Goal: Task Accomplishment & Management: Use online tool/utility

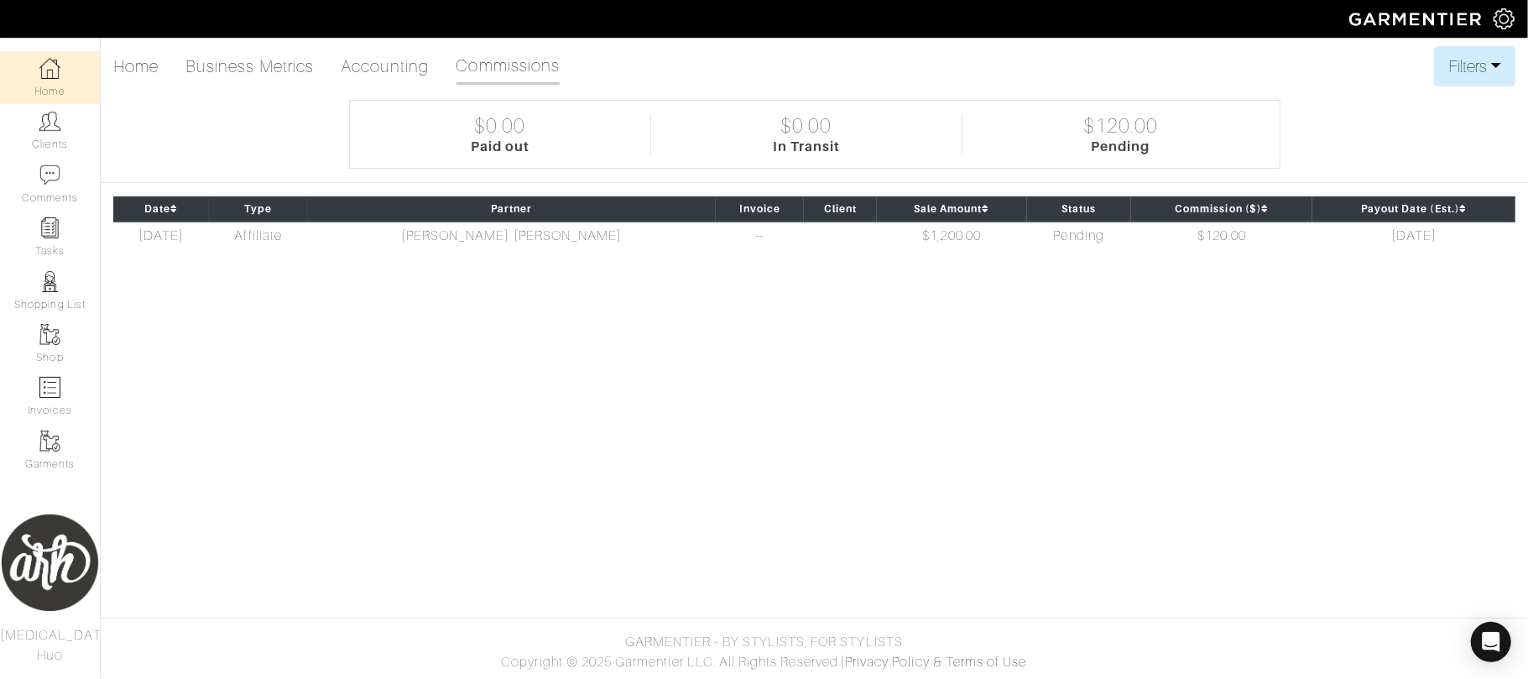
click at [1507, 15] on img at bounding box center [1503, 18] width 21 height 21
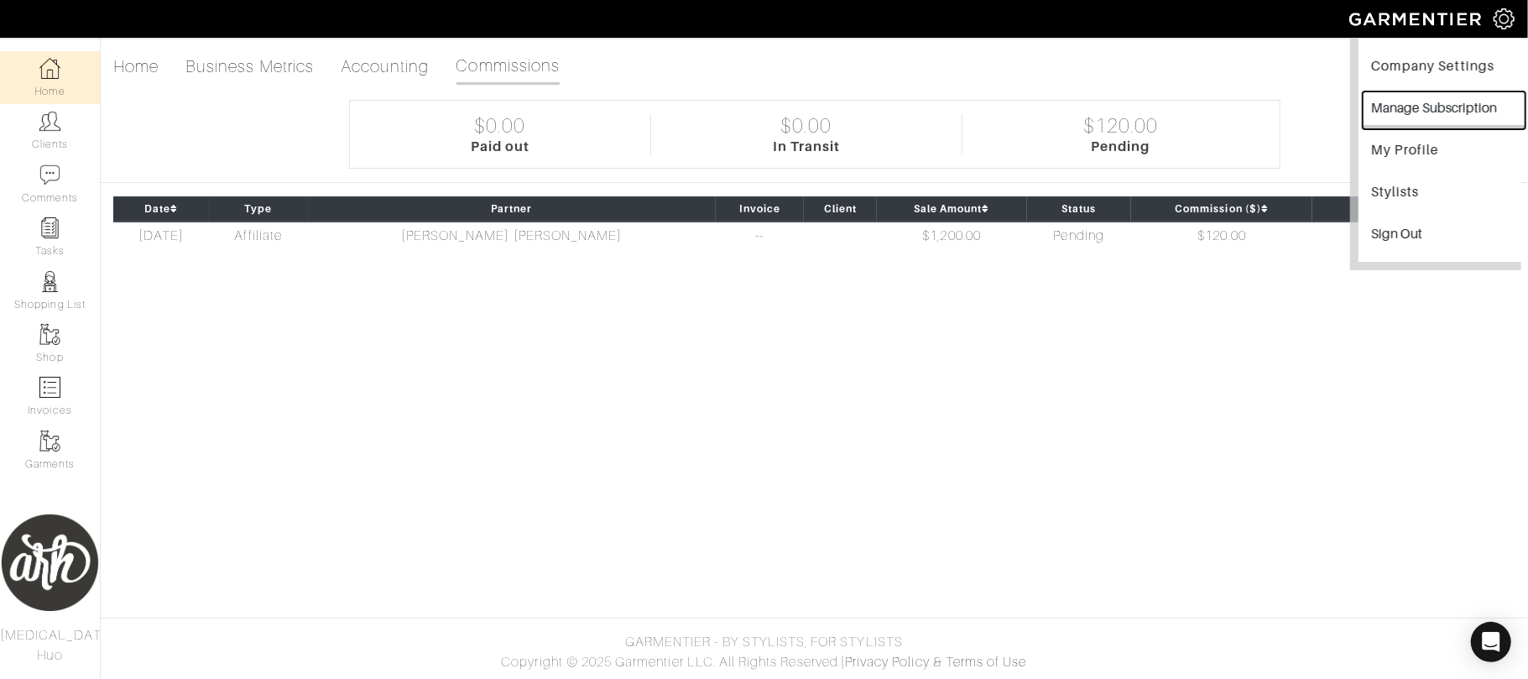
click at [1456, 102] on button "Manage Subscription" at bounding box center [1443, 110] width 163 height 38
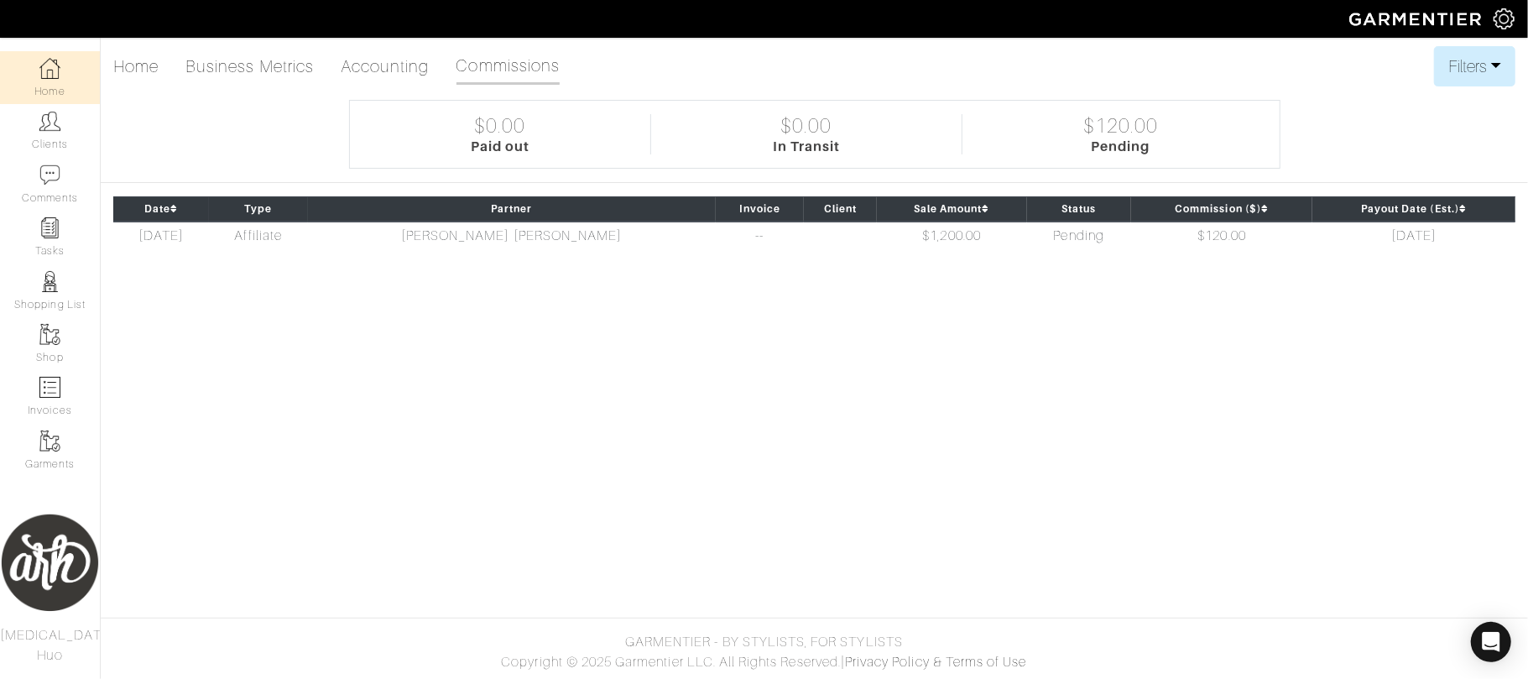
click at [64, 85] on link "Home" at bounding box center [50, 77] width 100 height 53
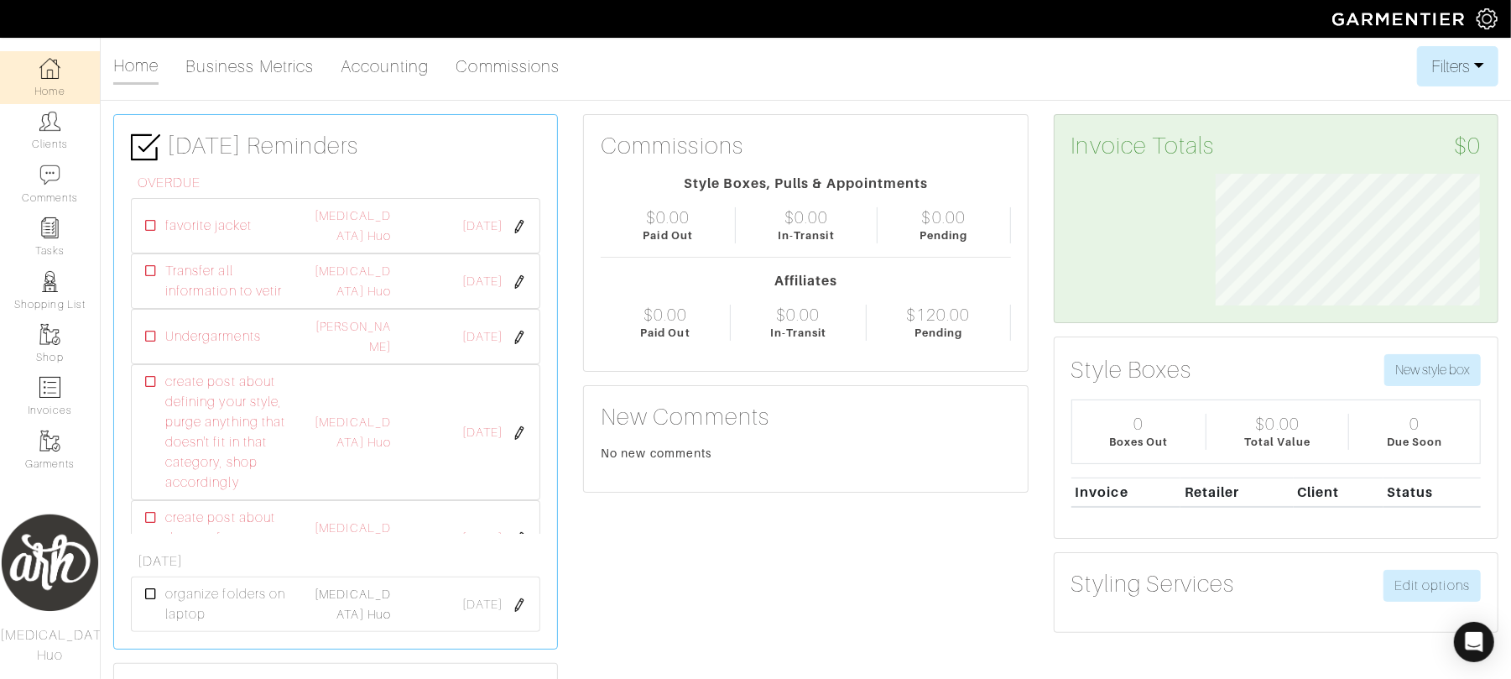
scroll to position [132, 289]
click at [76, 143] on link "Clients" at bounding box center [50, 130] width 100 height 53
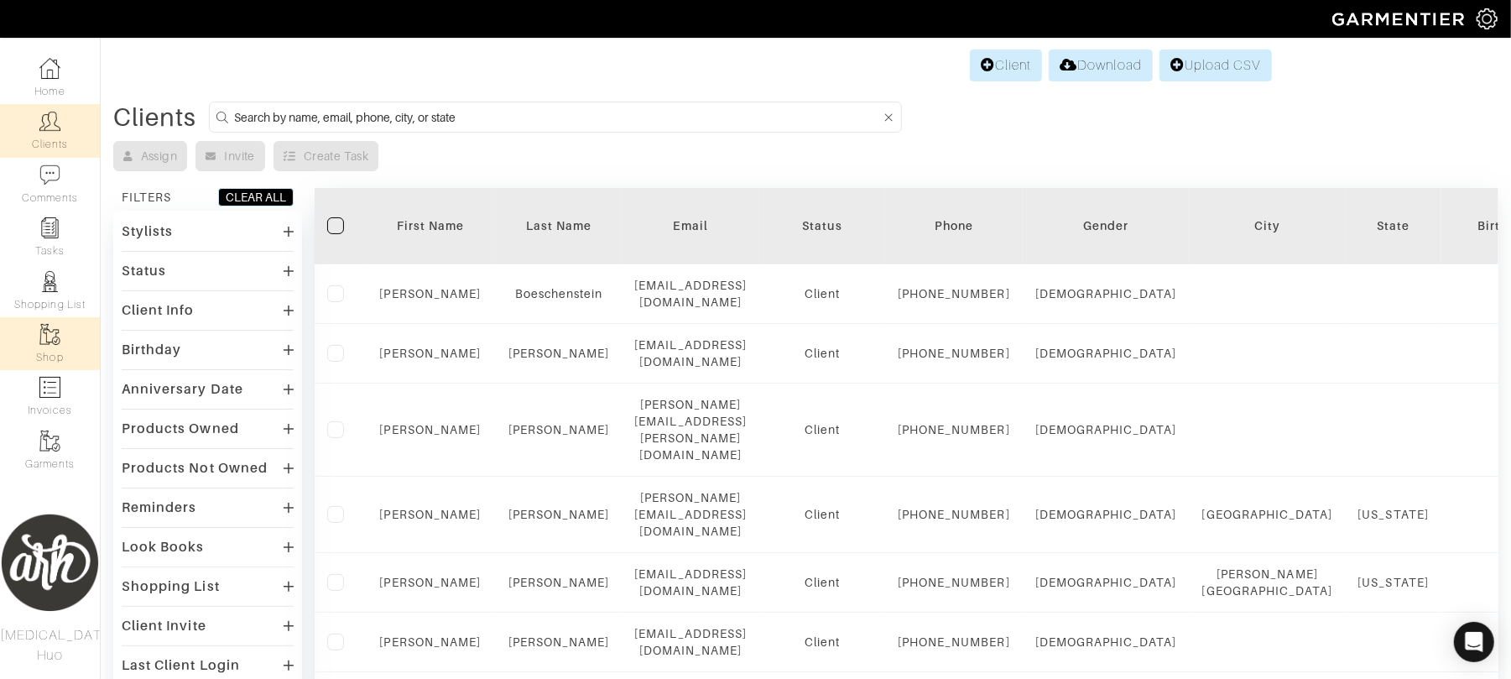
click at [58, 340] on img at bounding box center [49, 334] width 21 height 21
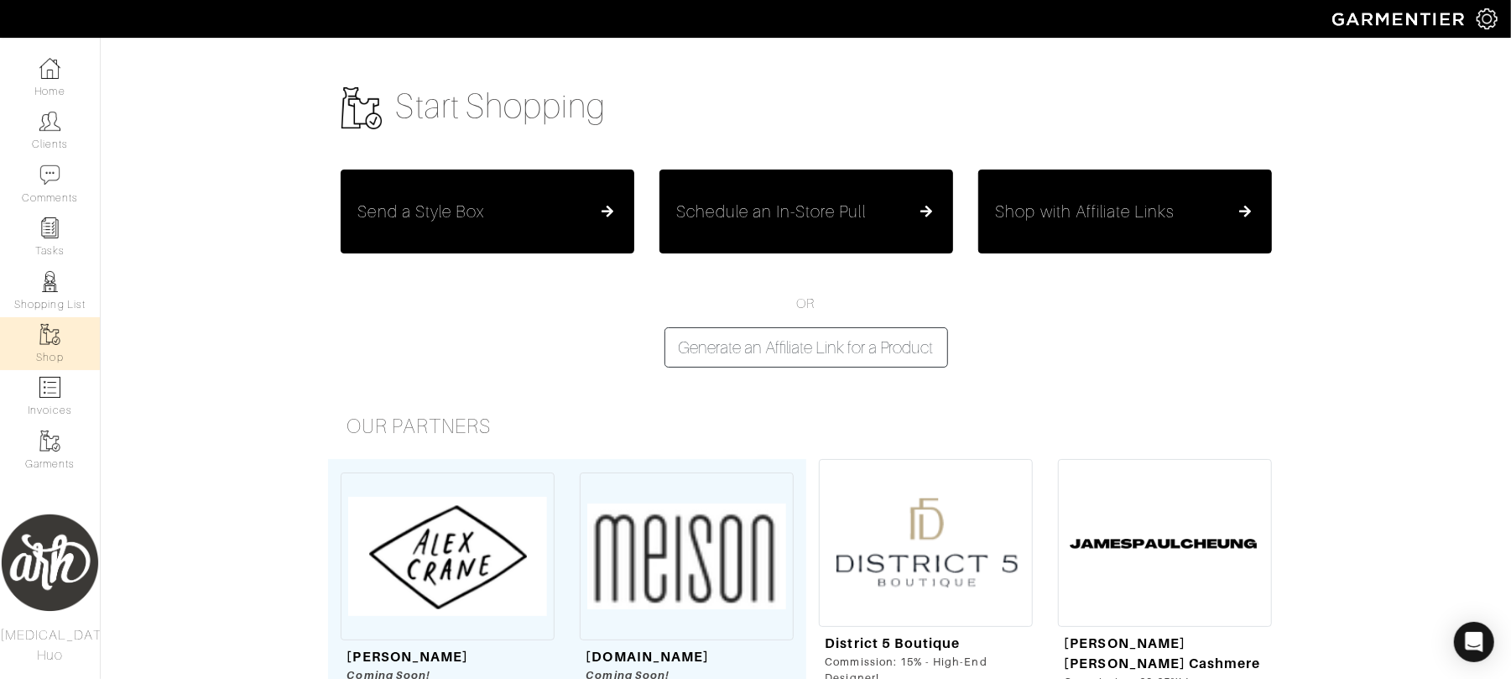
click at [851, 205] on h5 "Schedule an In-Store Pull" at bounding box center [771, 211] width 189 height 20
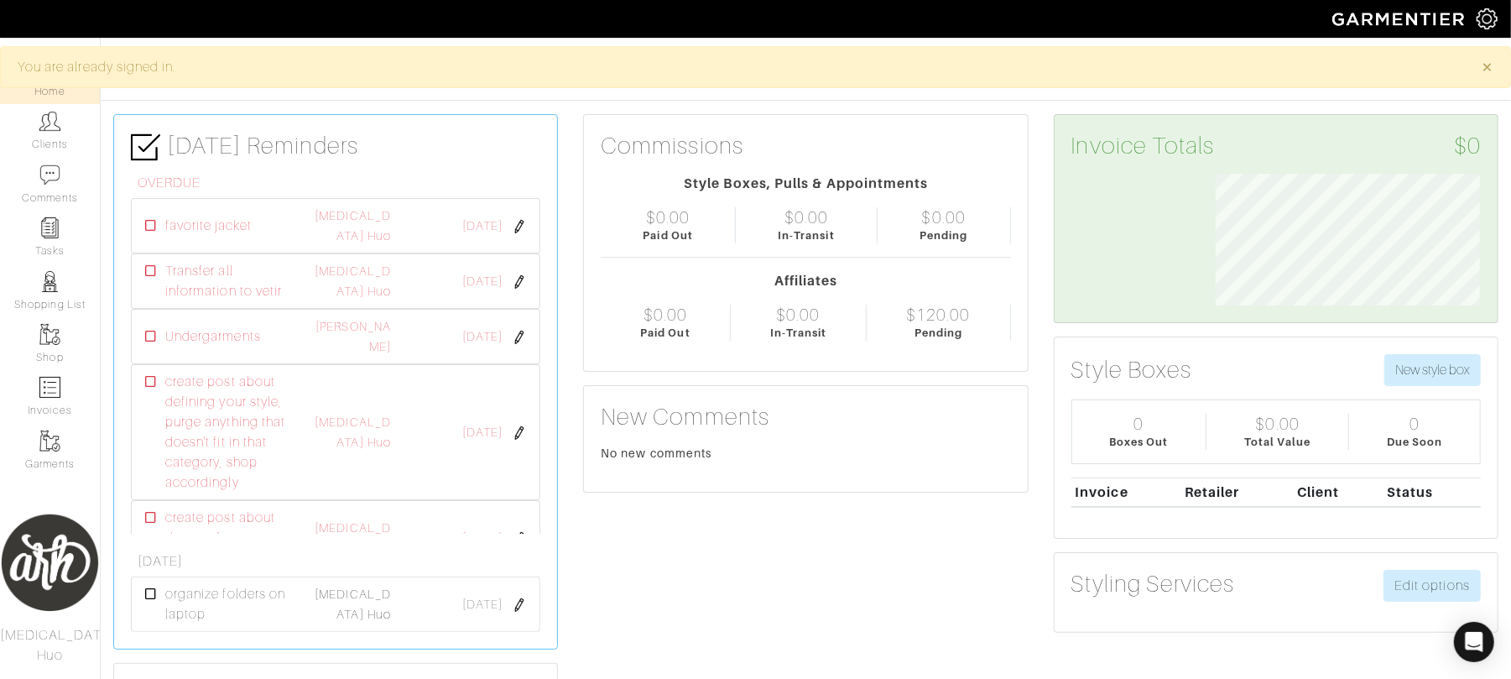
scroll to position [132, 289]
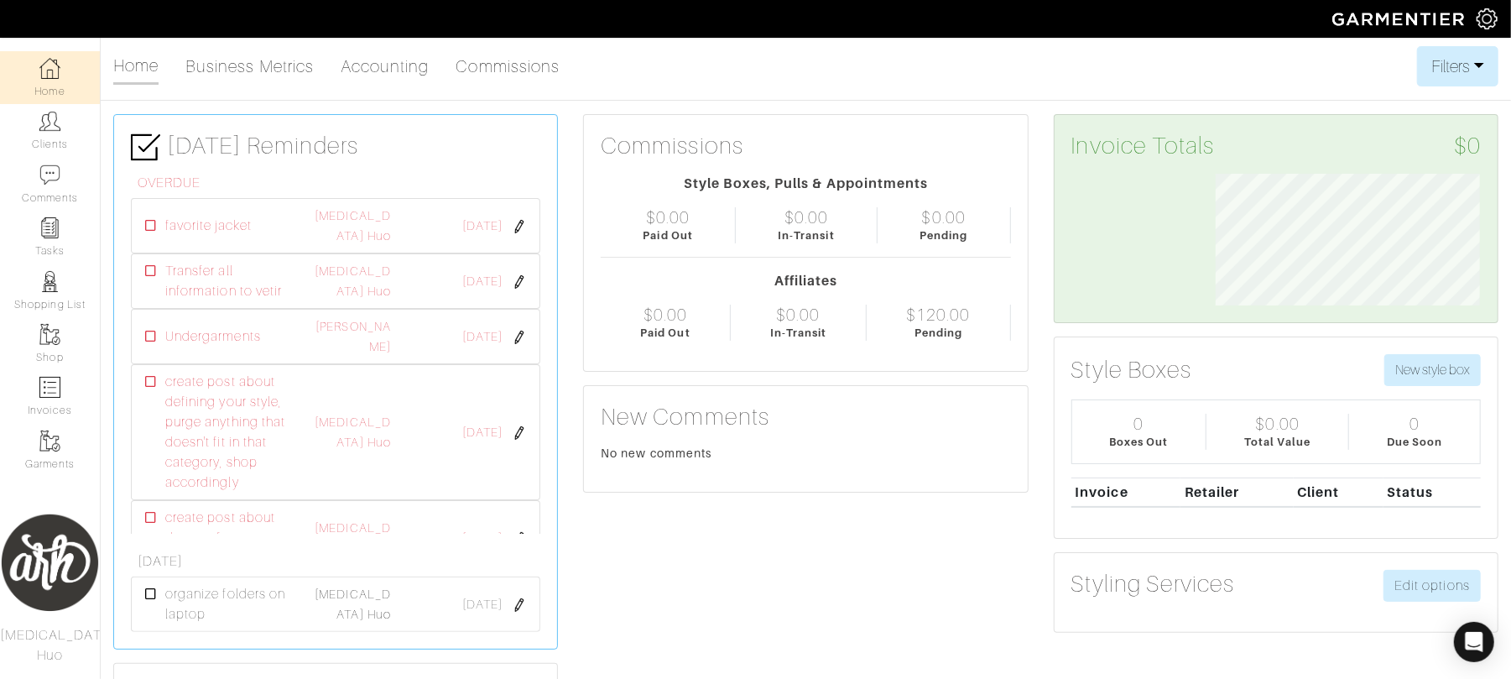
click at [1477, 8] on img at bounding box center [1487, 18] width 21 height 21
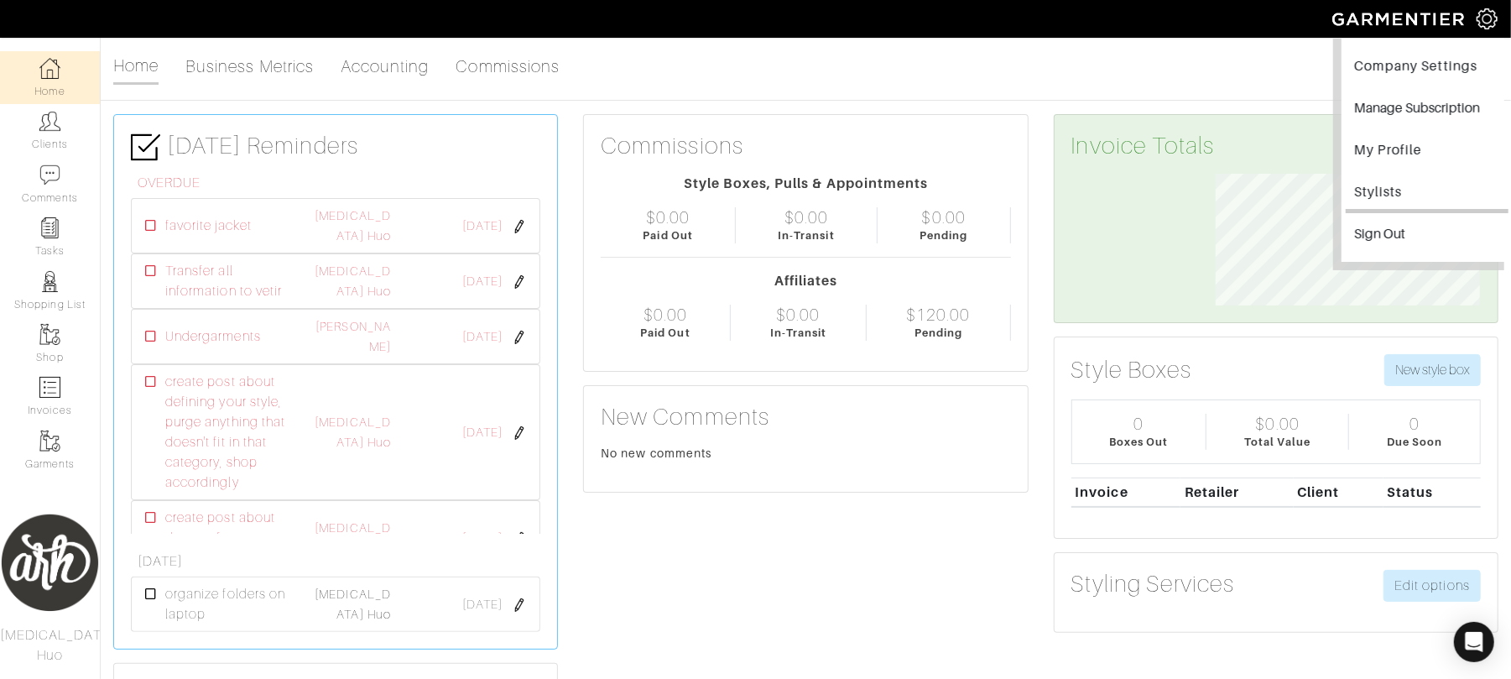
click at [1414, 188] on link "Stylists" at bounding box center [1427, 194] width 163 height 38
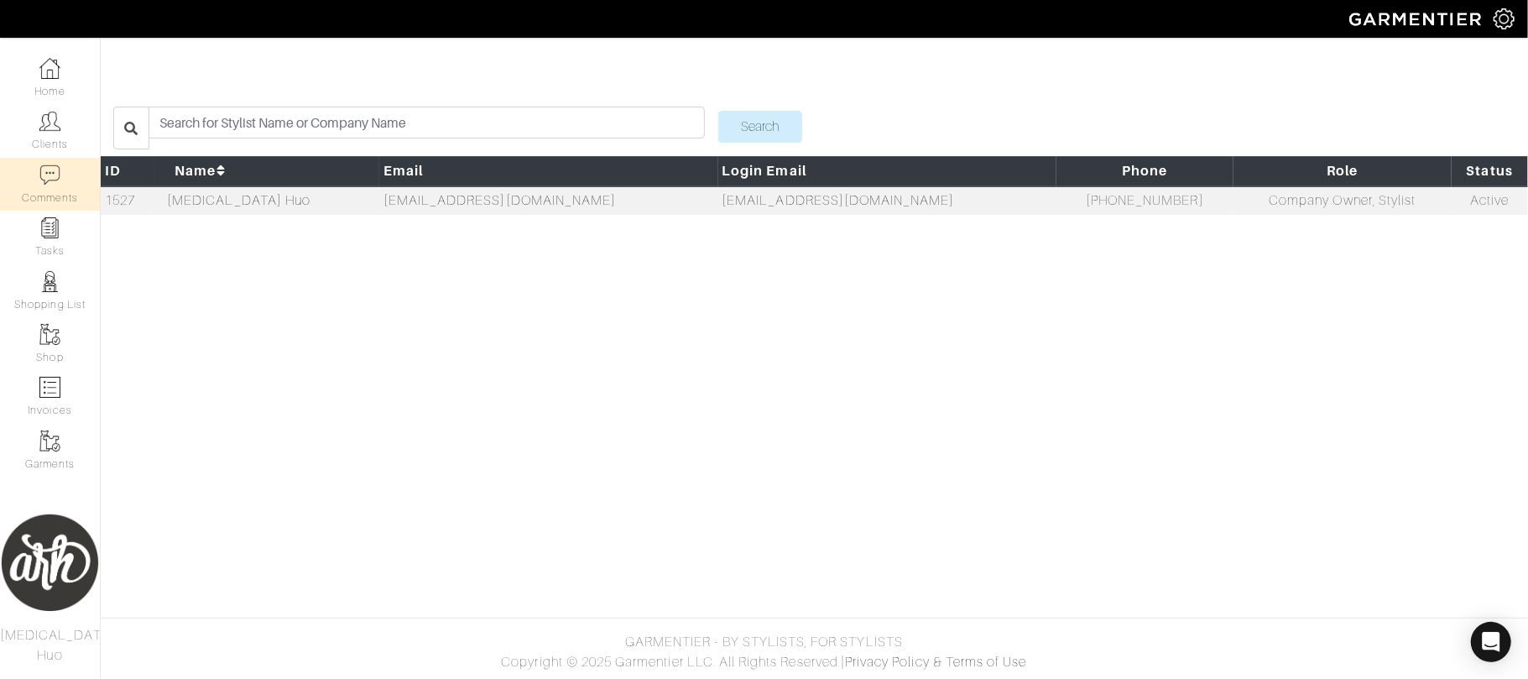
drag, startPoint x: 138, startPoint y: 200, endPoint x: 87, endPoint y: 201, distance: 51.2
click at [87, 201] on div "Company Settings Manage Subscription My Profile Stylists Sign Out Home Clients …" at bounding box center [764, 114] width 1528 height 228
click at [60, 136] on link "Clients" at bounding box center [50, 130] width 100 height 53
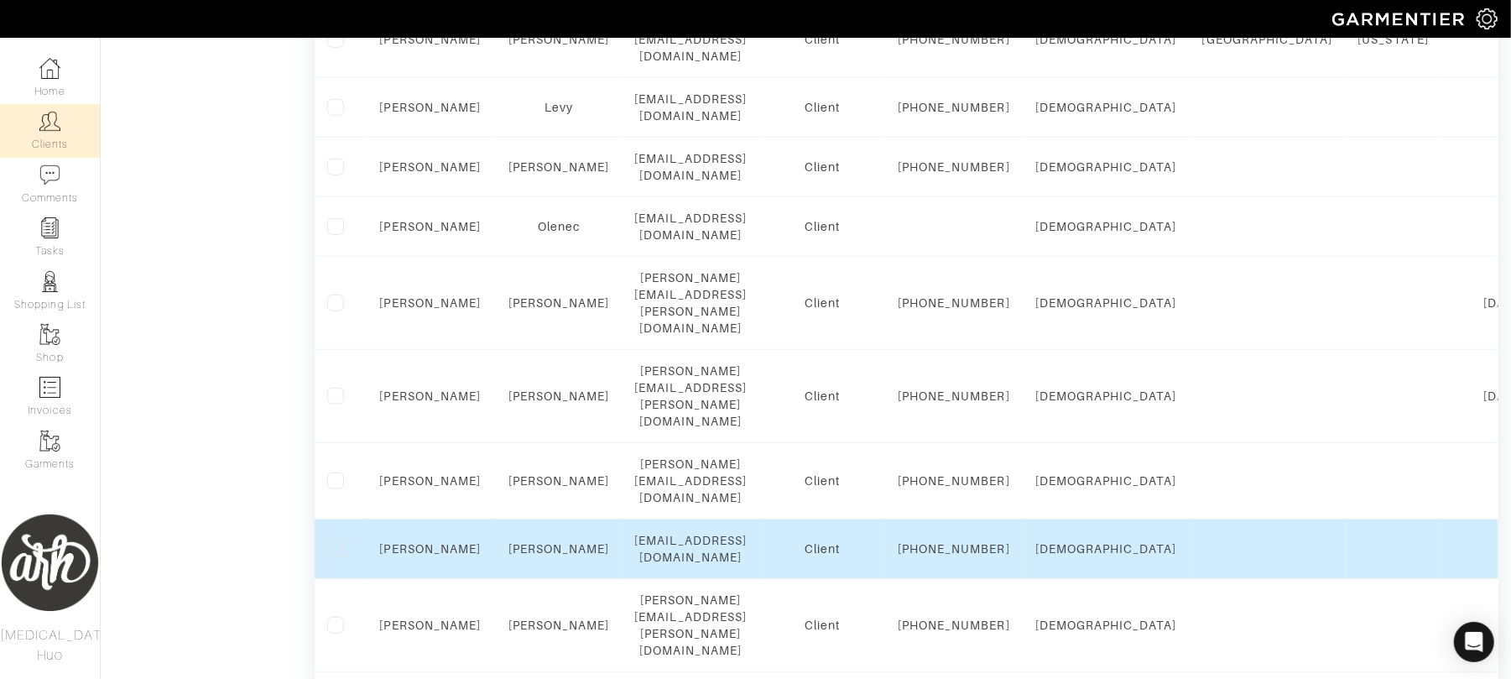
scroll to position [936, 0]
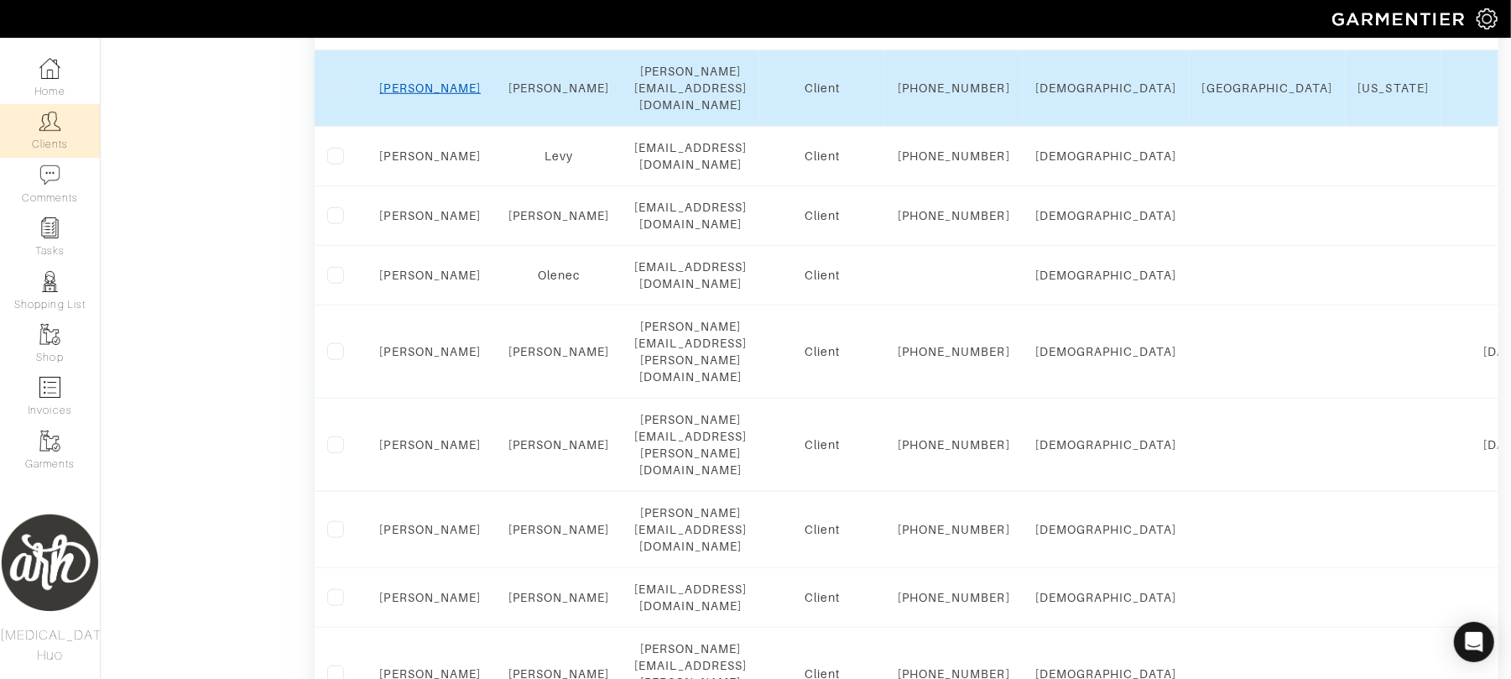
click at [436, 95] on link "Rebecca" at bounding box center [431, 87] width 102 height 13
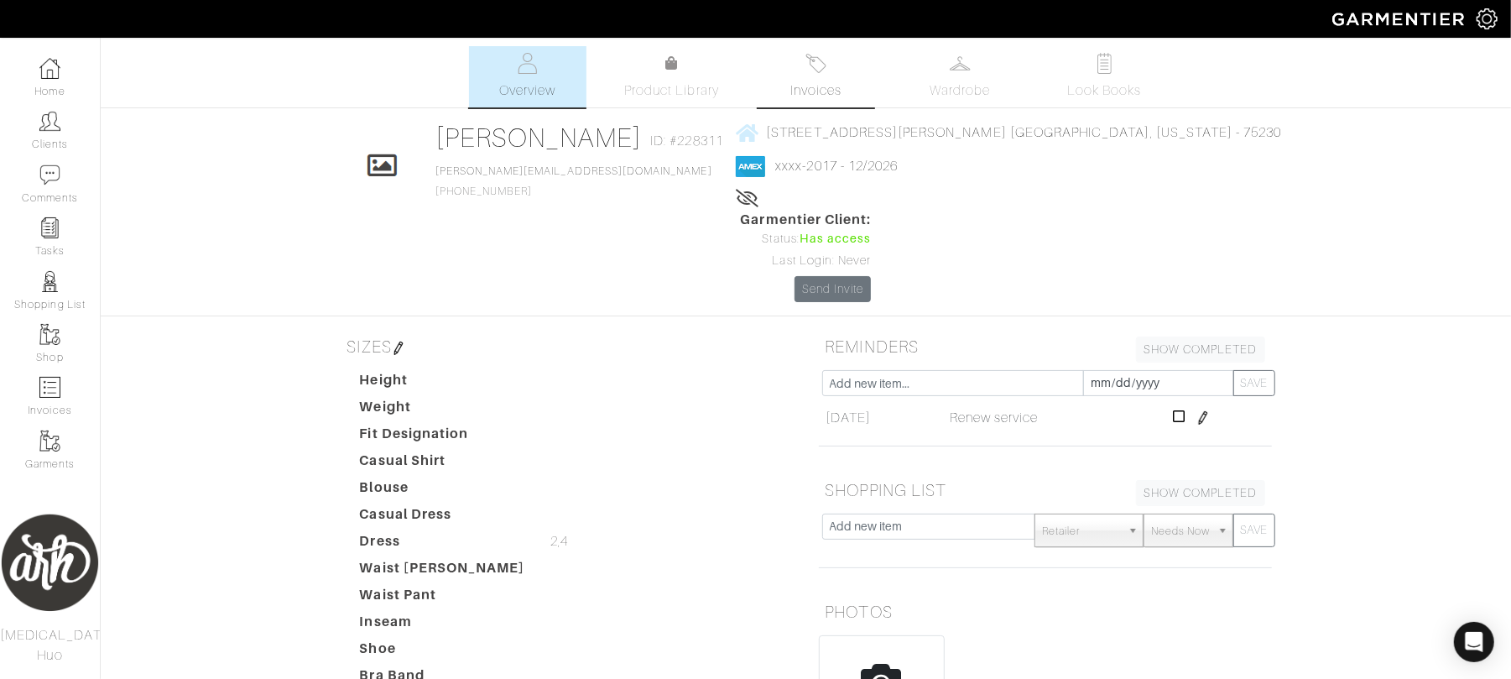
click at [822, 91] on span "Invoices" at bounding box center [815, 91] width 51 height 20
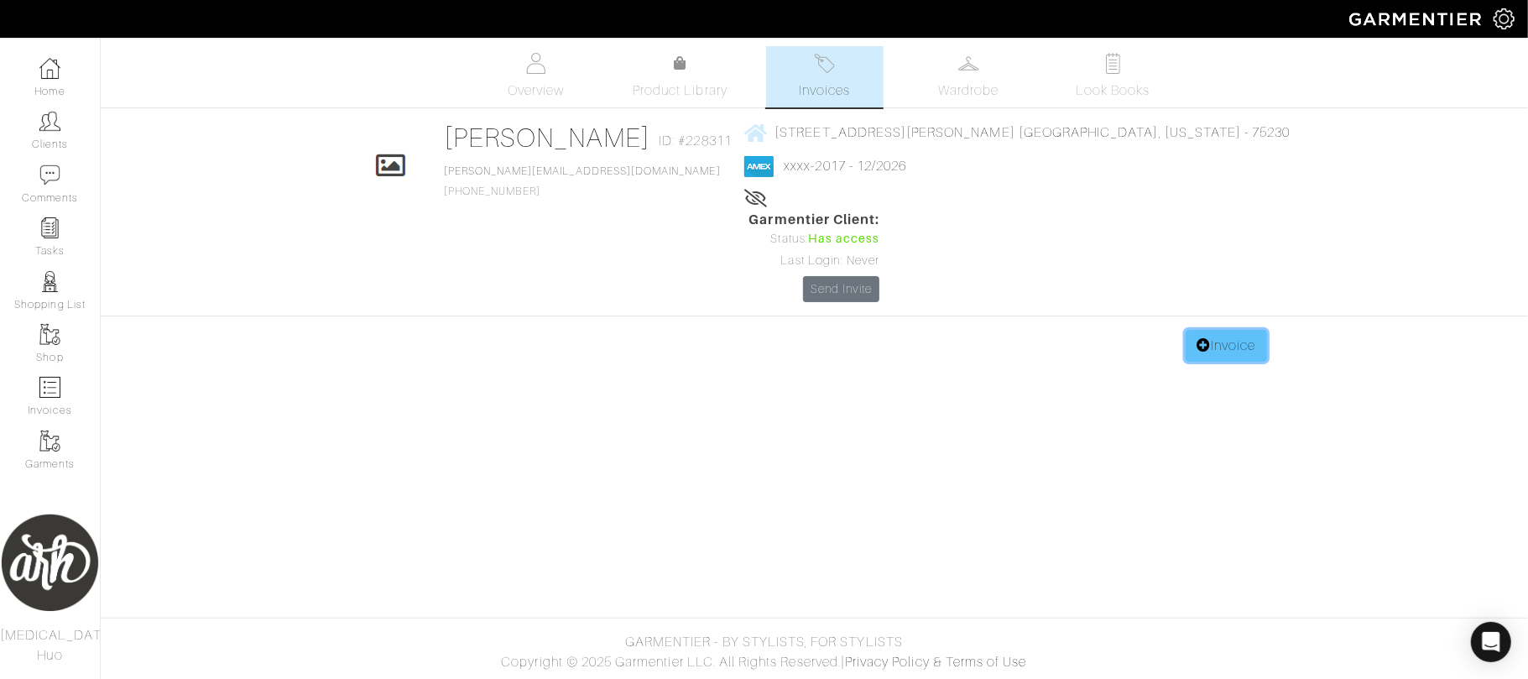
click at [1201, 338] on icon at bounding box center [1203, 344] width 14 height 13
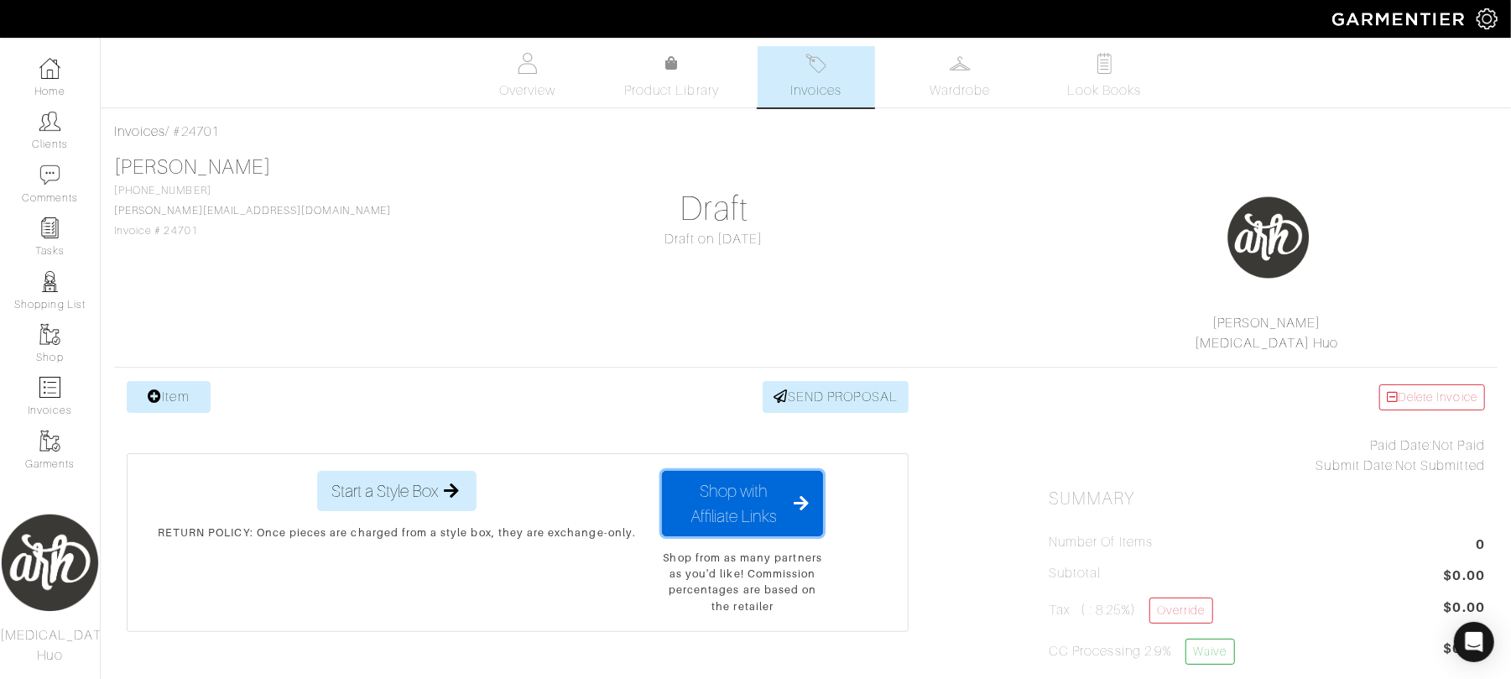
drag, startPoint x: 756, startPoint y: 532, endPoint x: 571, endPoint y: 646, distance: 217.0
click at [571, 646] on div "Start a Style Box Send a Style Box × 1. Select which Credit Card to use xxxx-20…" at bounding box center [518, 542] width 782 height 219
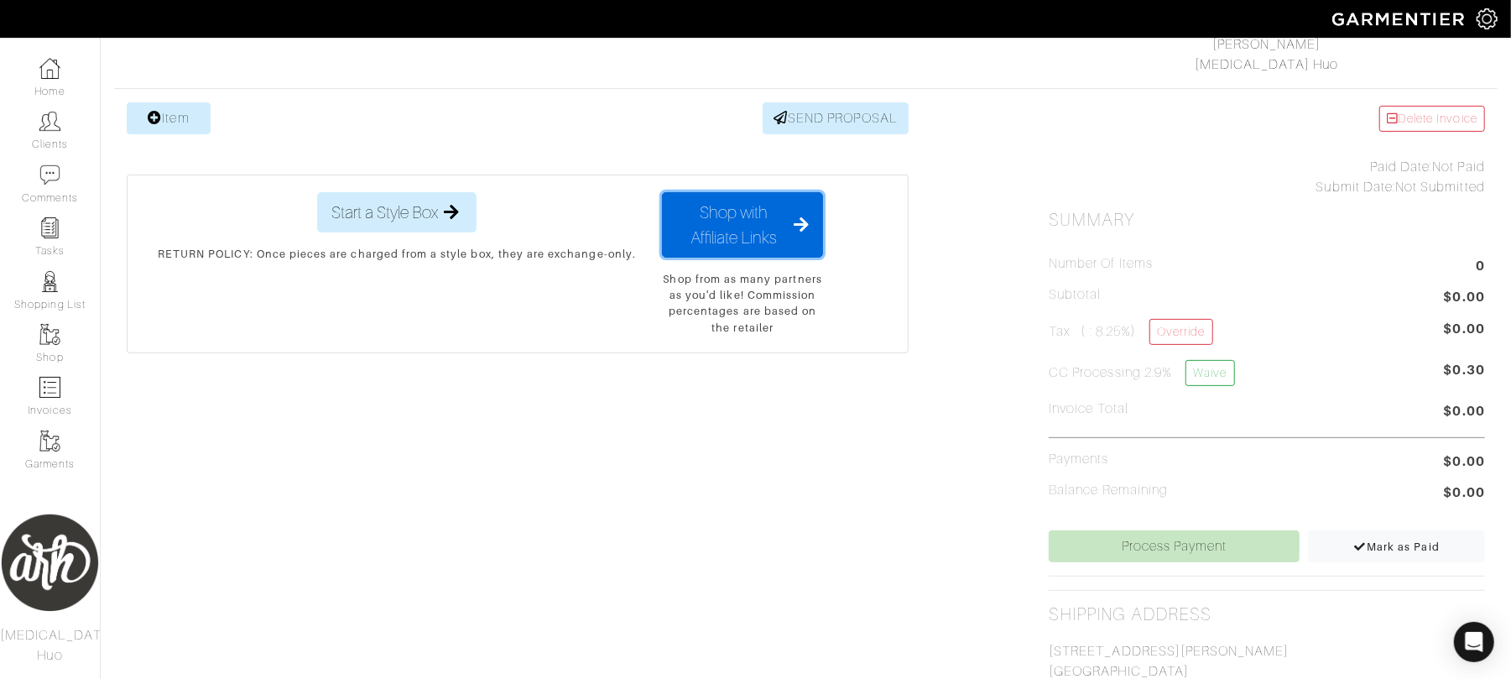
scroll to position [222, 0]
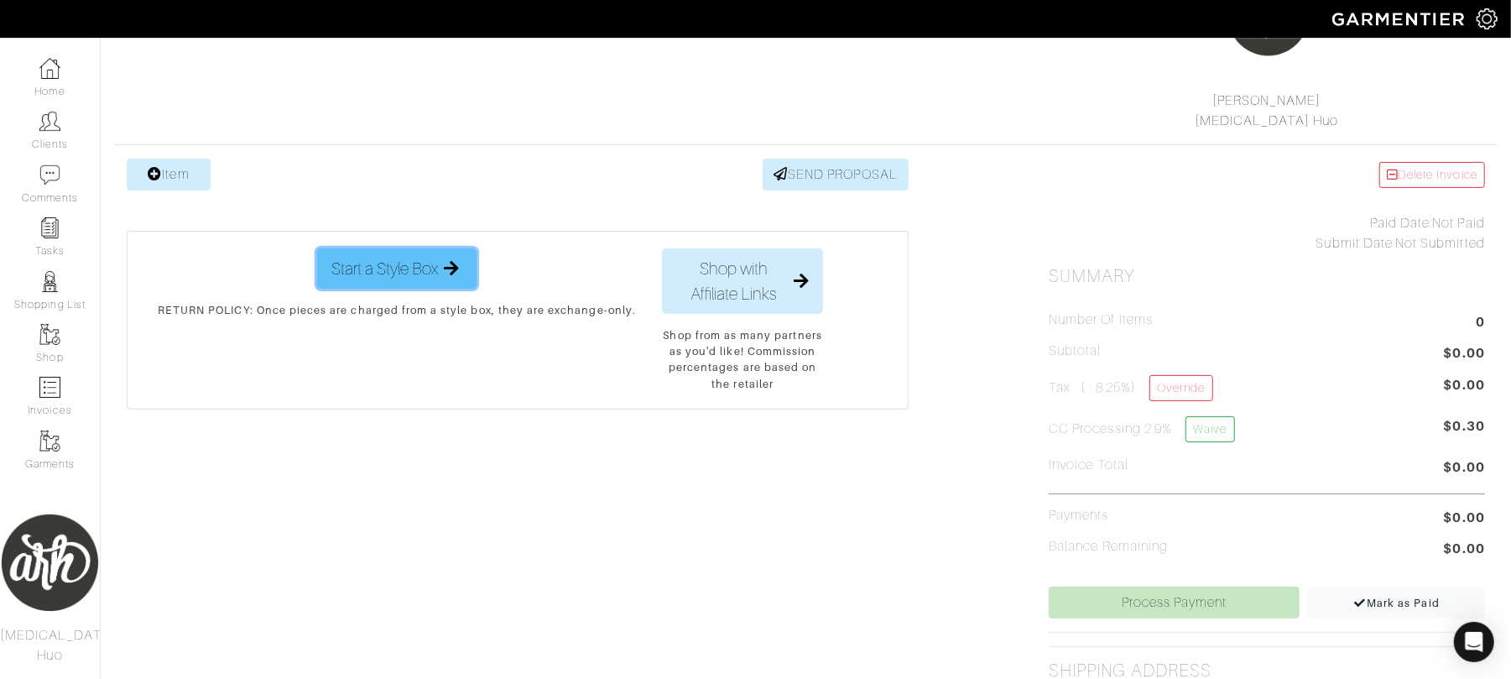
click at [444, 268] on icon "button" at bounding box center [451, 268] width 21 height 17
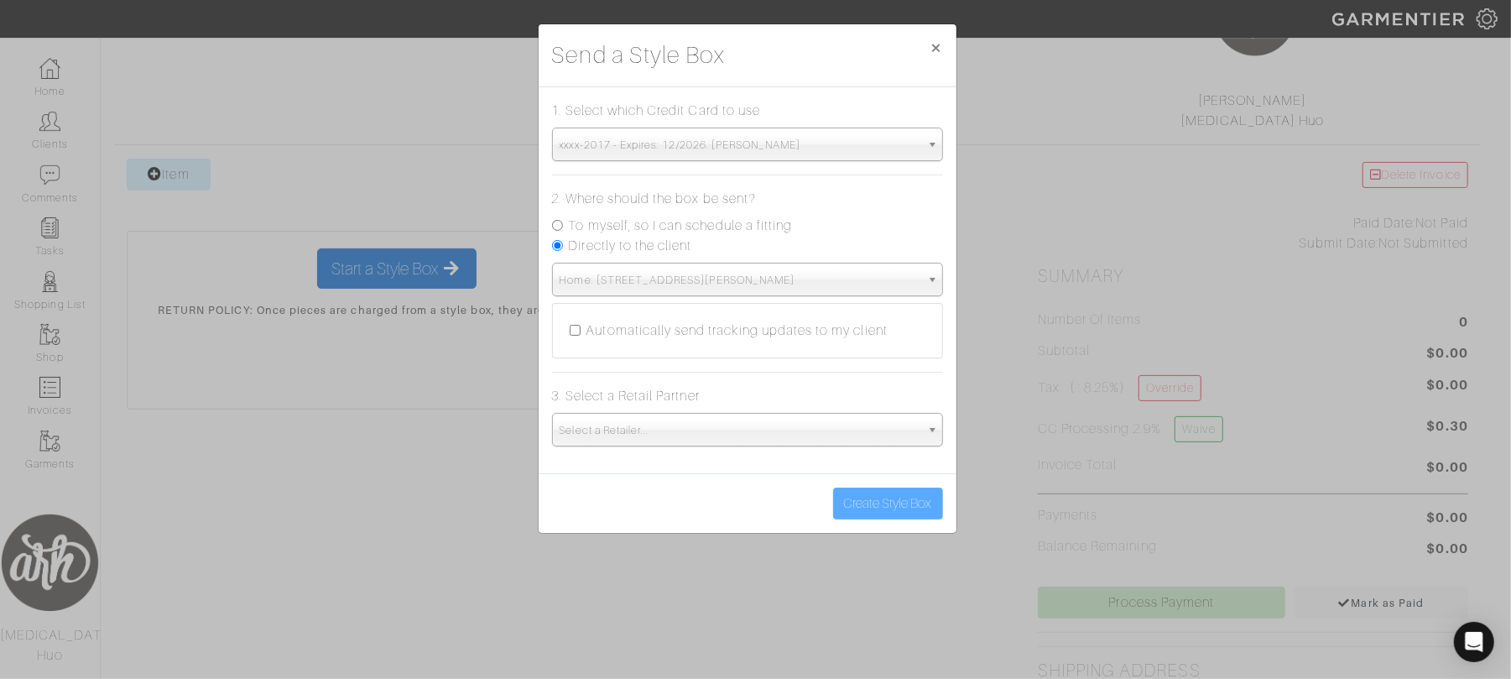
click at [688, 427] on span "Select a Retailer..." at bounding box center [740, 431] width 361 height 34
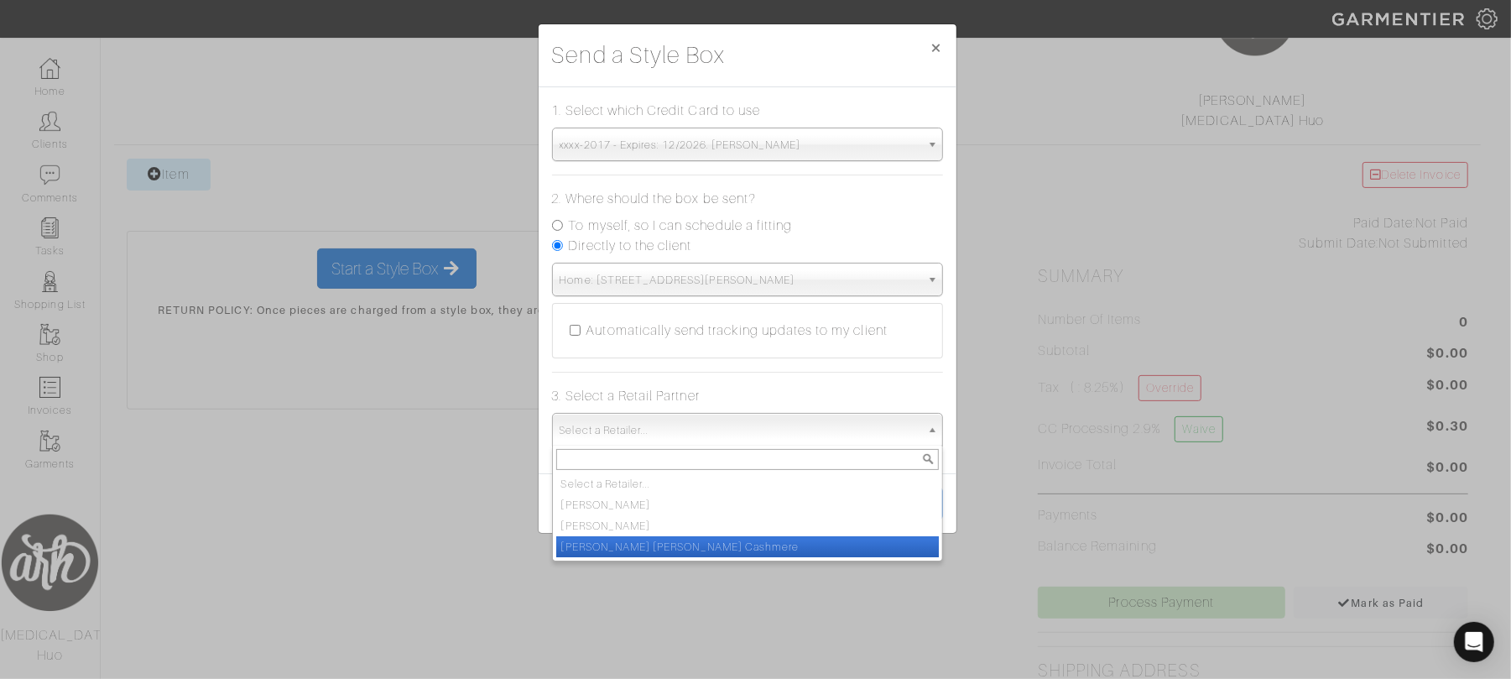
scroll to position [41, 0]
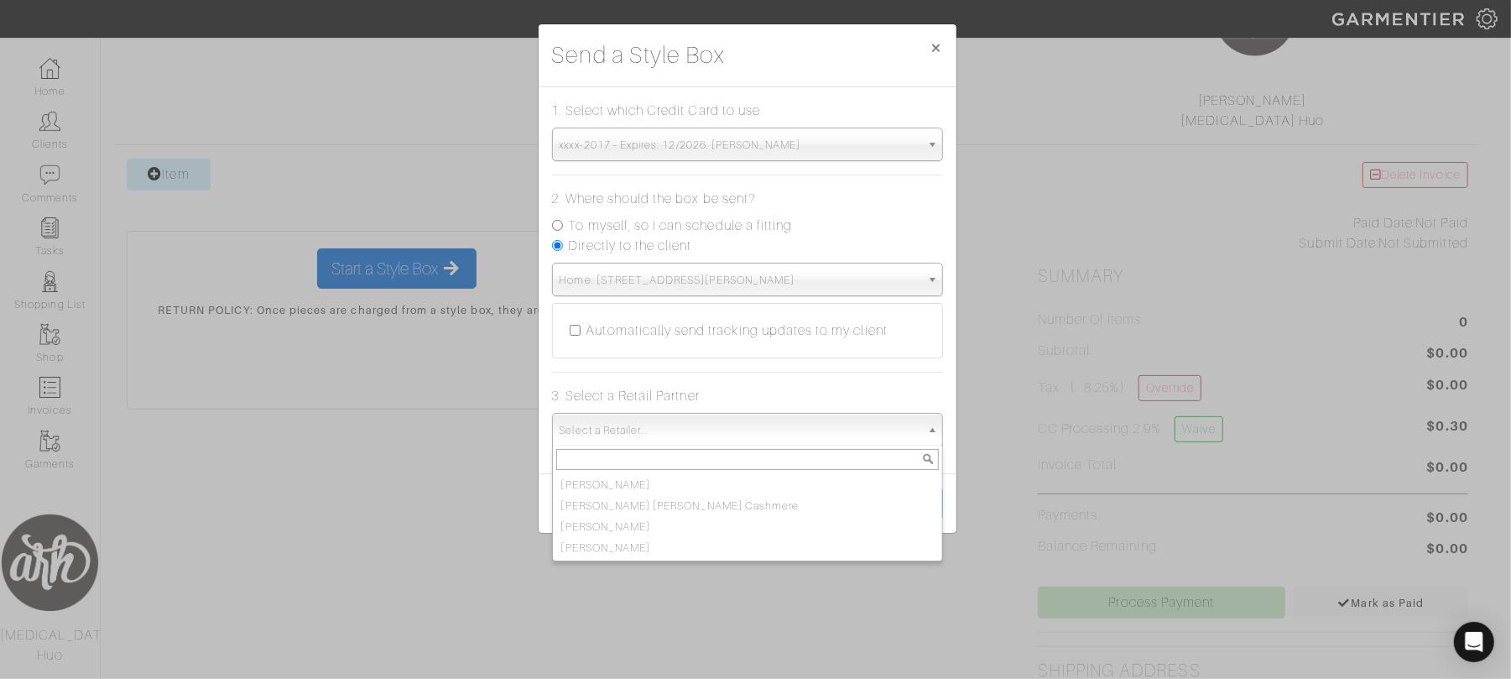
click at [680, 618] on div "Send a Style Box × 1. Select which Credit Card to use xxxx-2017 - Expires: 12/2…" at bounding box center [755, 339] width 1511 height 679
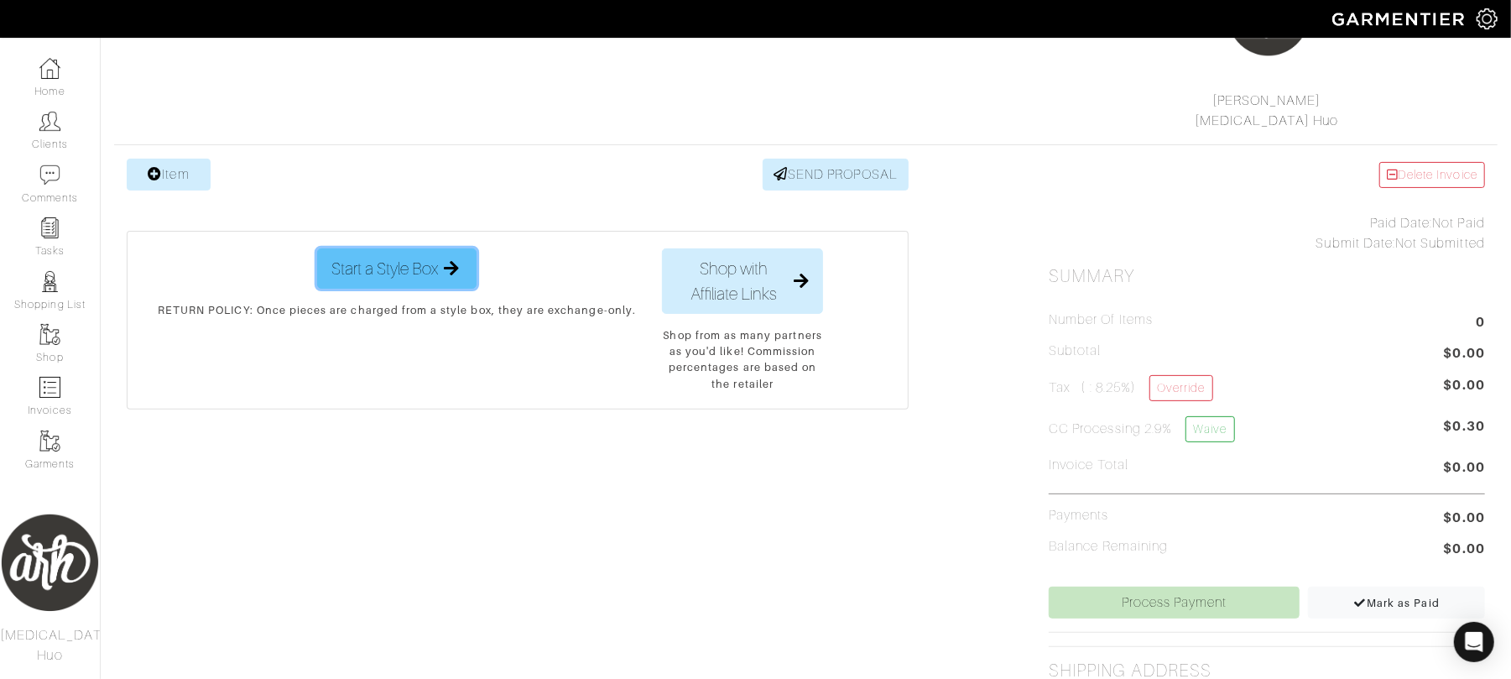
click at [411, 289] on button "Start a Style Box" at bounding box center [396, 268] width 159 height 40
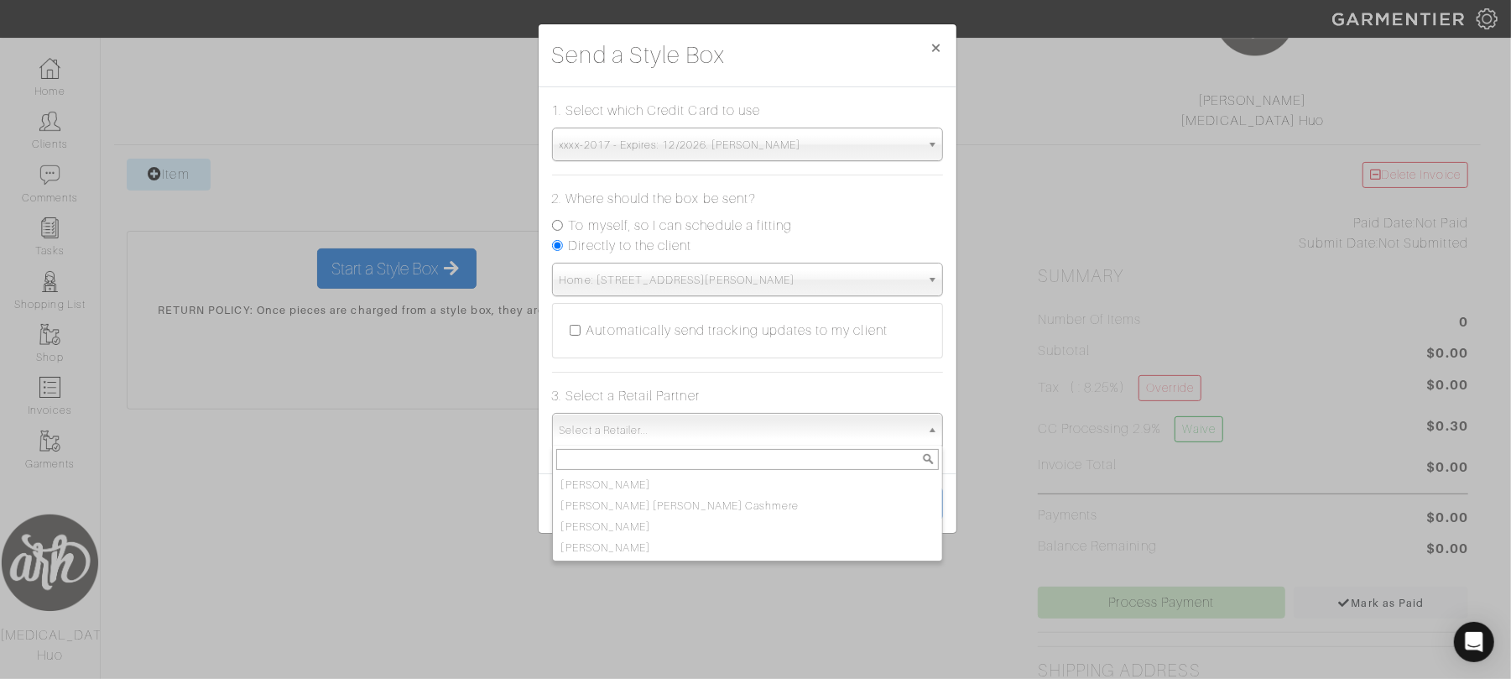
click at [669, 437] on span "Select a Retailer..." at bounding box center [740, 431] width 361 height 34
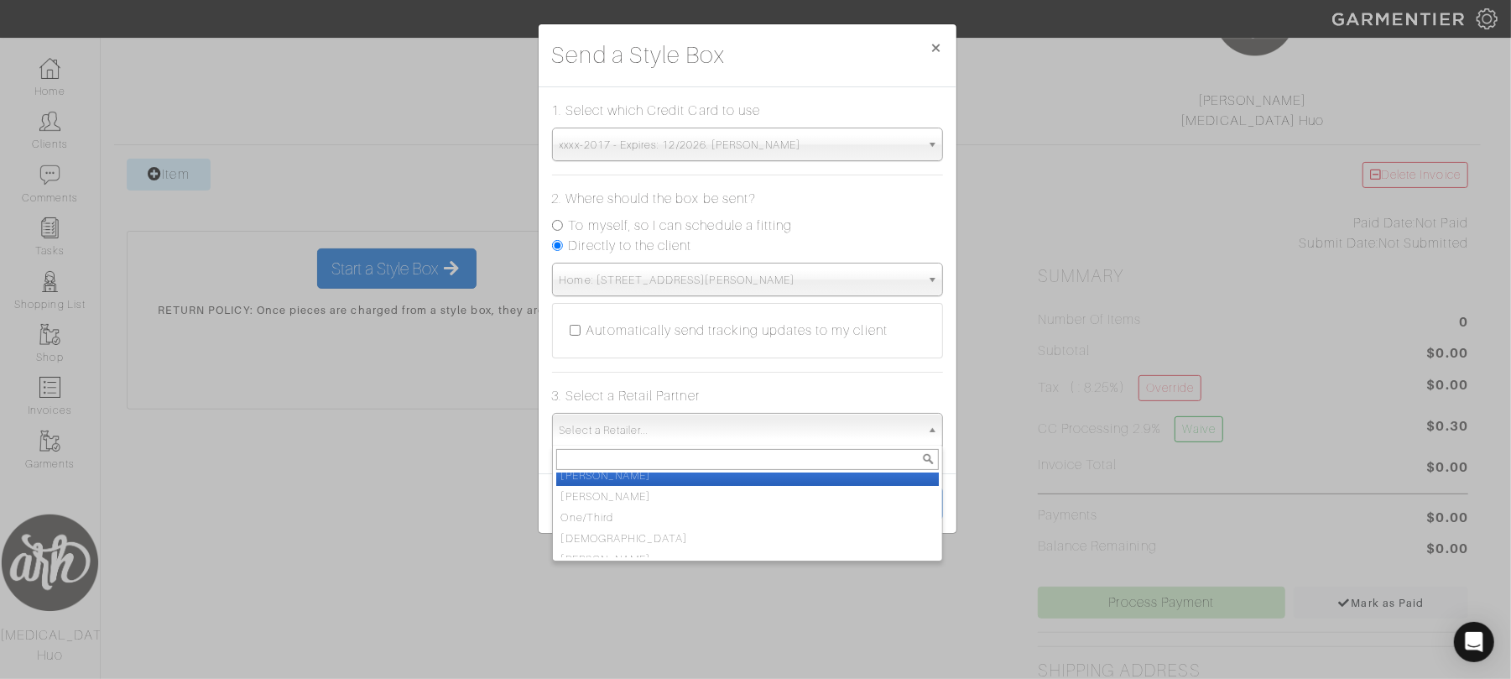
scroll to position [126, 0]
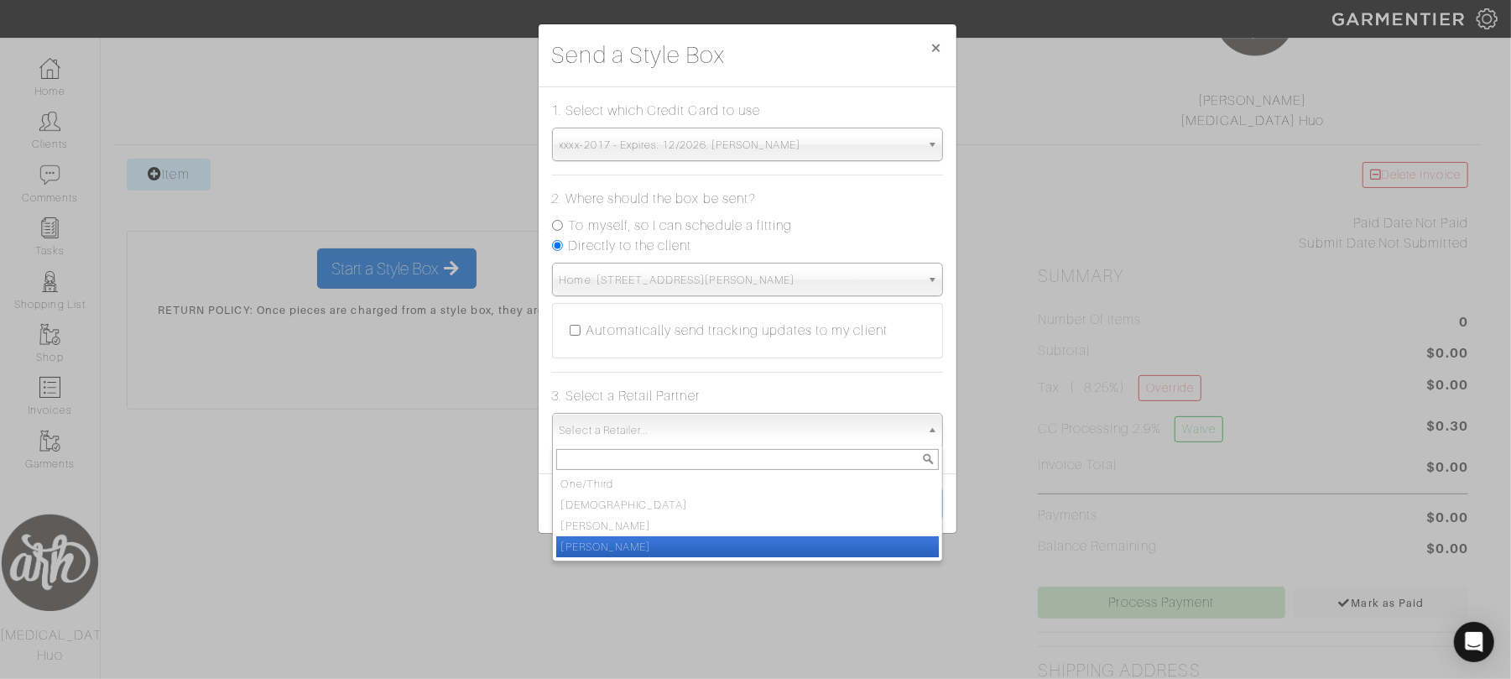
click at [659, 545] on li "Vince" at bounding box center [747, 546] width 383 height 21
select select "19"
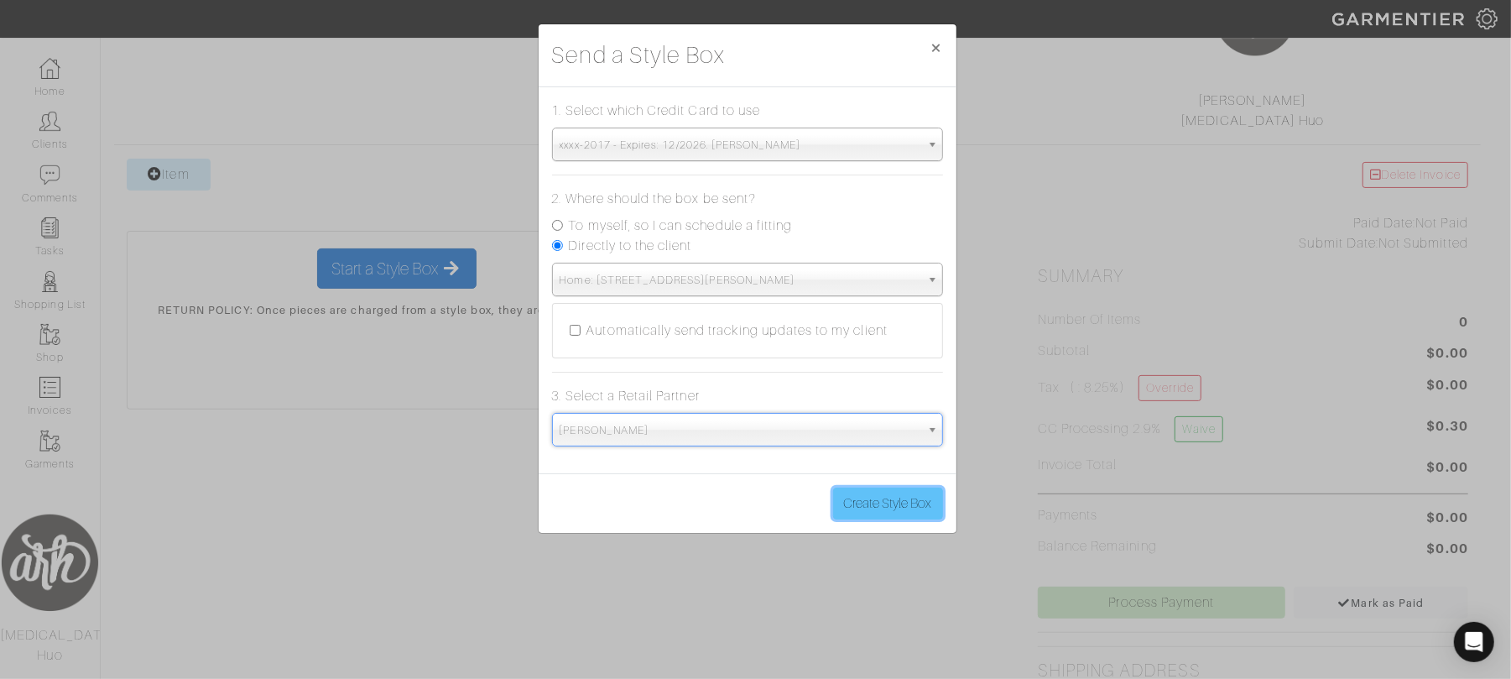
click at [891, 498] on button "Create Style Box" at bounding box center [888, 503] width 110 height 32
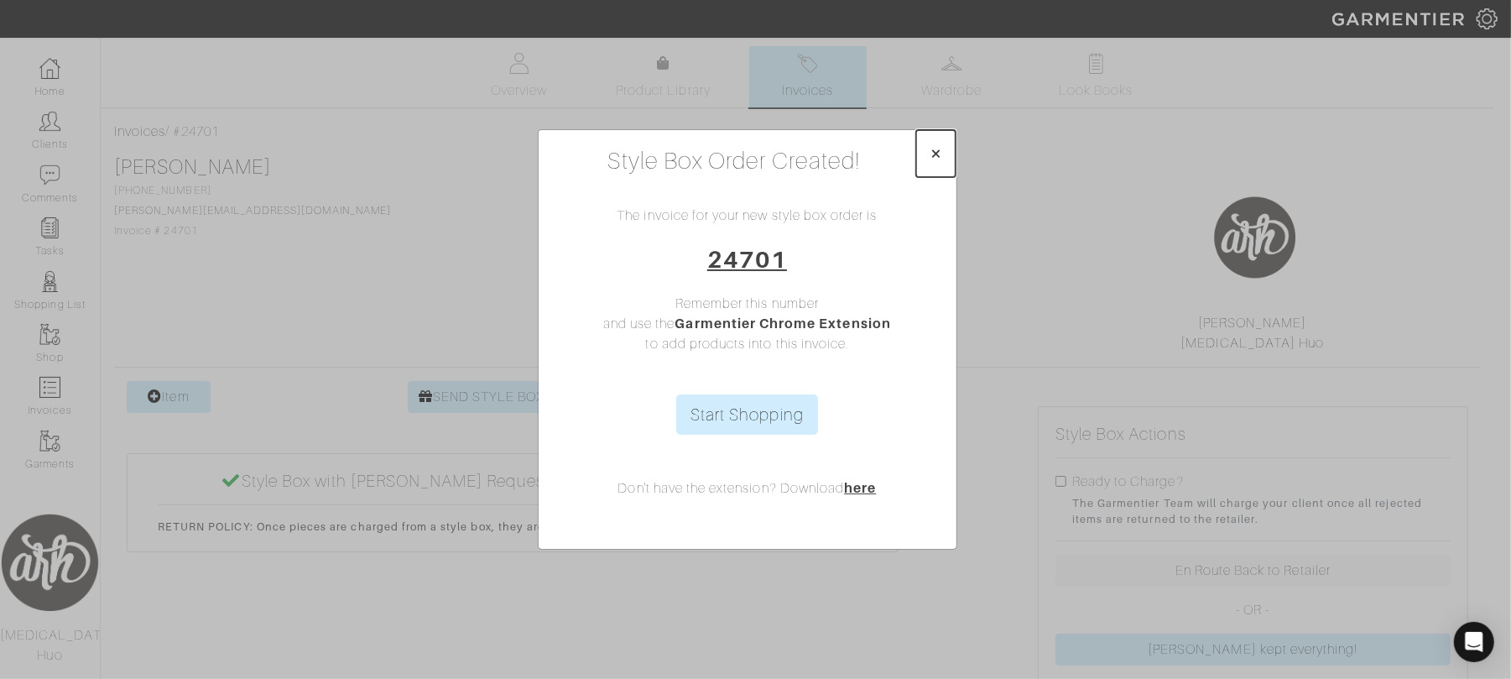
click at [935, 156] on span "×" at bounding box center [936, 153] width 13 height 23
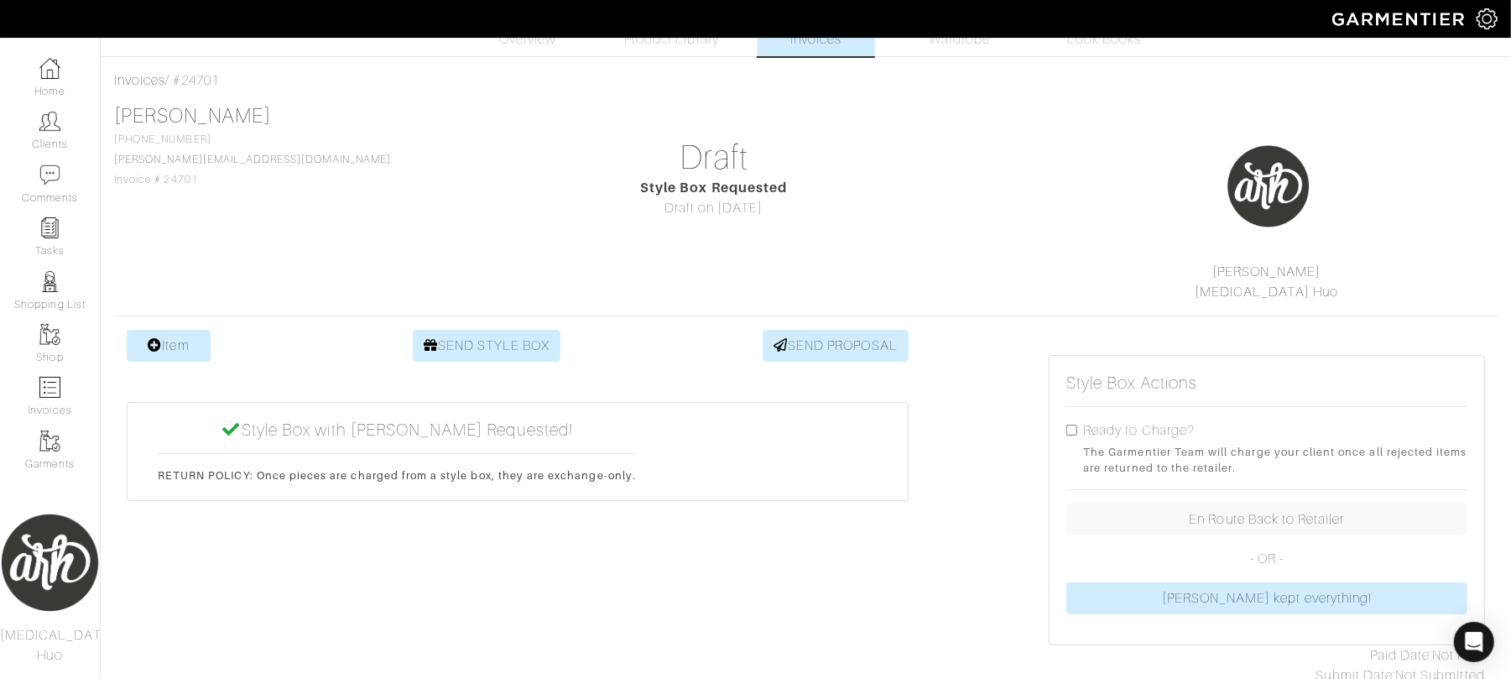
scroll to position [126, 0]
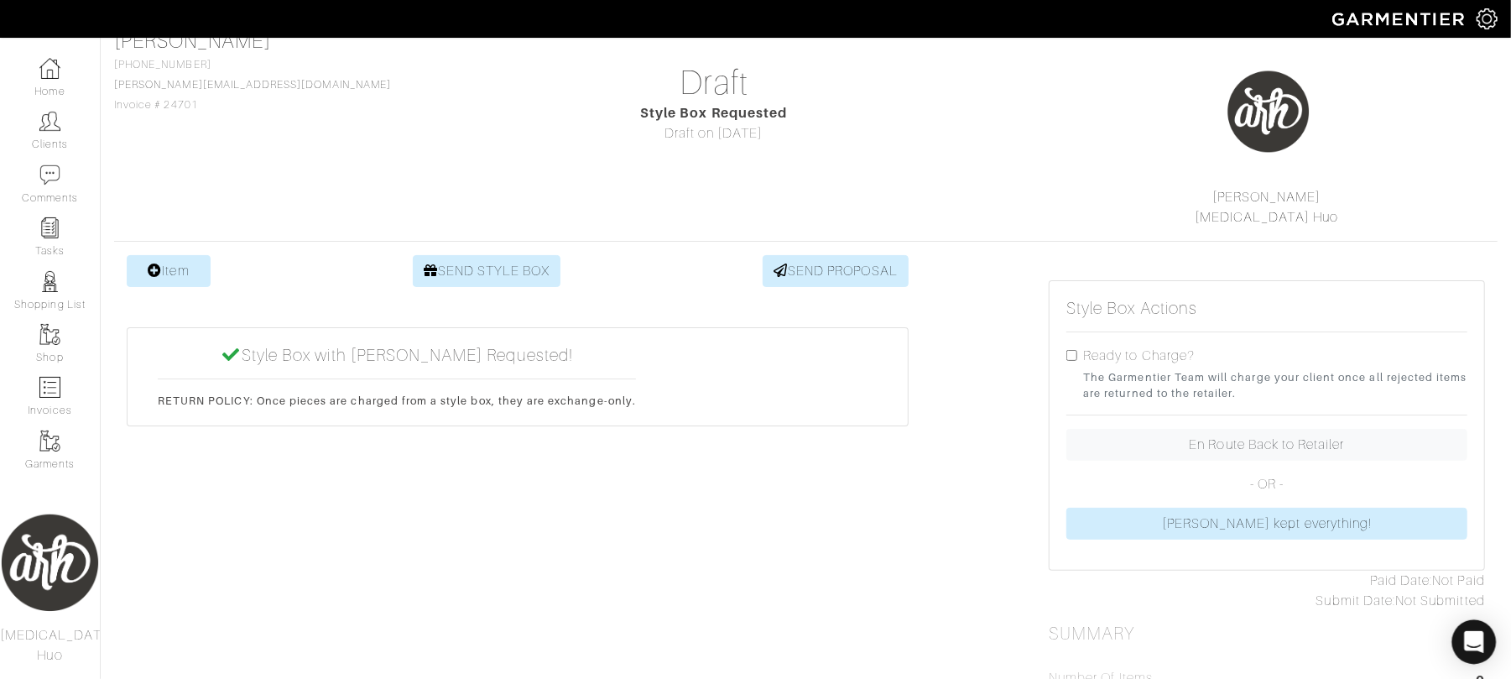
click at [1457, 625] on div "Open Intercom Messenger" at bounding box center [1474, 642] width 44 height 44
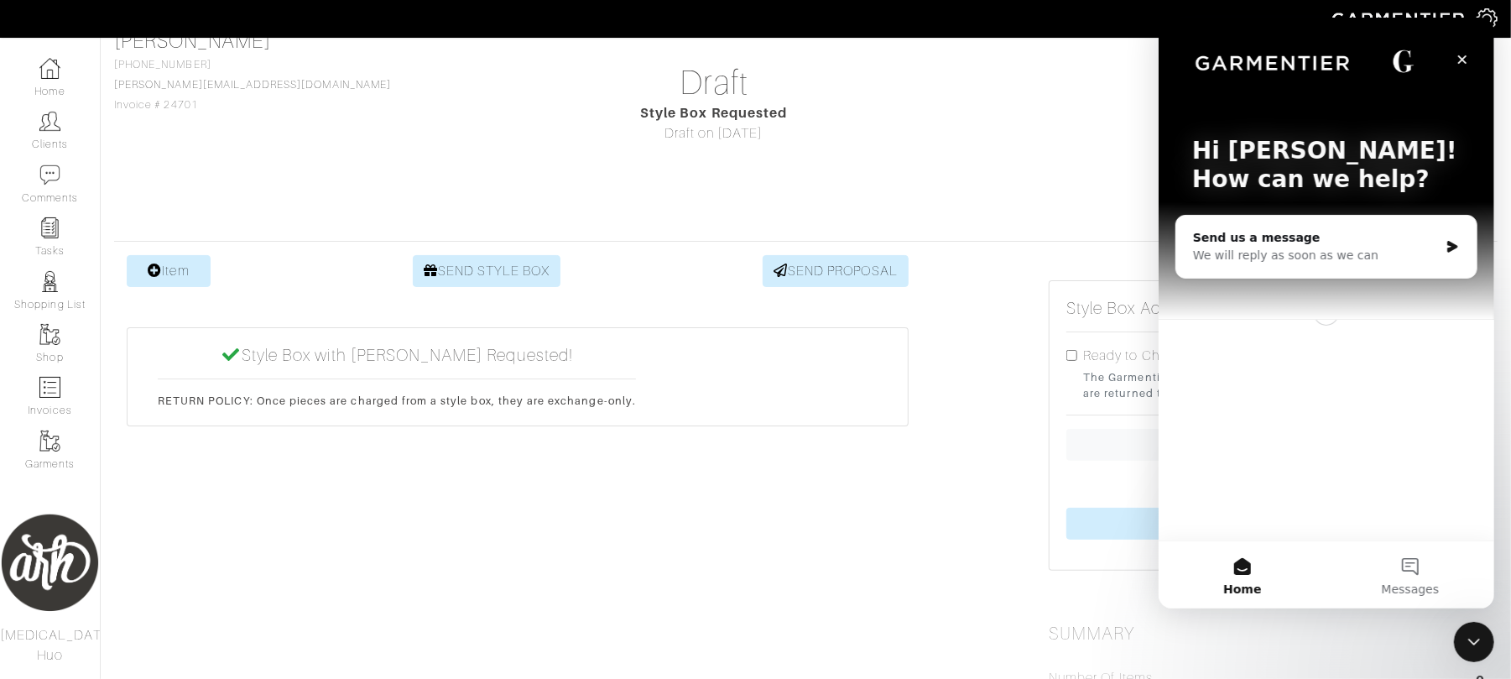
scroll to position [0, 0]
click at [1344, 239] on div "Send us a message" at bounding box center [1315, 238] width 246 height 18
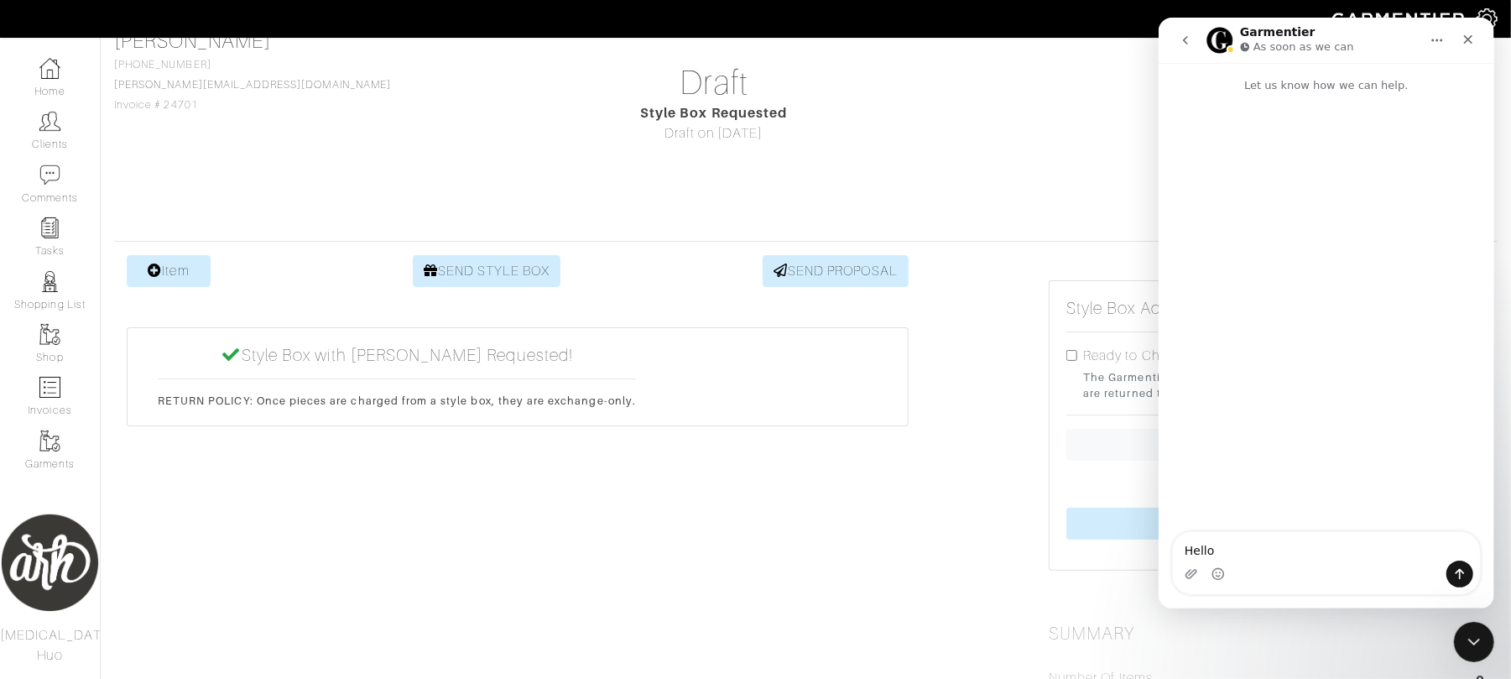
type textarea "Hello,"
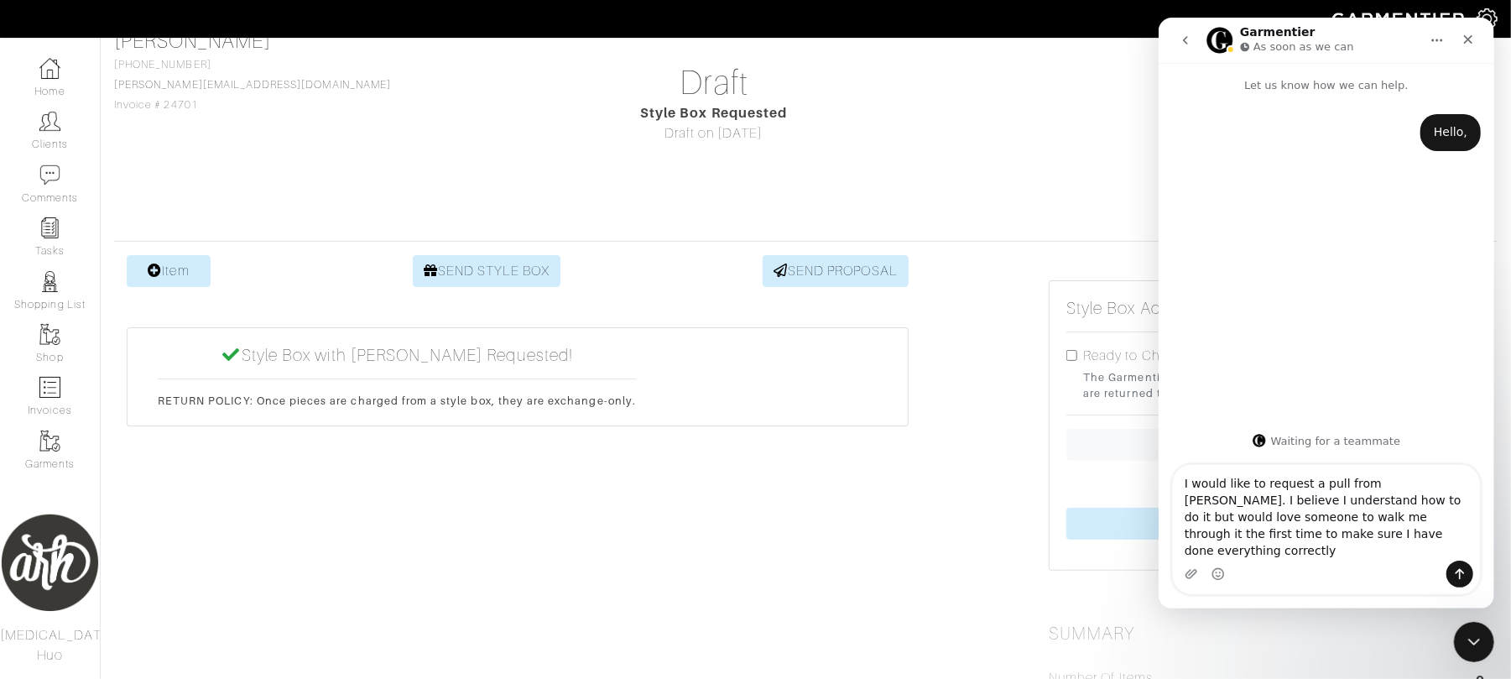
type textarea "I would like to request a pull from Vince. I believe I understand how to do it …"
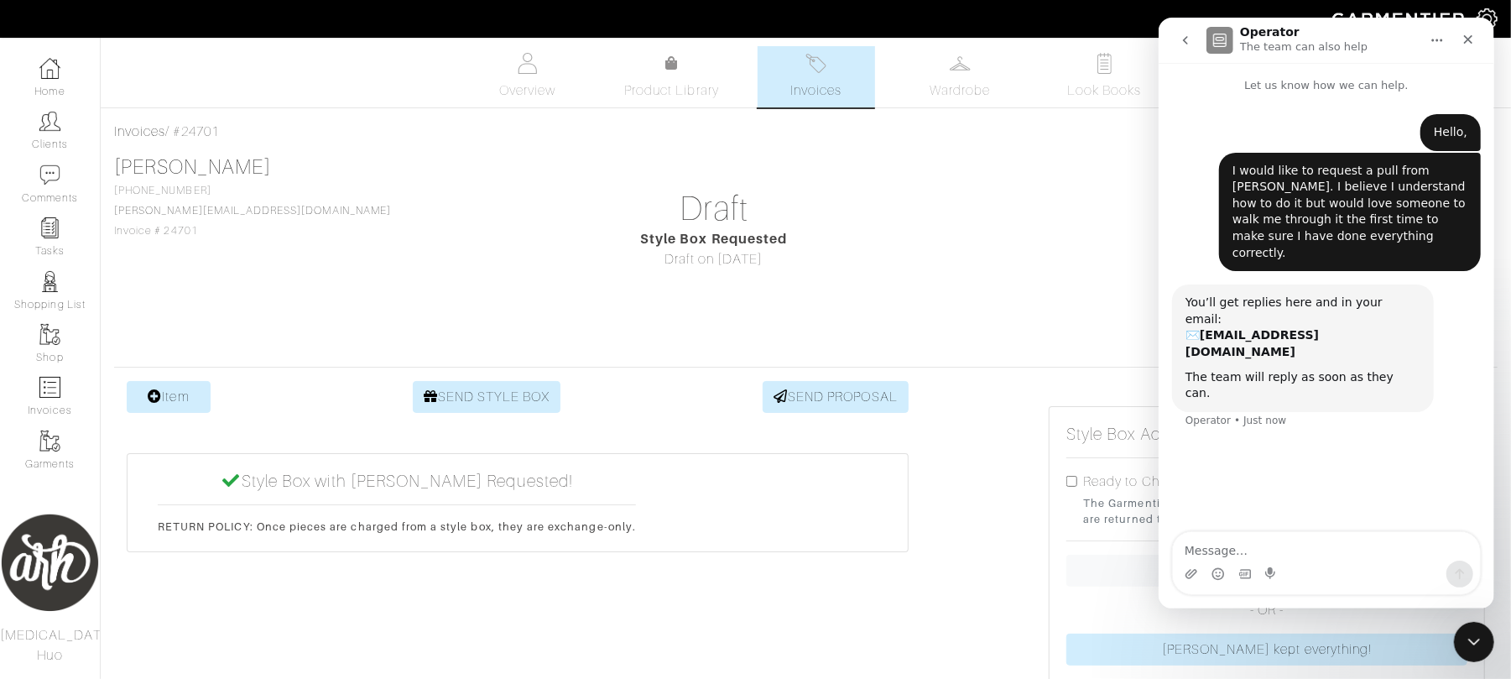
click at [1495, 14] on img at bounding box center [1487, 18] width 21 height 21
drag, startPoint x: 1363, startPoint y: 39, endPoint x: 1265, endPoint y: 138, distance: 140.0
click at [1265, 138] on div "Operator The team can also help Let us know how we can help. Hello, Alli • 1m a…" at bounding box center [1326, 313] width 336 height 591
click at [1491, 13] on img at bounding box center [1487, 18] width 21 height 21
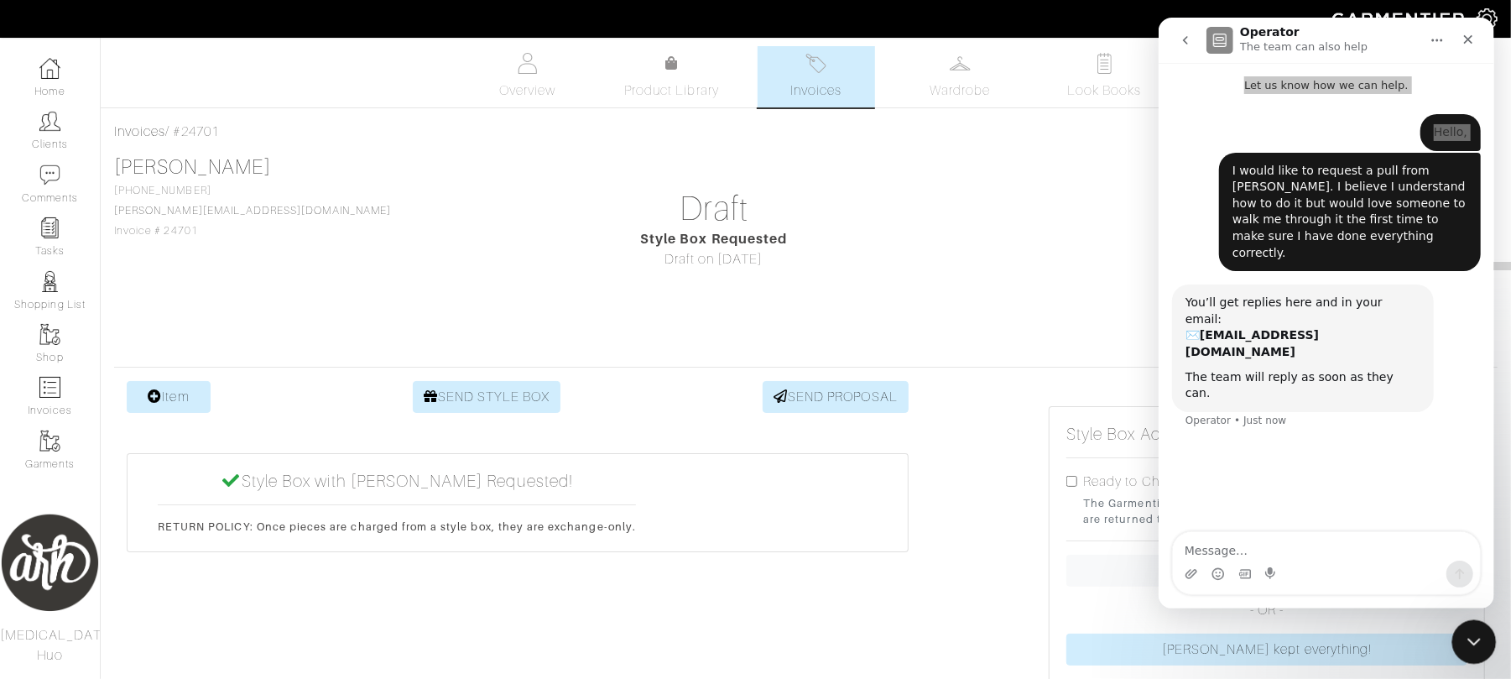
click at [1479, 633] on icon "Close Intercom Messenger" at bounding box center [1471, 639] width 20 height 20
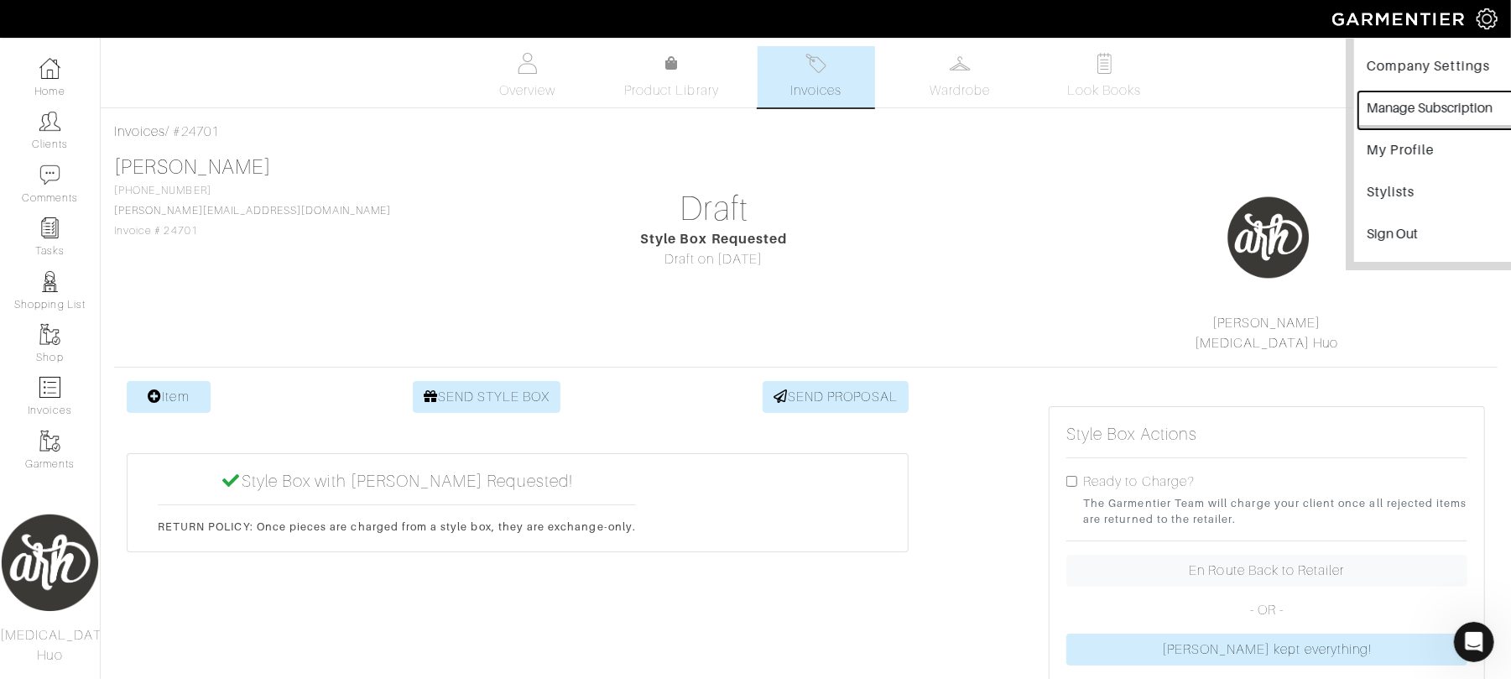
click at [1426, 115] on button "Manage Subscription" at bounding box center [1439, 110] width 163 height 38
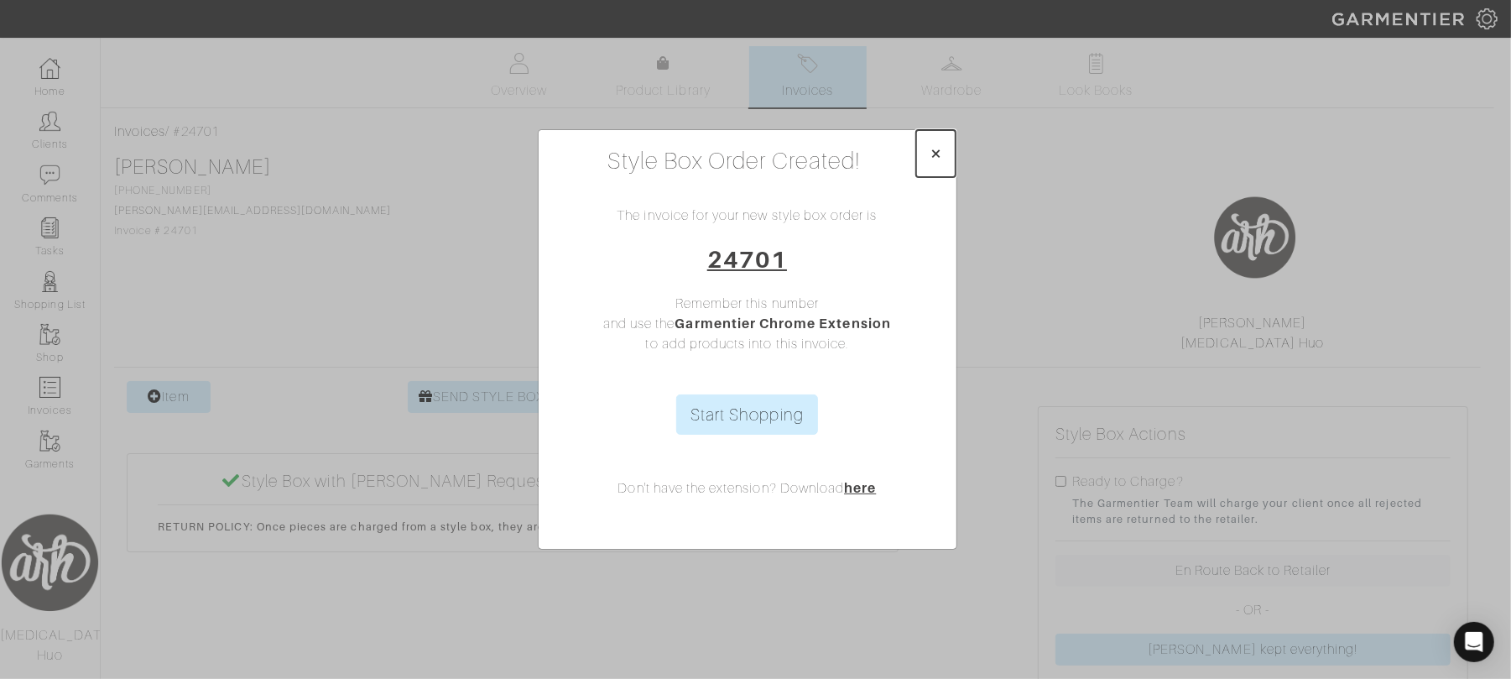
click at [937, 151] on span "×" at bounding box center [936, 153] width 13 height 23
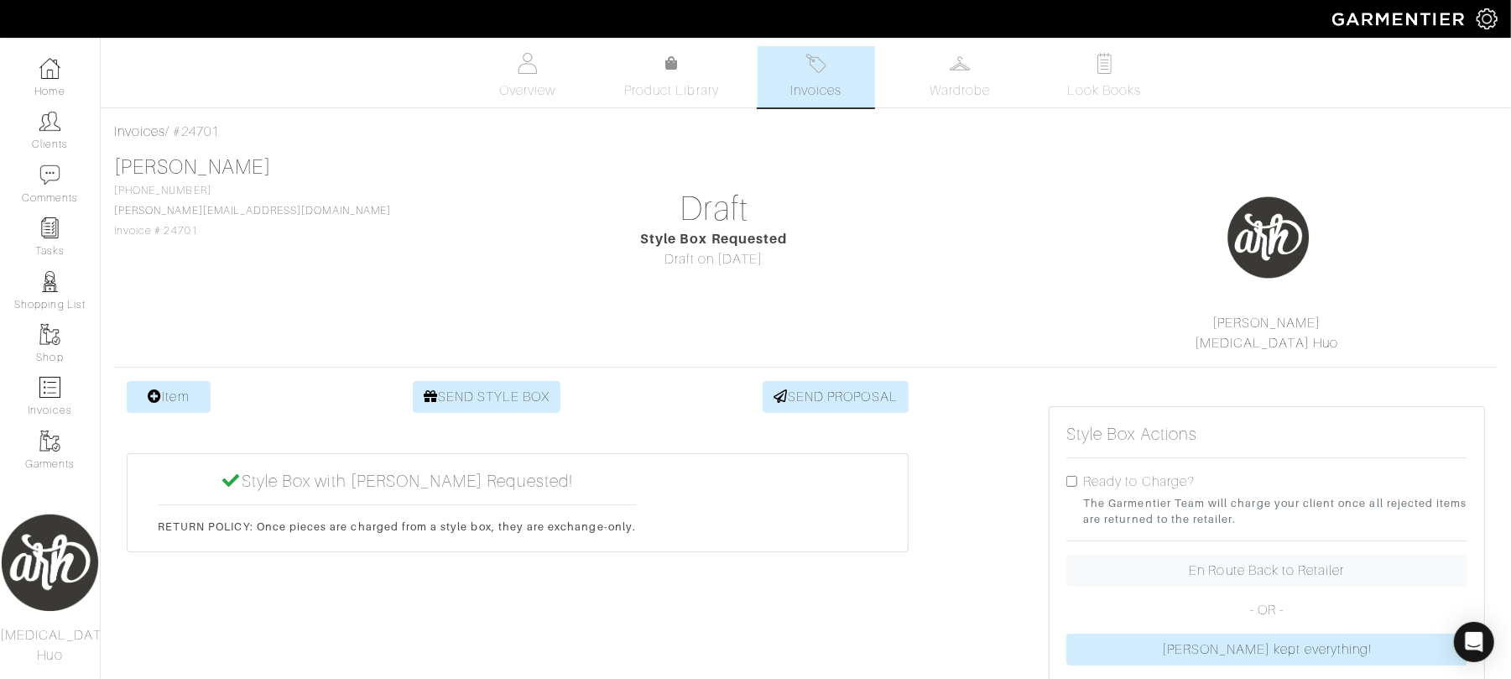
click at [1478, 13] on img at bounding box center [1487, 18] width 21 height 21
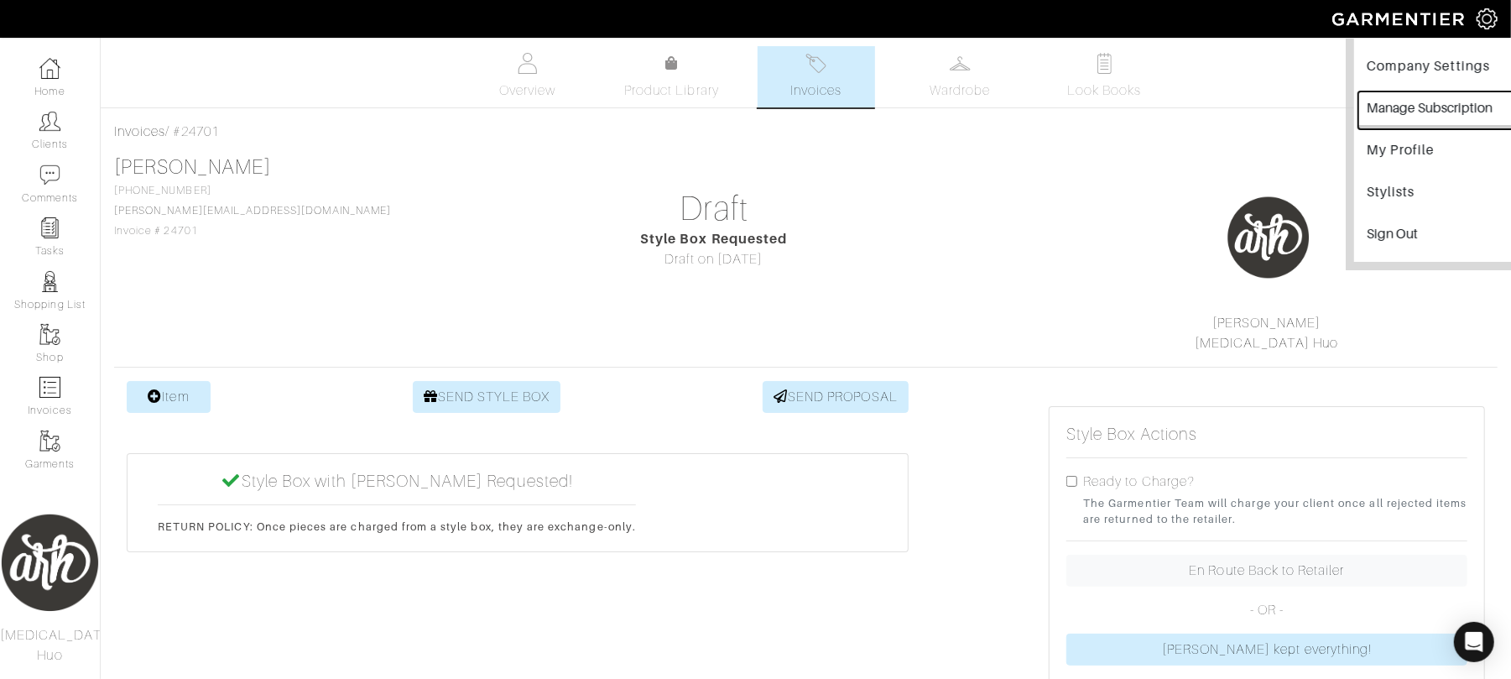
click at [1436, 116] on button "Manage Subscription" at bounding box center [1439, 110] width 163 height 38
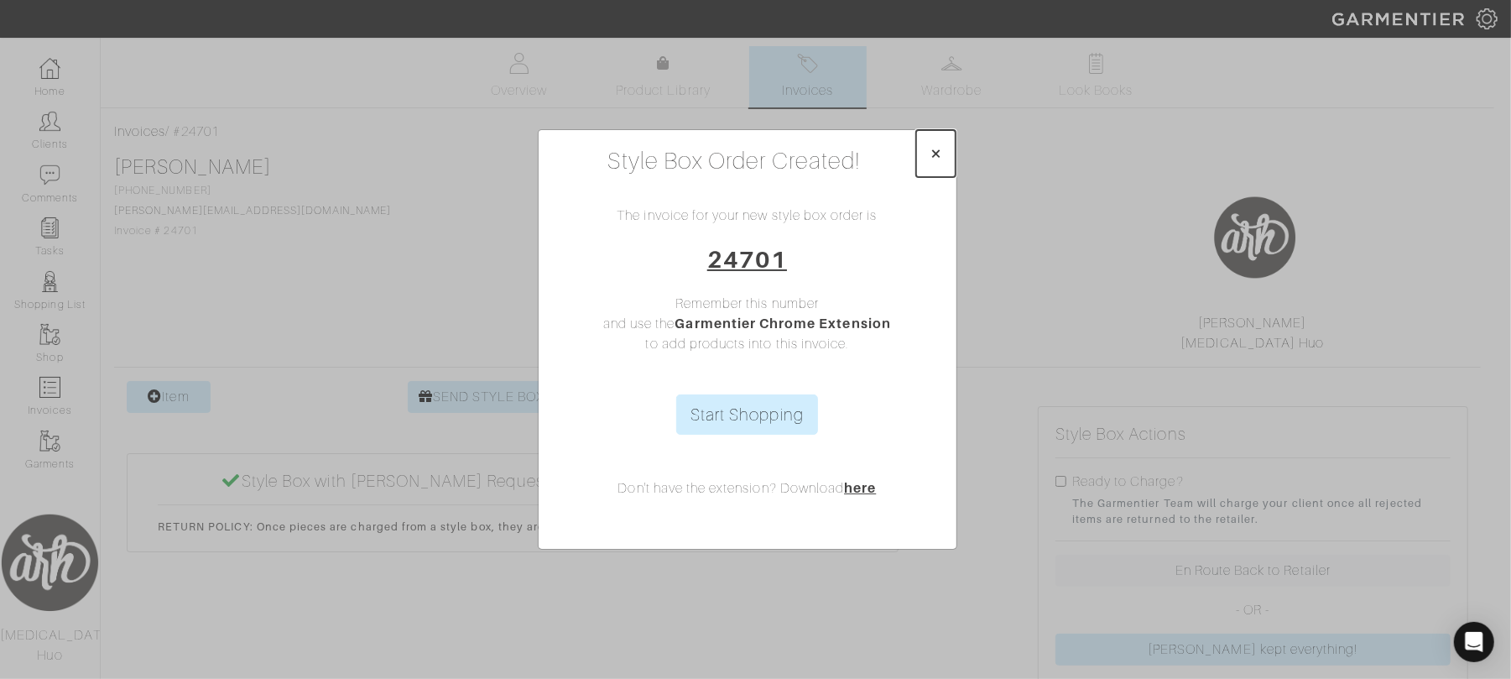
click at [935, 148] on span "×" at bounding box center [936, 153] width 13 height 23
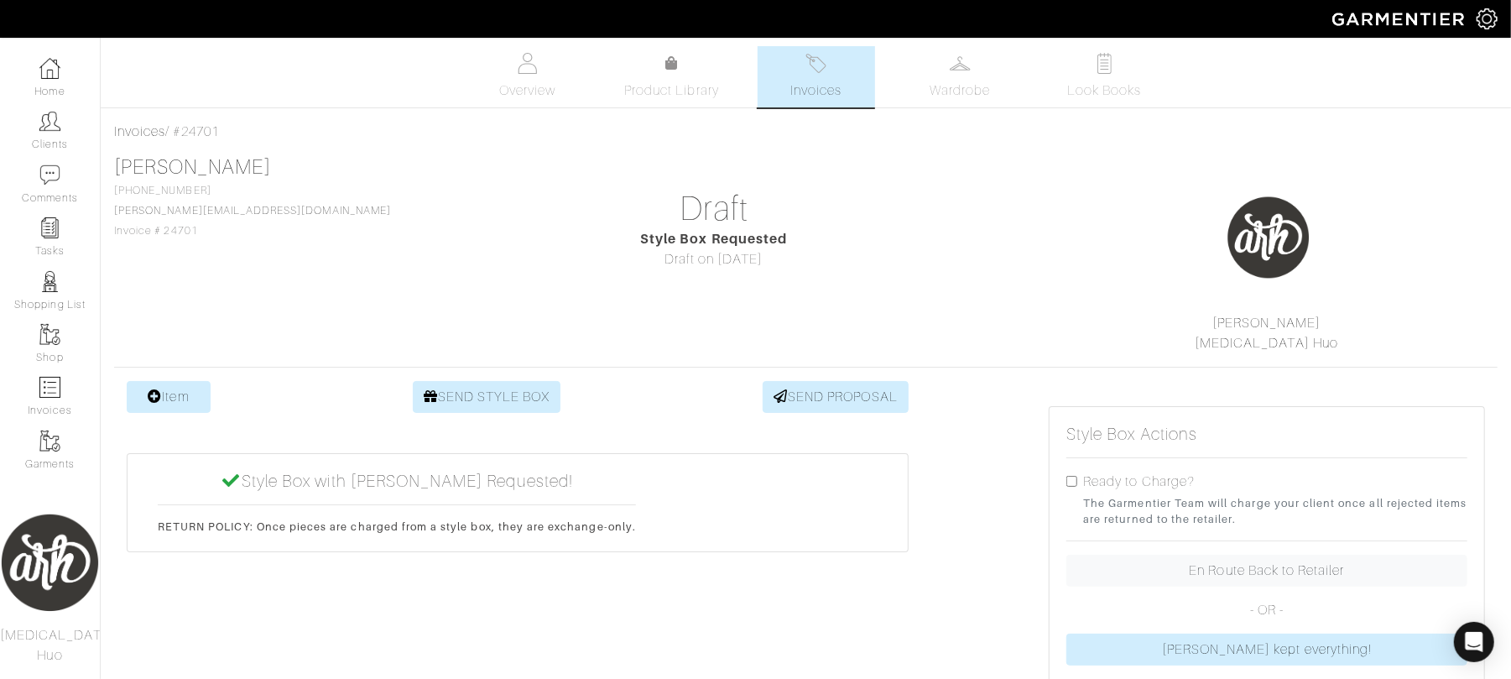
click at [1495, 22] on img at bounding box center [1487, 18] width 21 height 21
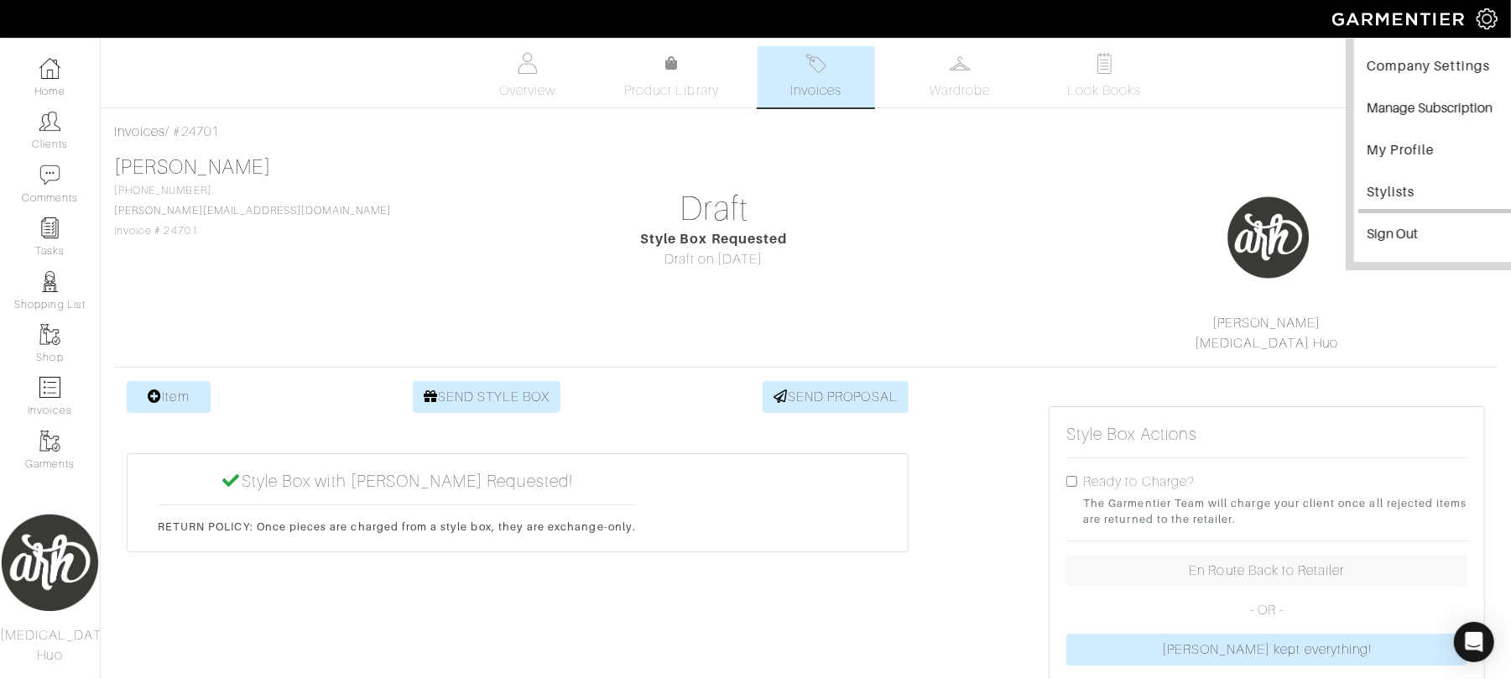
click at [1433, 178] on link "Stylists" at bounding box center [1439, 194] width 163 height 38
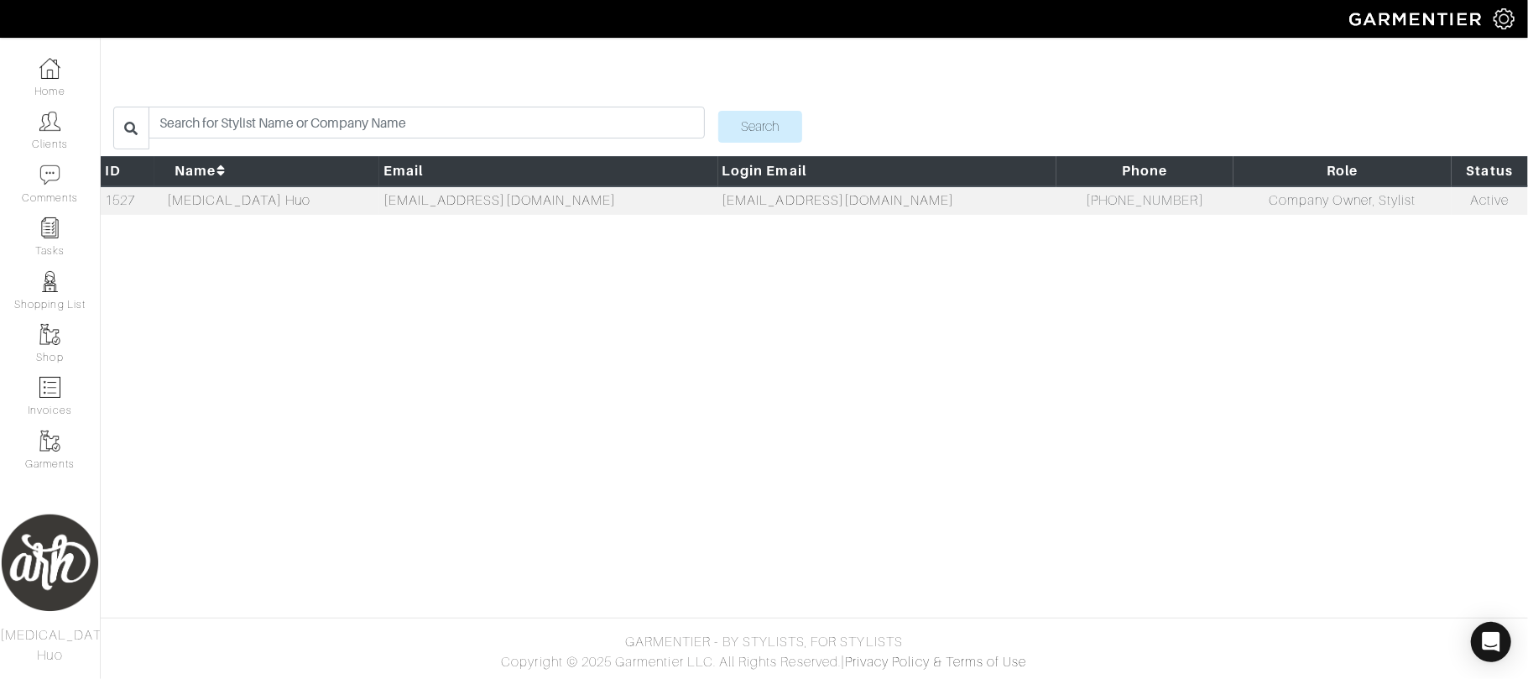
click at [800, 208] on td "allihh12@yahoo.com" at bounding box center [887, 200] width 338 height 29
click at [1492, 20] on img at bounding box center [1417, 18] width 153 height 29
click at [1498, 20] on img at bounding box center [1503, 18] width 21 height 21
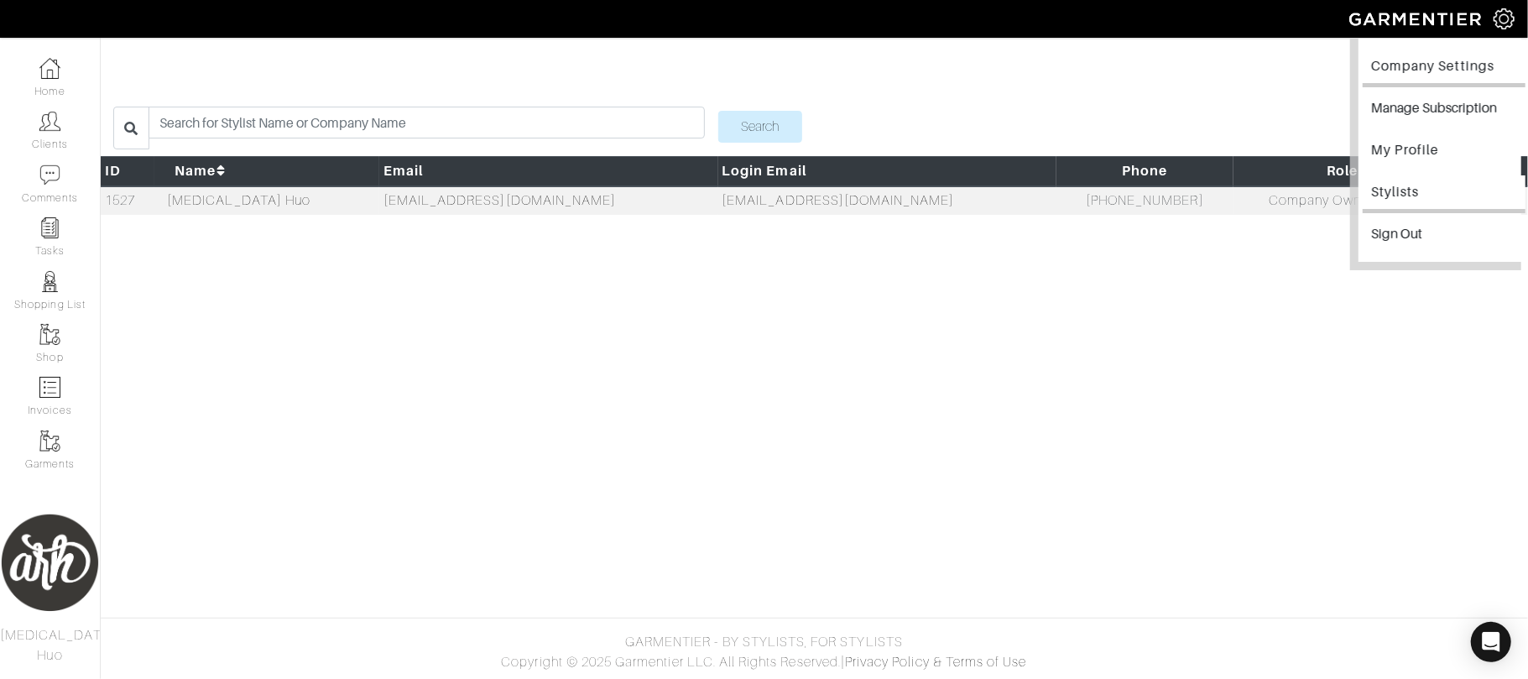
click at [1435, 64] on link "Company Settings" at bounding box center [1443, 68] width 163 height 38
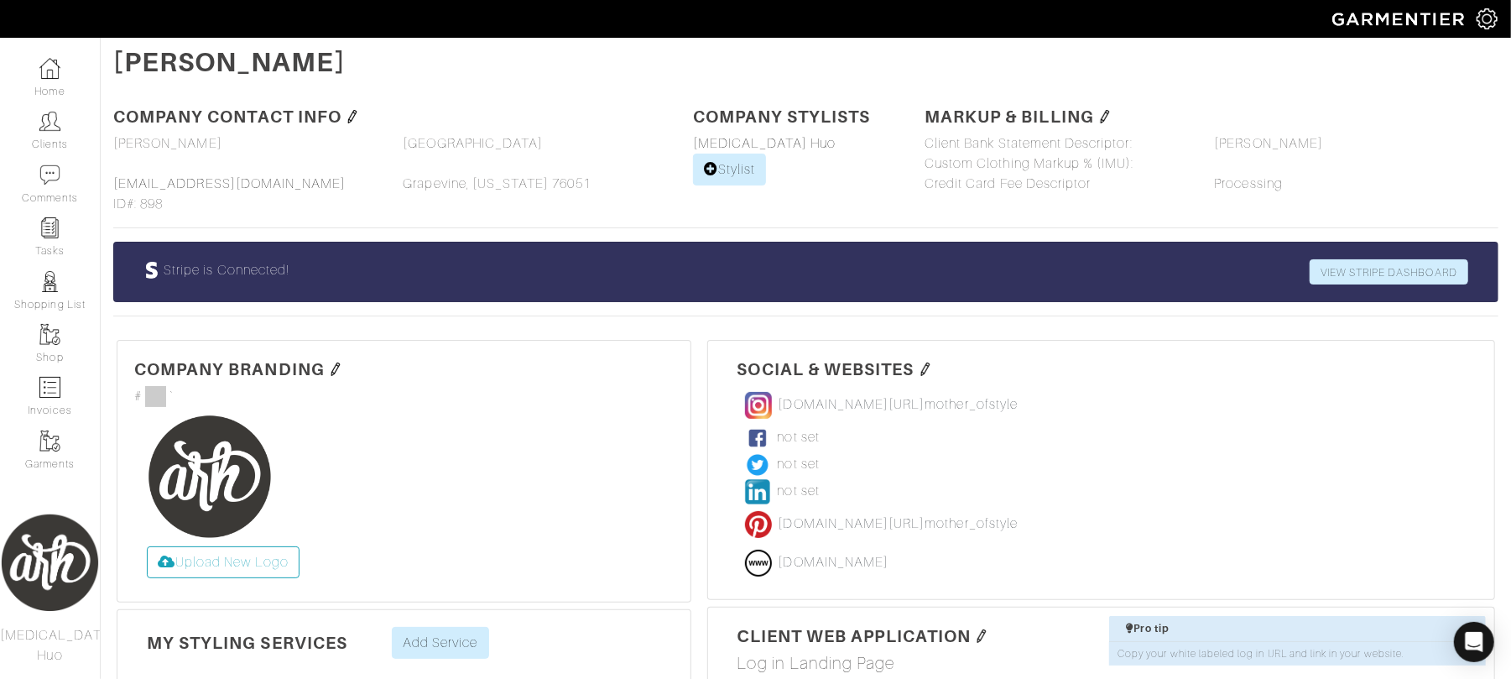
click at [1478, 18] on img at bounding box center [1487, 18] width 21 height 21
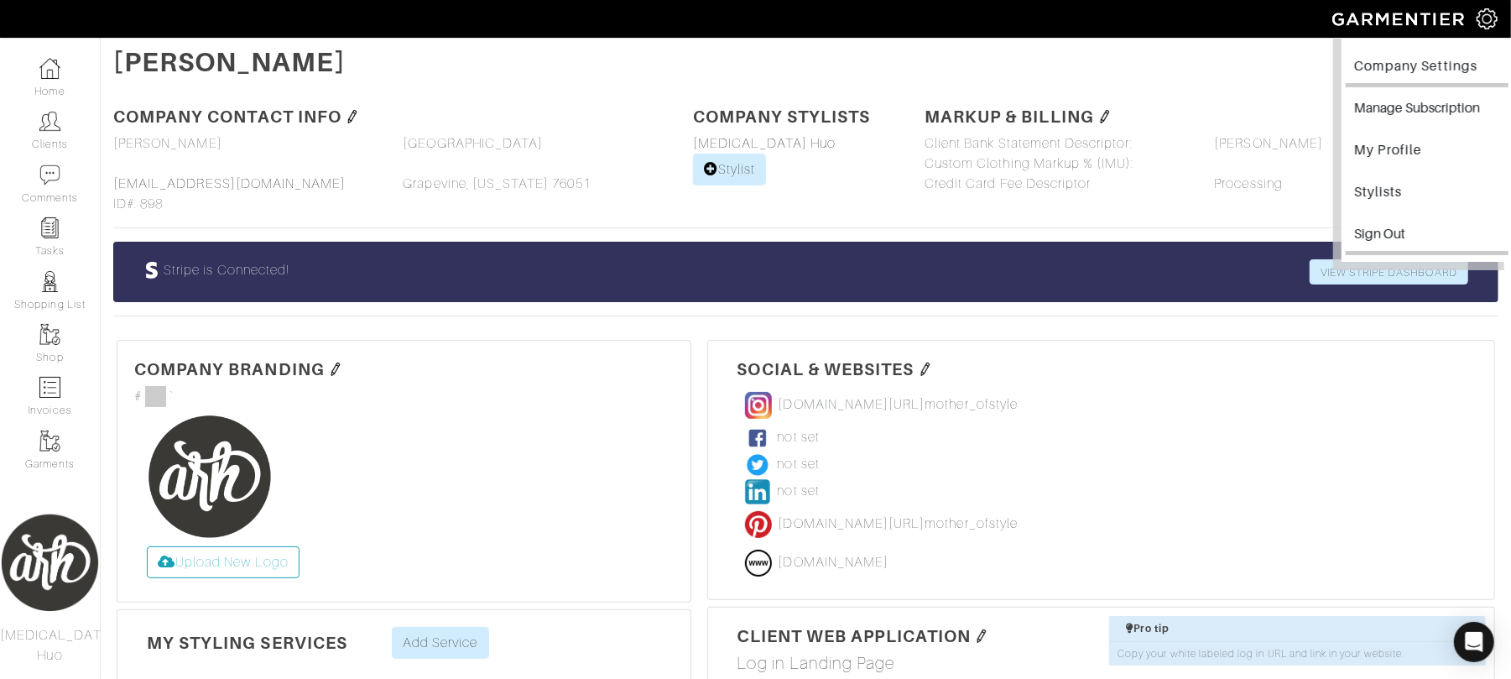
click at [1373, 235] on input "Sign Out" at bounding box center [1427, 236] width 163 height 38
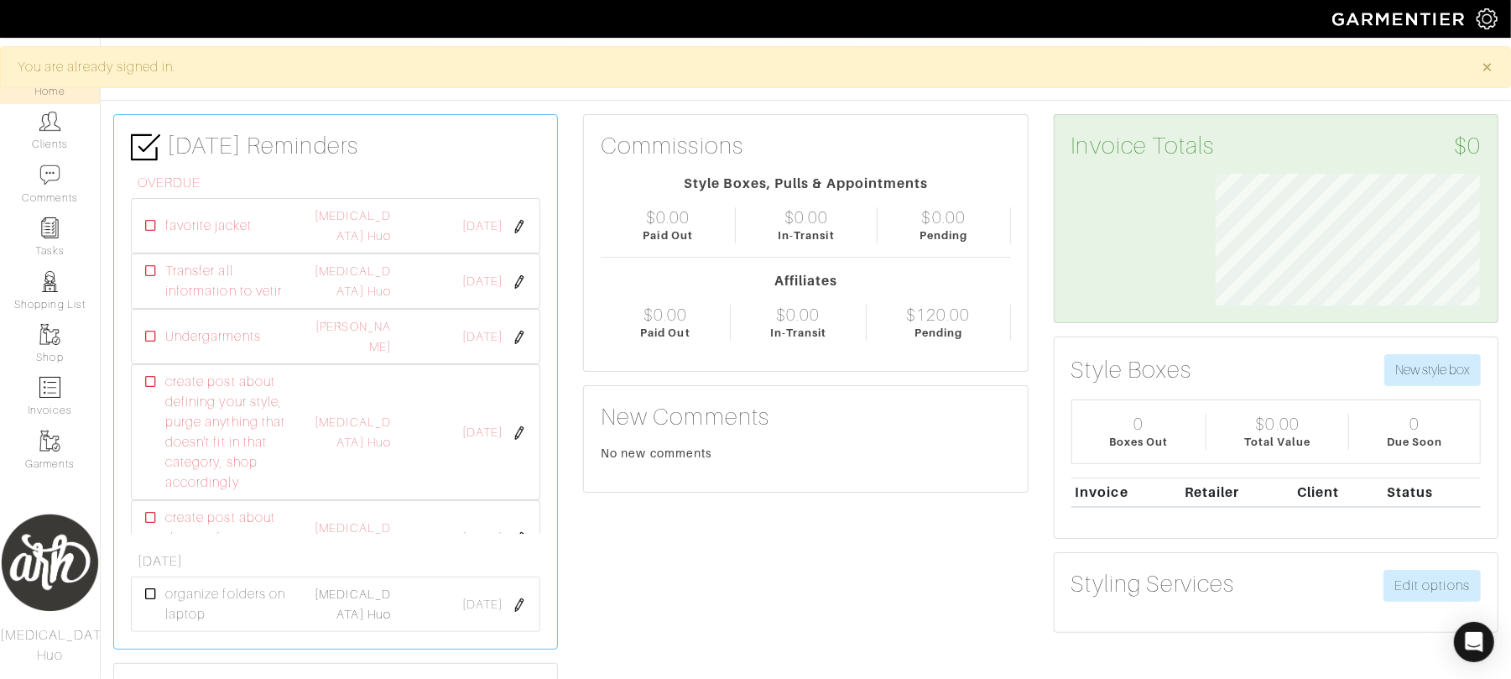
scroll to position [132, 289]
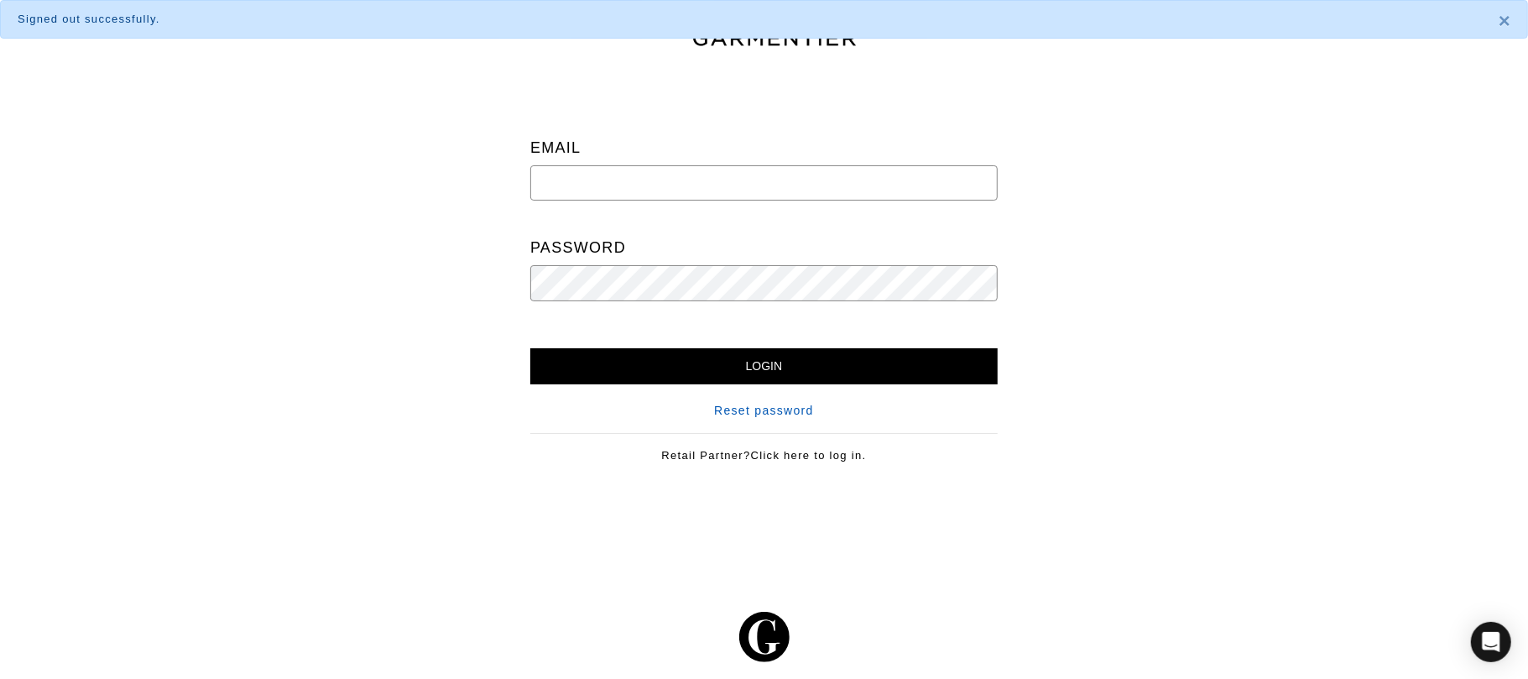
click at [787, 414] on link "Reset password" at bounding box center [764, 411] width 100 height 18
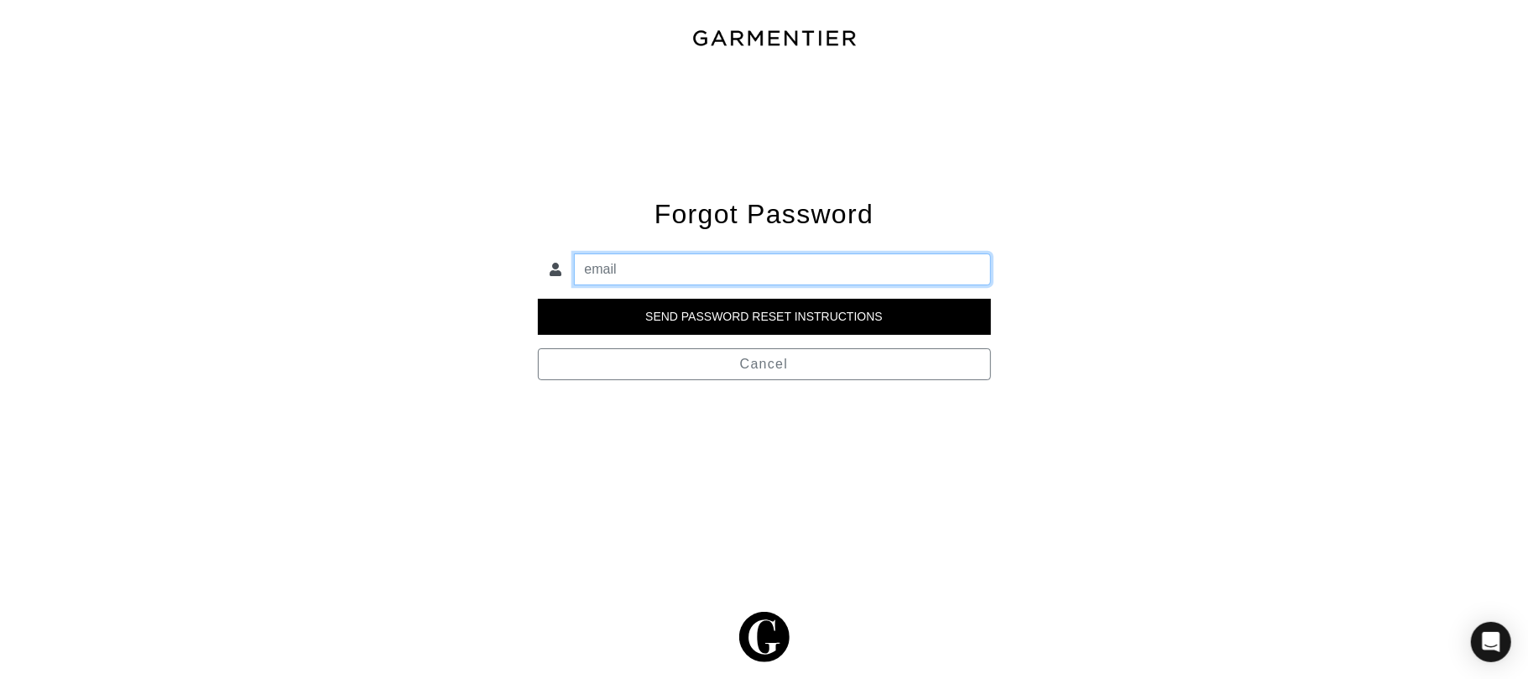
click at [837, 256] on input "email" at bounding box center [782, 269] width 417 height 32
type input "allihh12@yahoo.com"
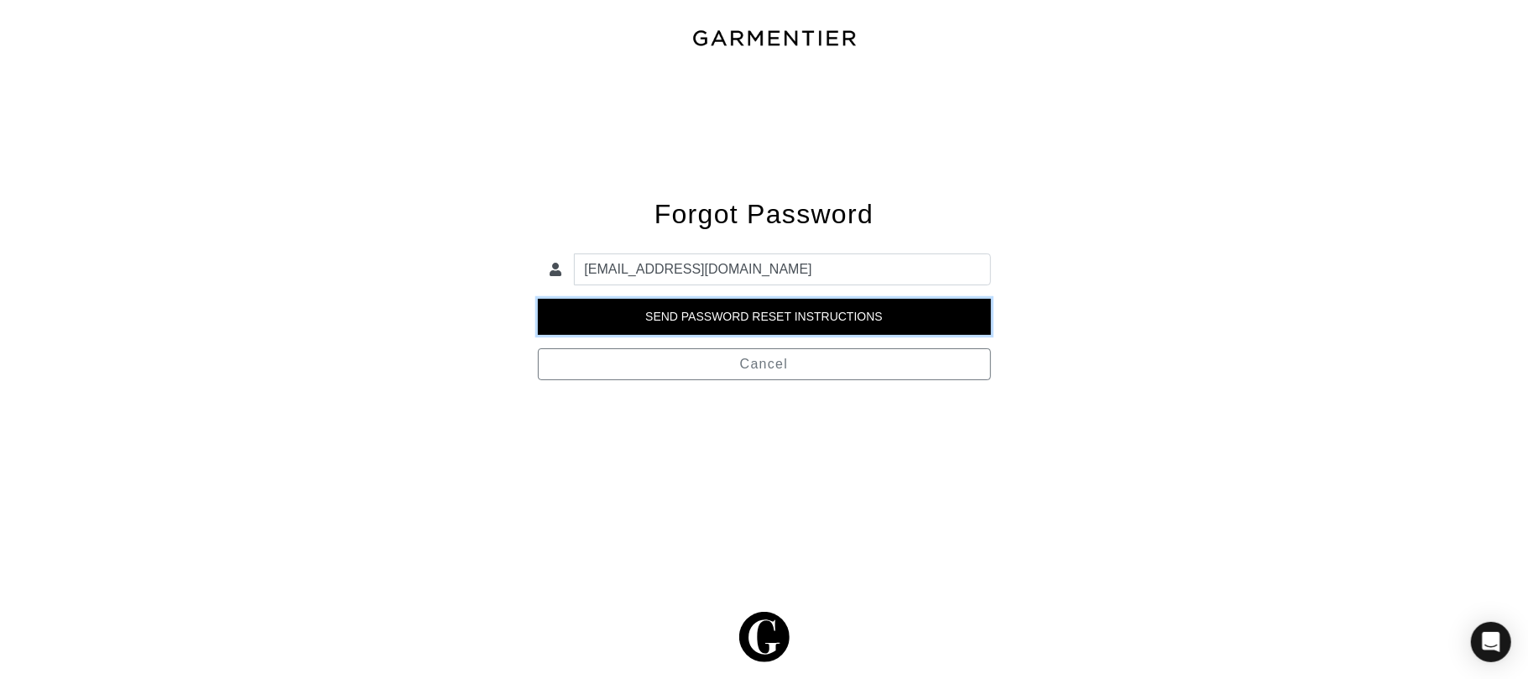
click at [832, 327] on input "Send Password Reset Instructions" at bounding box center [764, 317] width 453 height 36
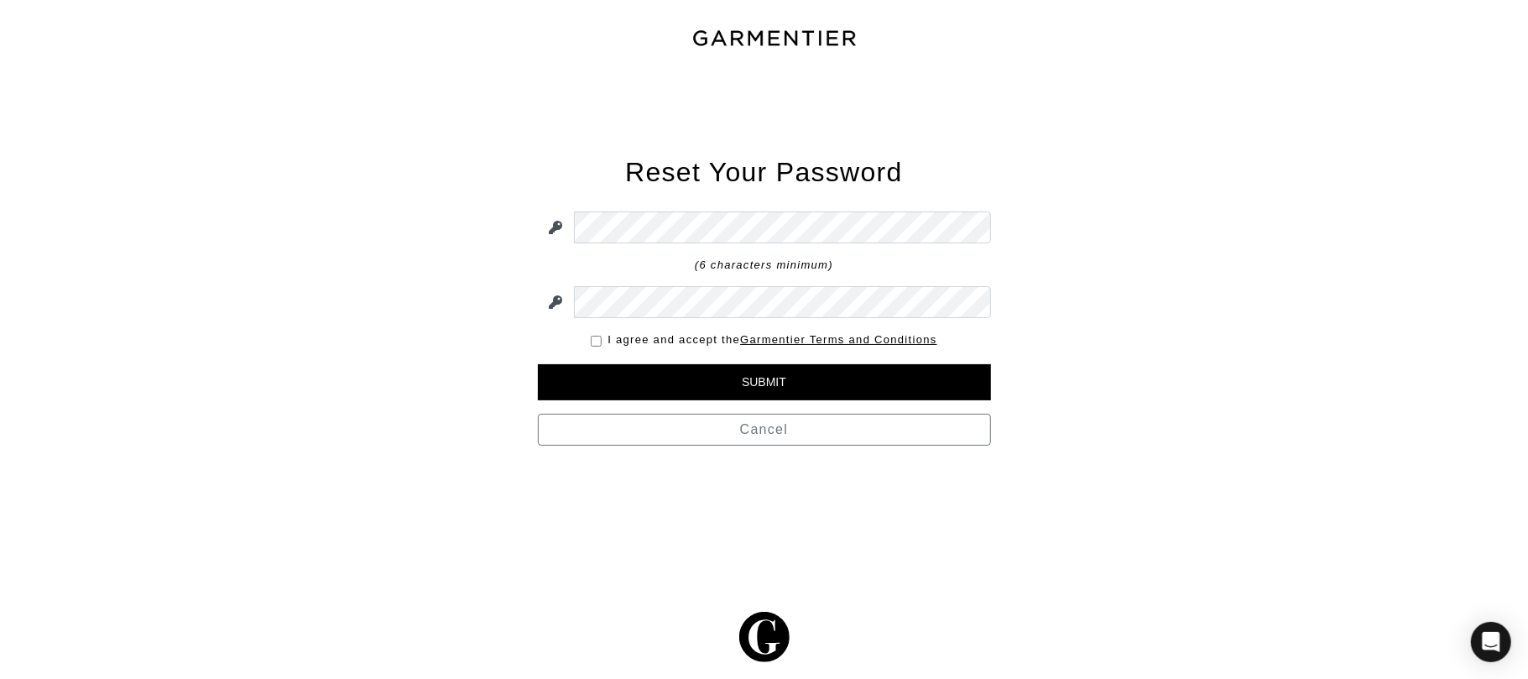
click at [597, 337] on input "checkbox" at bounding box center [596, 341] width 11 height 11
checkbox input "true"
click at [719, 373] on input "Submit" at bounding box center [764, 382] width 453 height 36
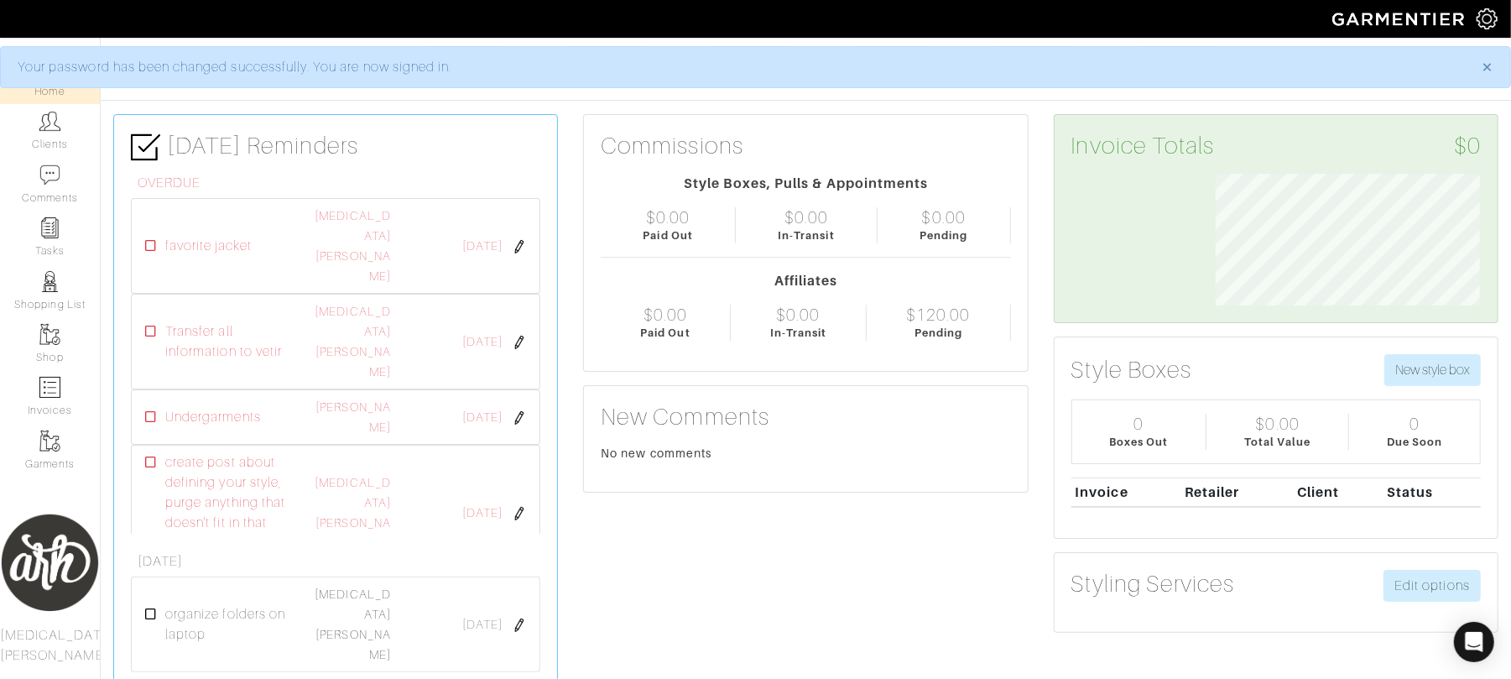
scroll to position [132, 289]
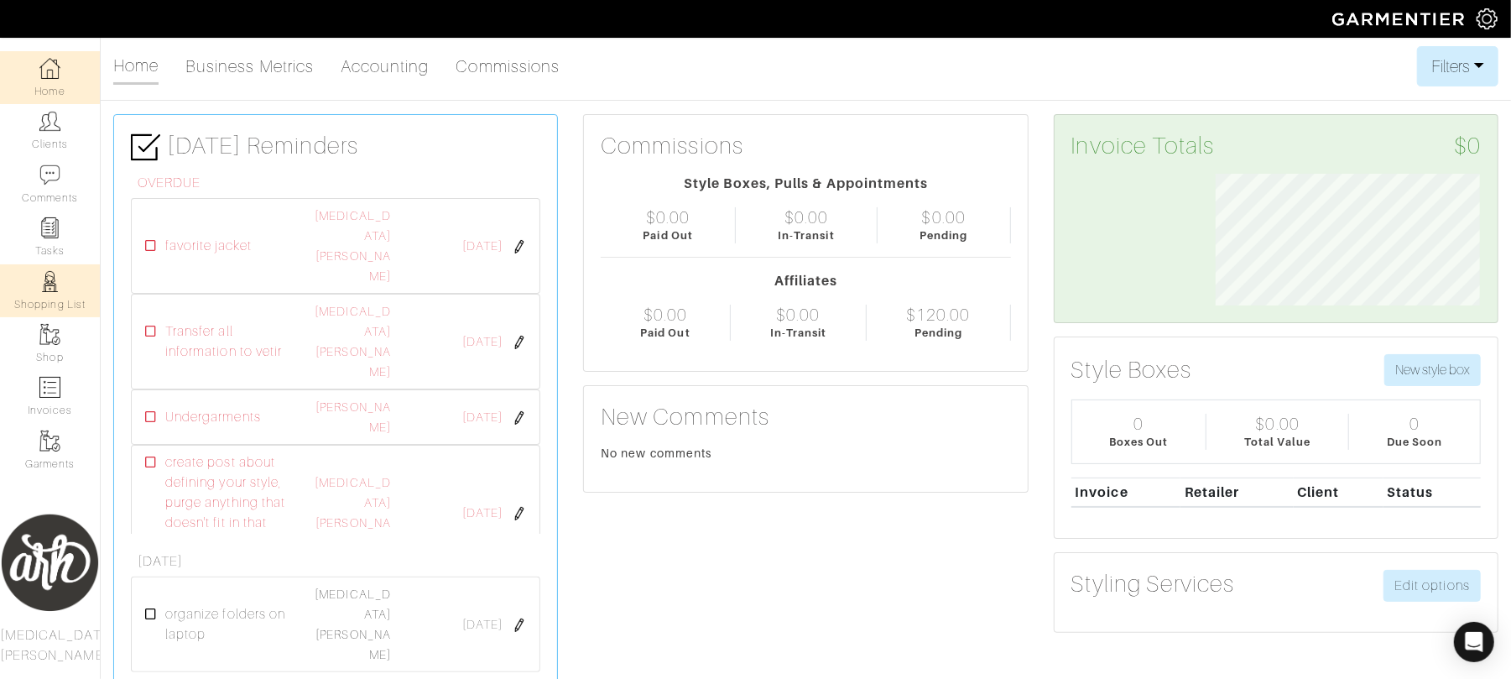
click at [60, 296] on link "Shopping List" at bounding box center [50, 290] width 100 height 53
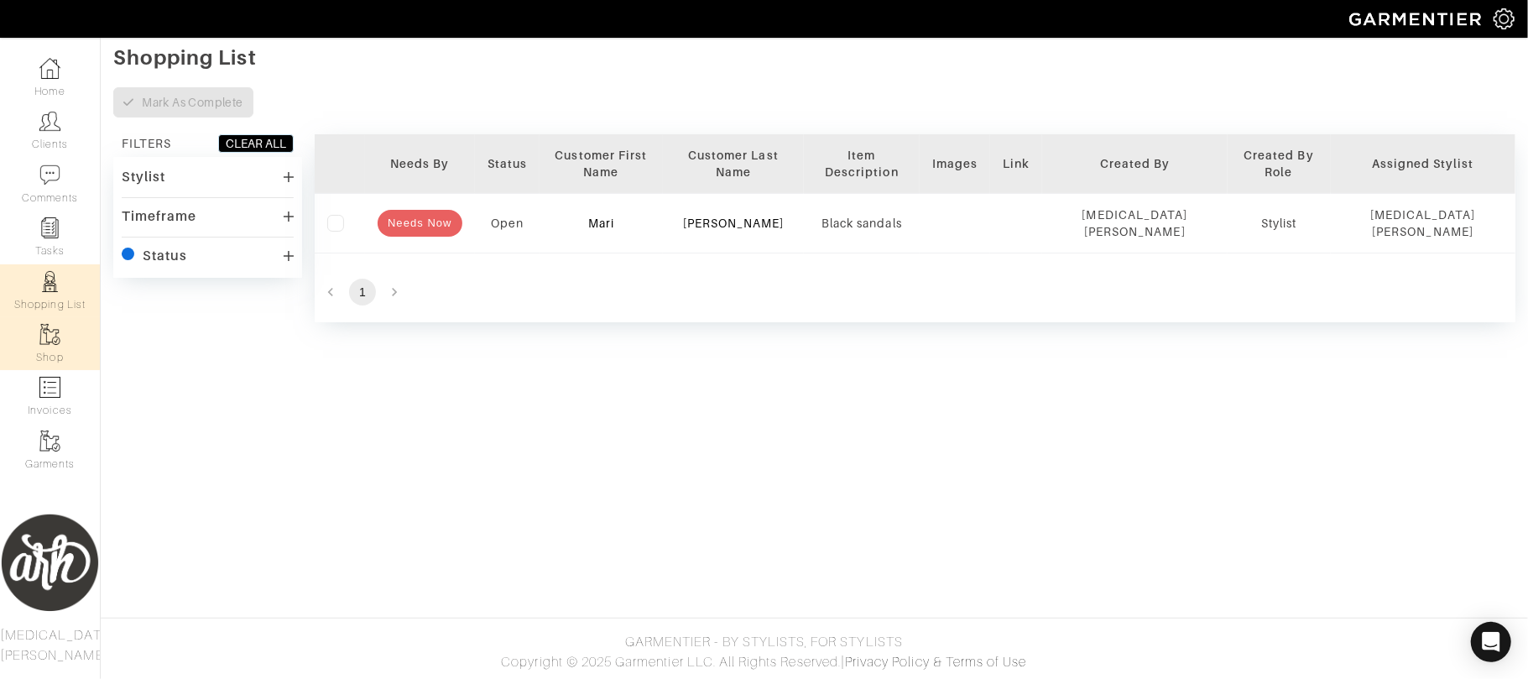
click at [58, 357] on link "Shop" at bounding box center [50, 343] width 100 height 53
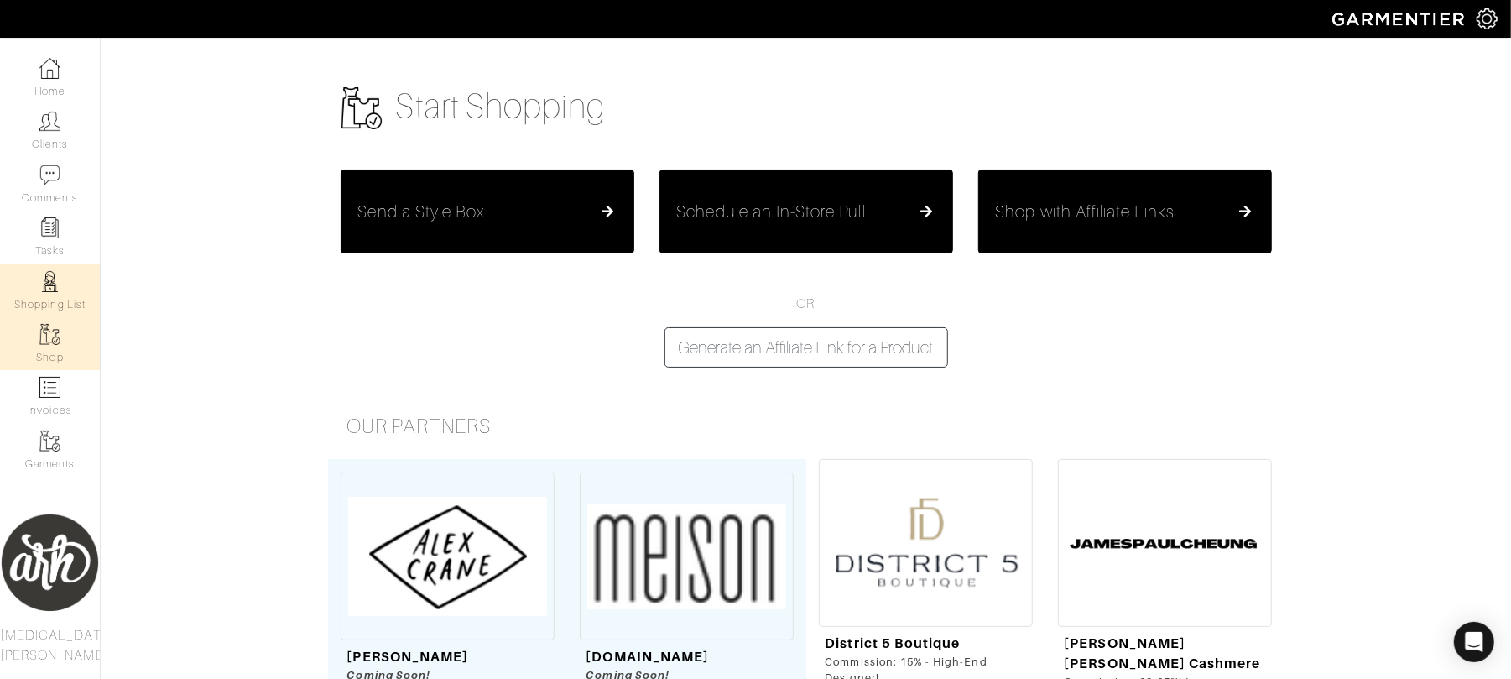
click at [67, 287] on link "Shopping List" at bounding box center [50, 290] width 100 height 53
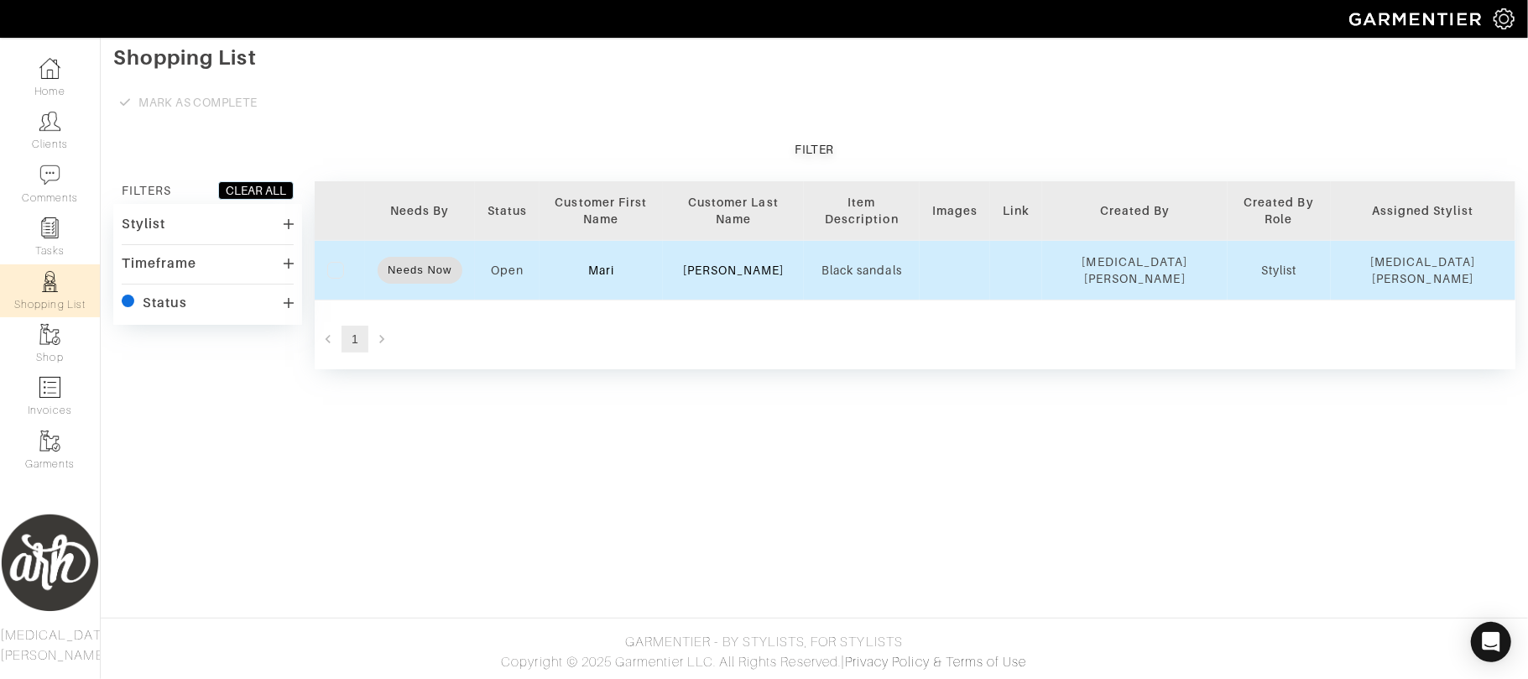
click at [331, 262] on label at bounding box center [335, 270] width 17 height 17
click at [0, 0] on input "checkbox" at bounding box center [0, 0] width 0 height 0
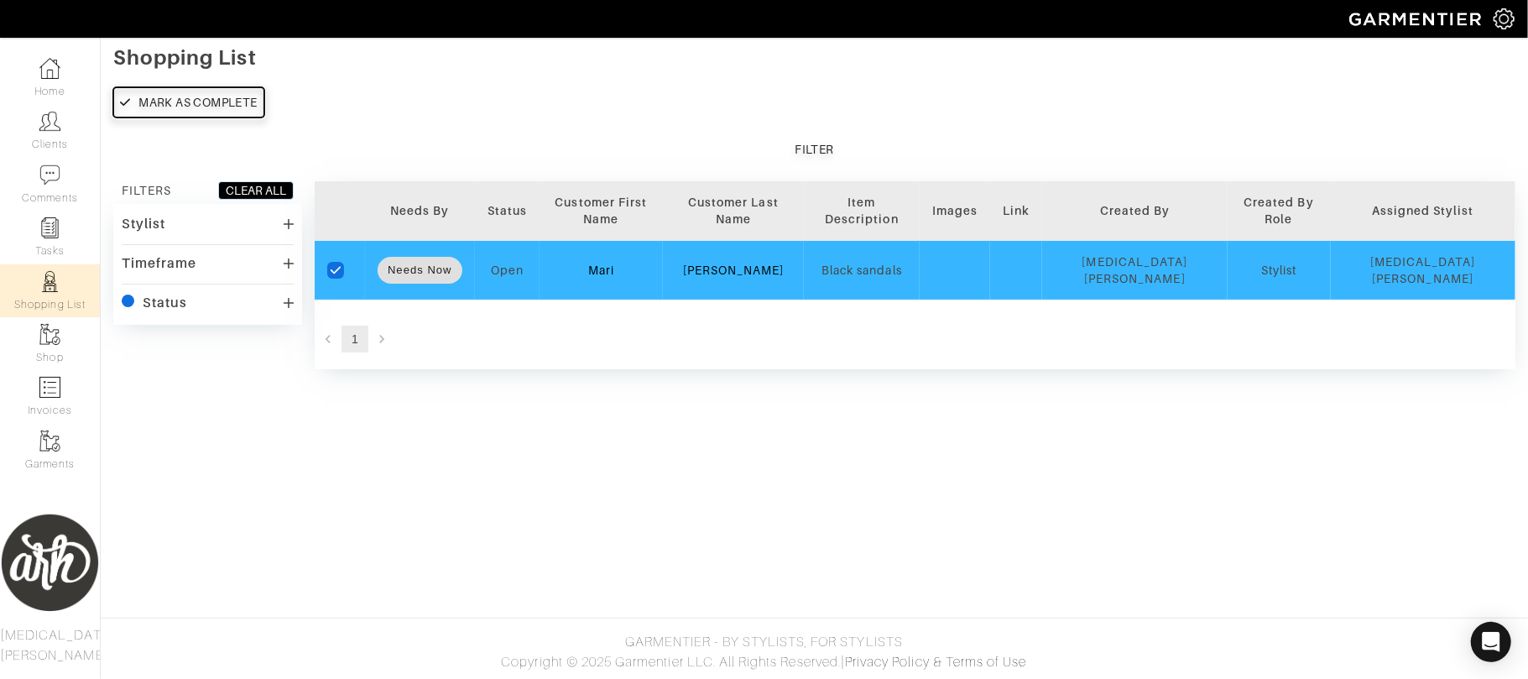
click at [169, 106] on div "Mark as complete" at bounding box center [197, 102] width 118 height 17
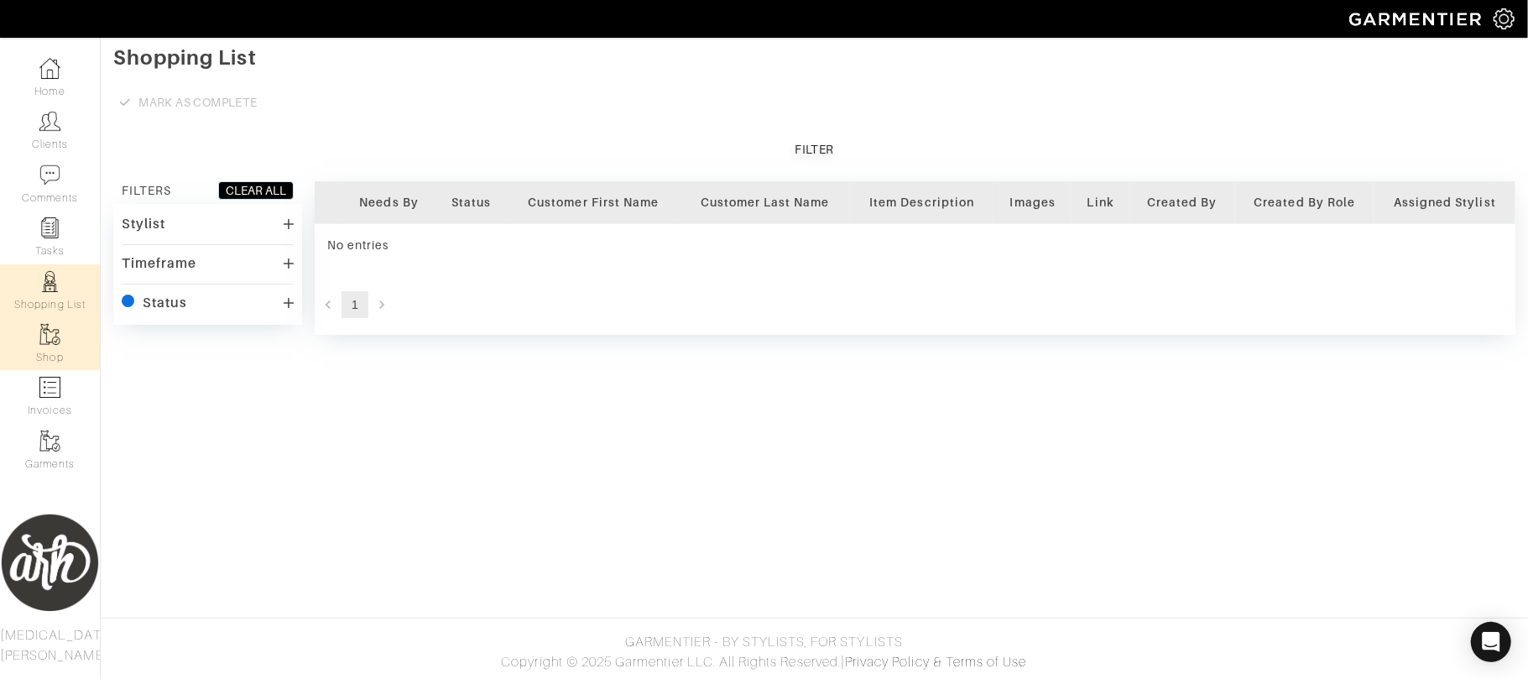
click at [60, 340] on link "Shop" at bounding box center [50, 343] width 100 height 53
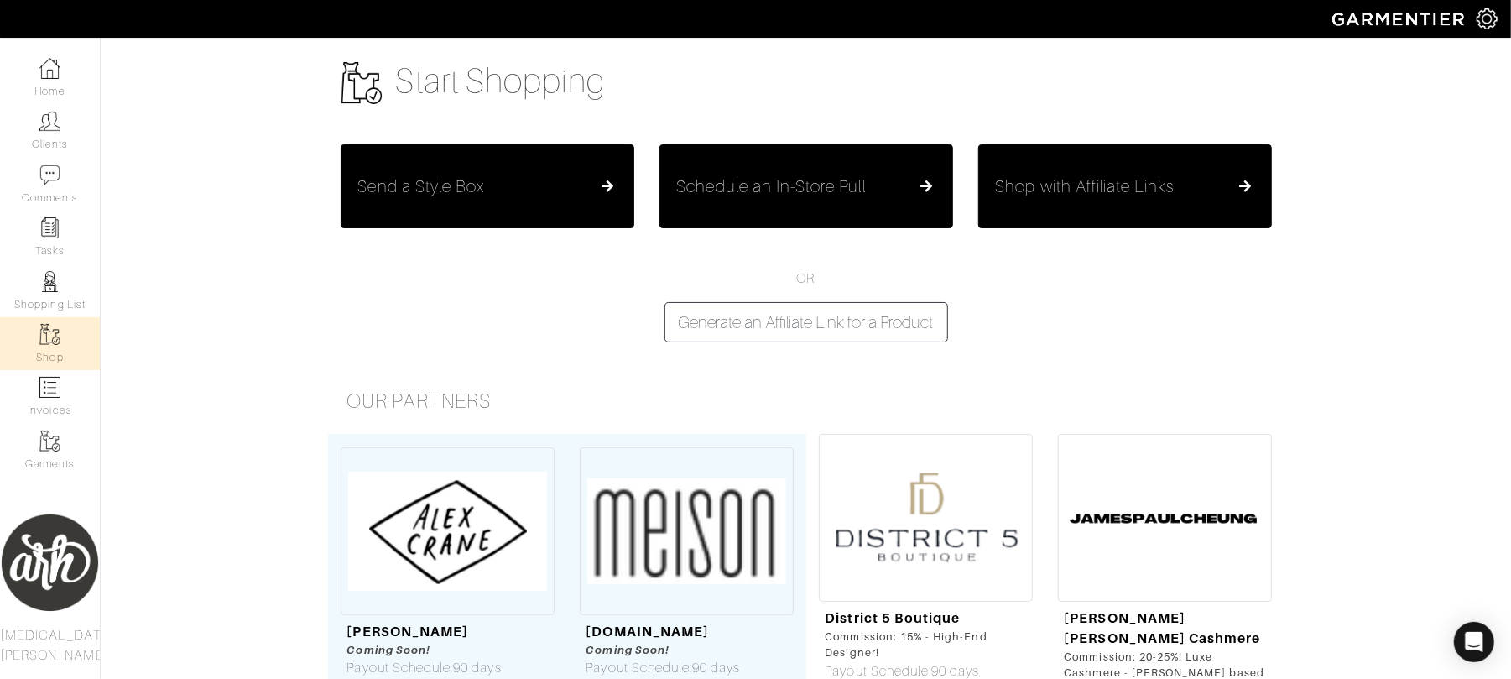
scroll to position [30, 0]
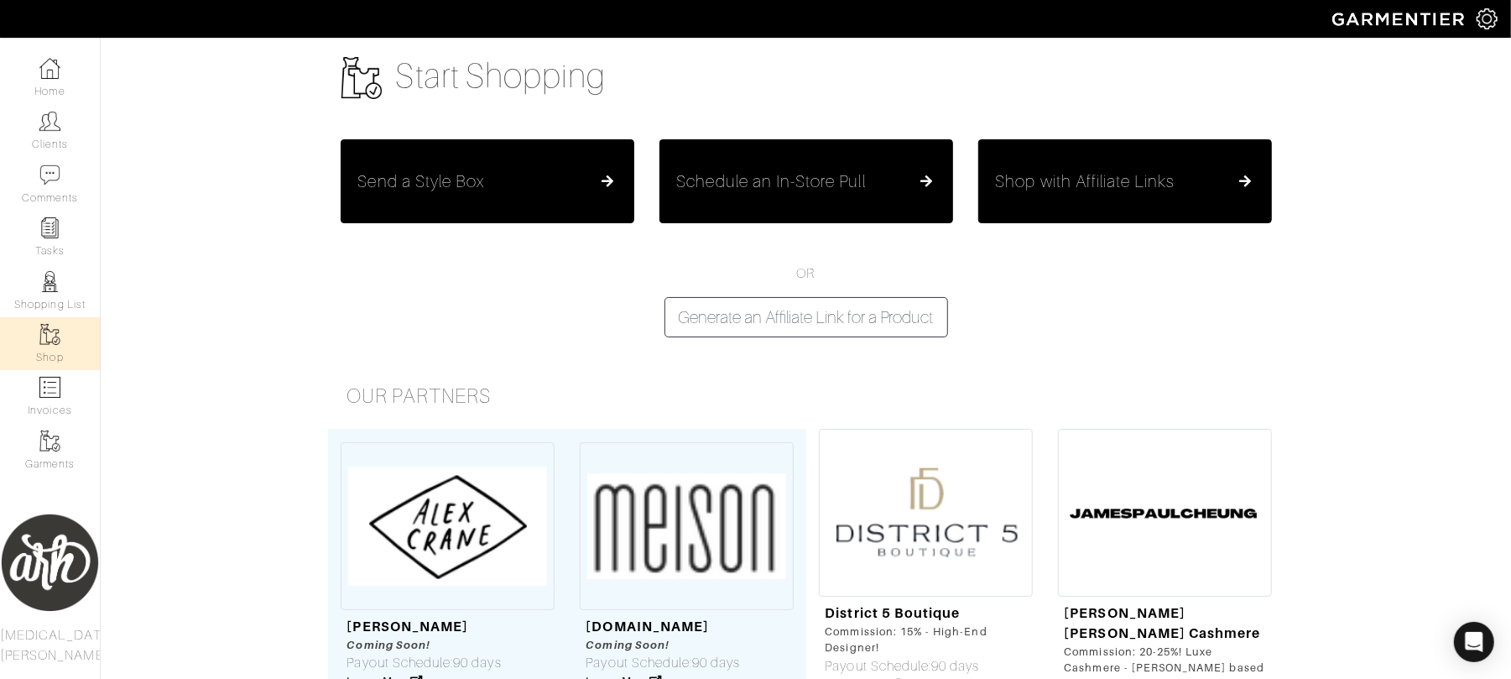
click at [824, 178] on h5 "Schedule an In-Store Pull" at bounding box center [771, 181] width 189 height 20
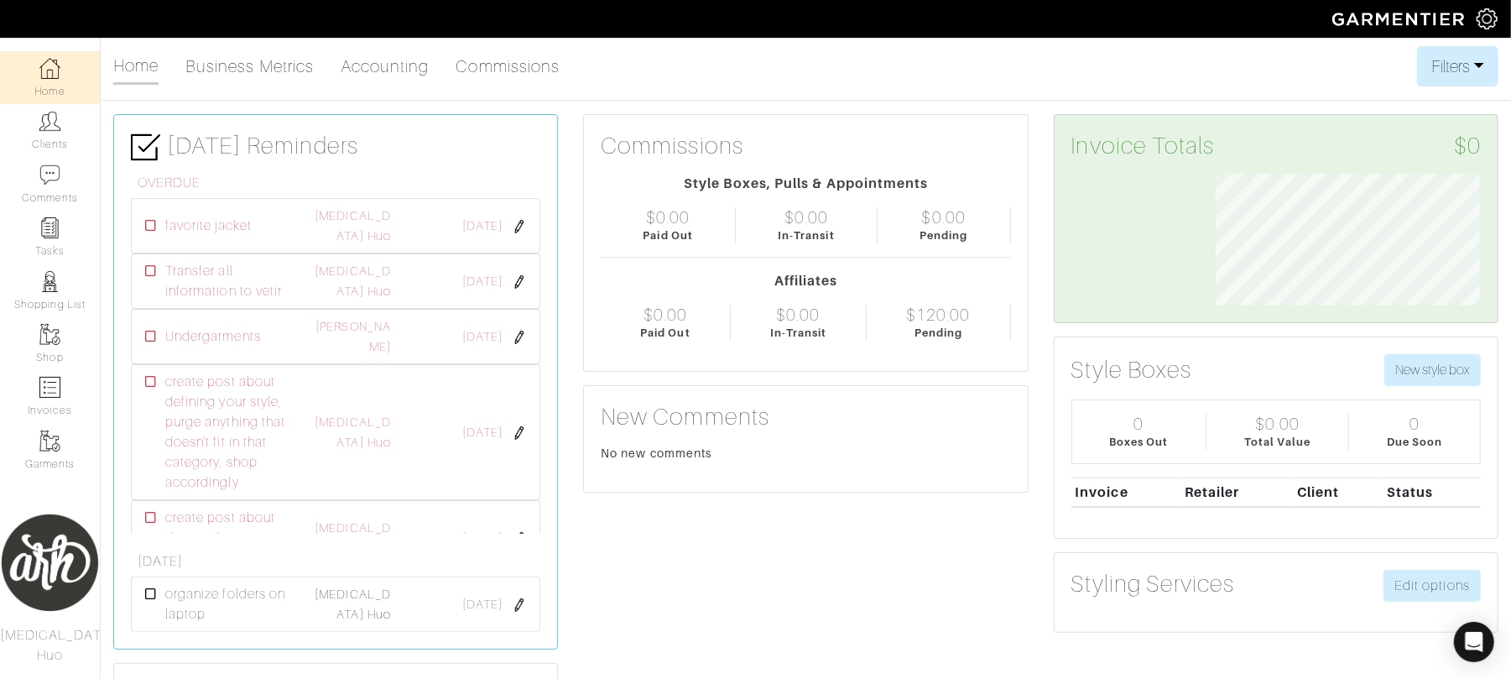
click at [55, 101] on link "Home" at bounding box center [50, 77] width 100 height 53
click at [65, 124] on link "Clients" at bounding box center [50, 130] width 100 height 53
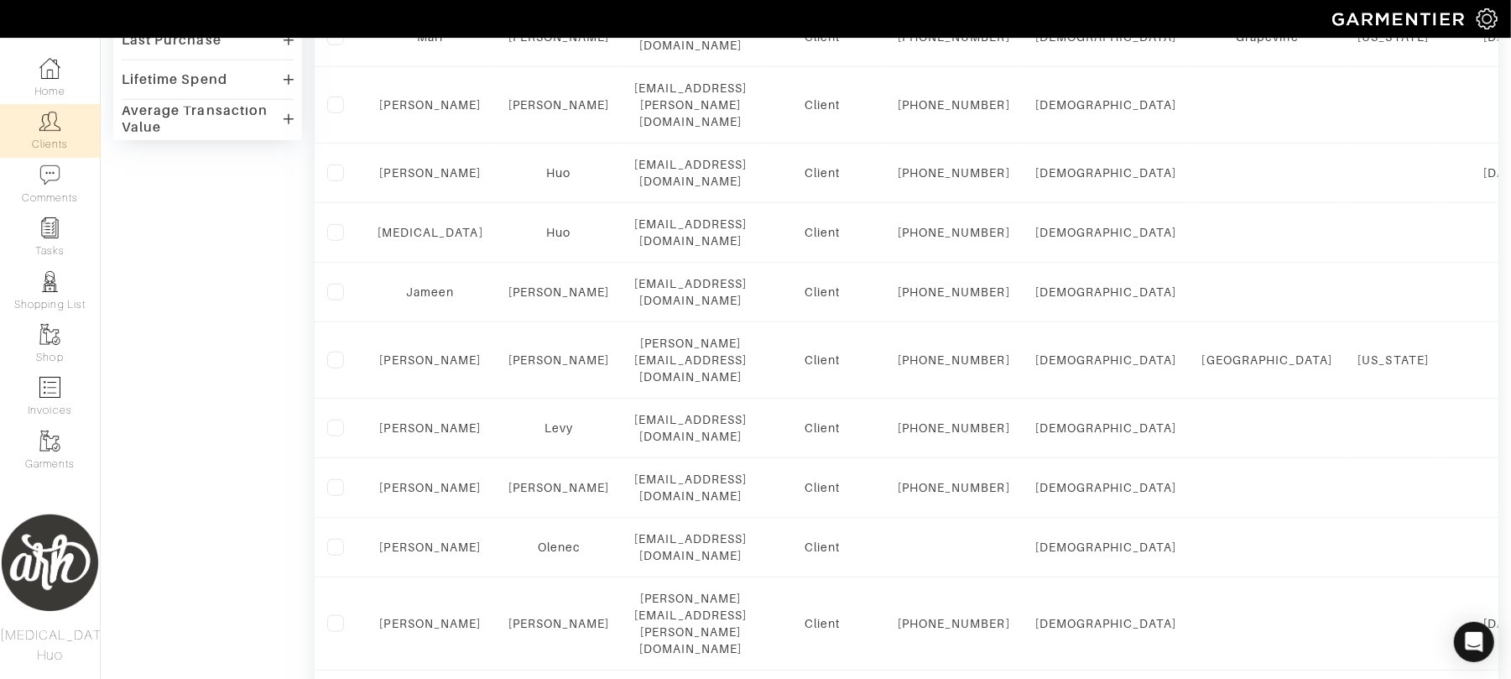
scroll to position [693, 0]
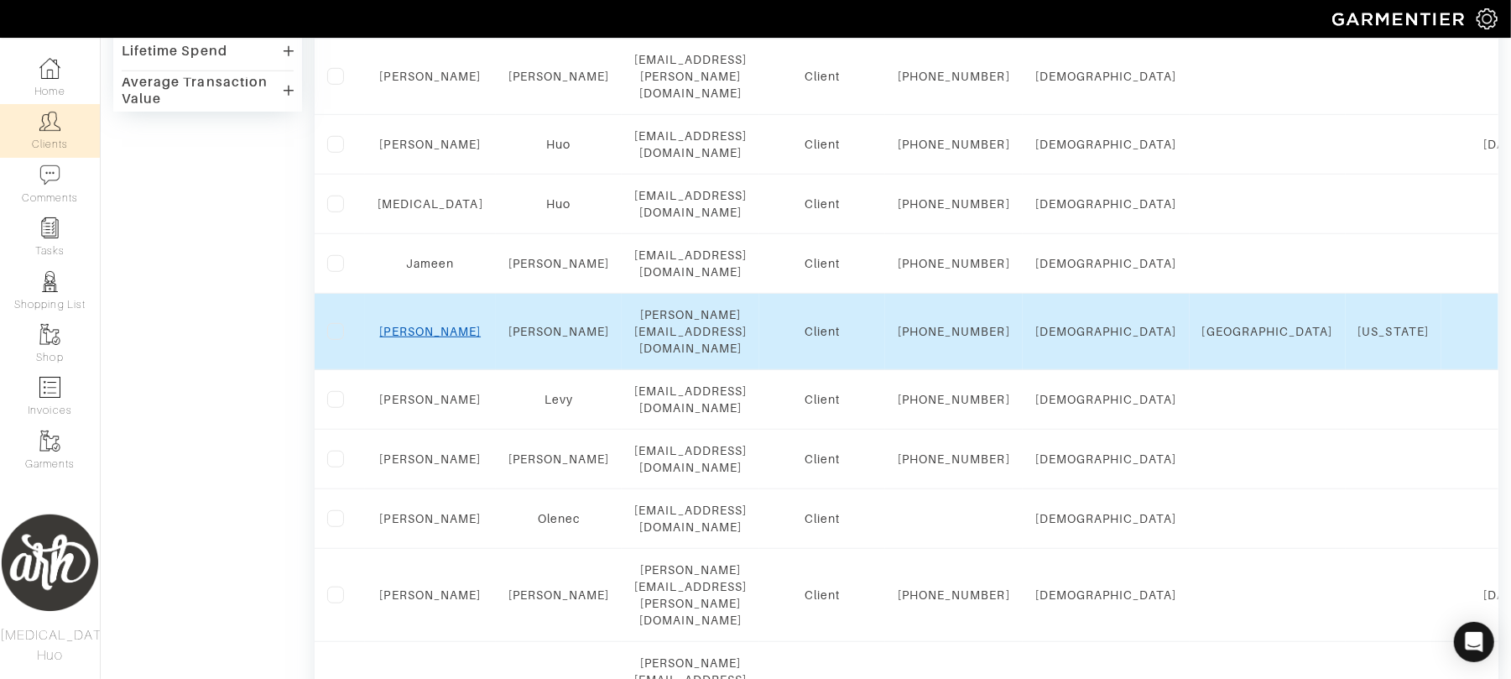
click at [424, 338] on link "[PERSON_NAME]" at bounding box center [431, 331] width 102 height 13
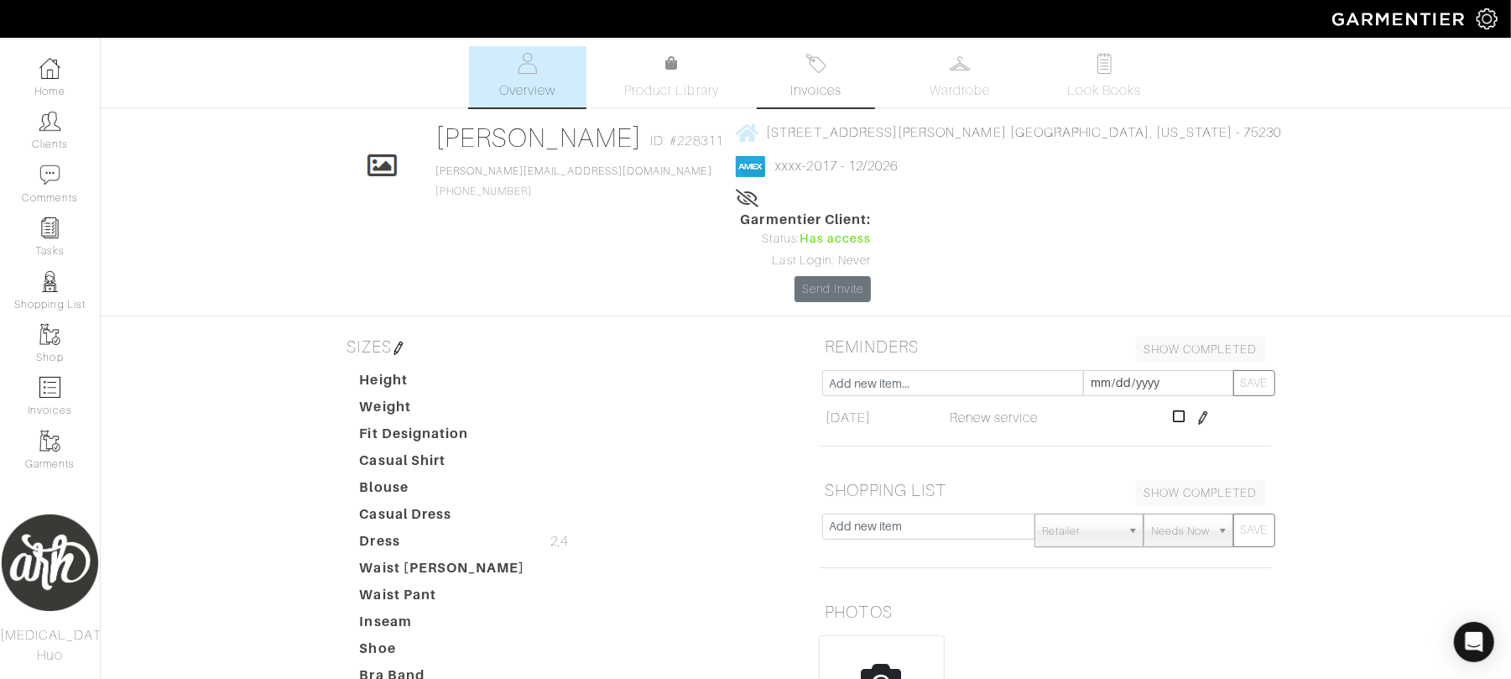
click at [819, 91] on span "Invoices" at bounding box center [815, 91] width 51 height 20
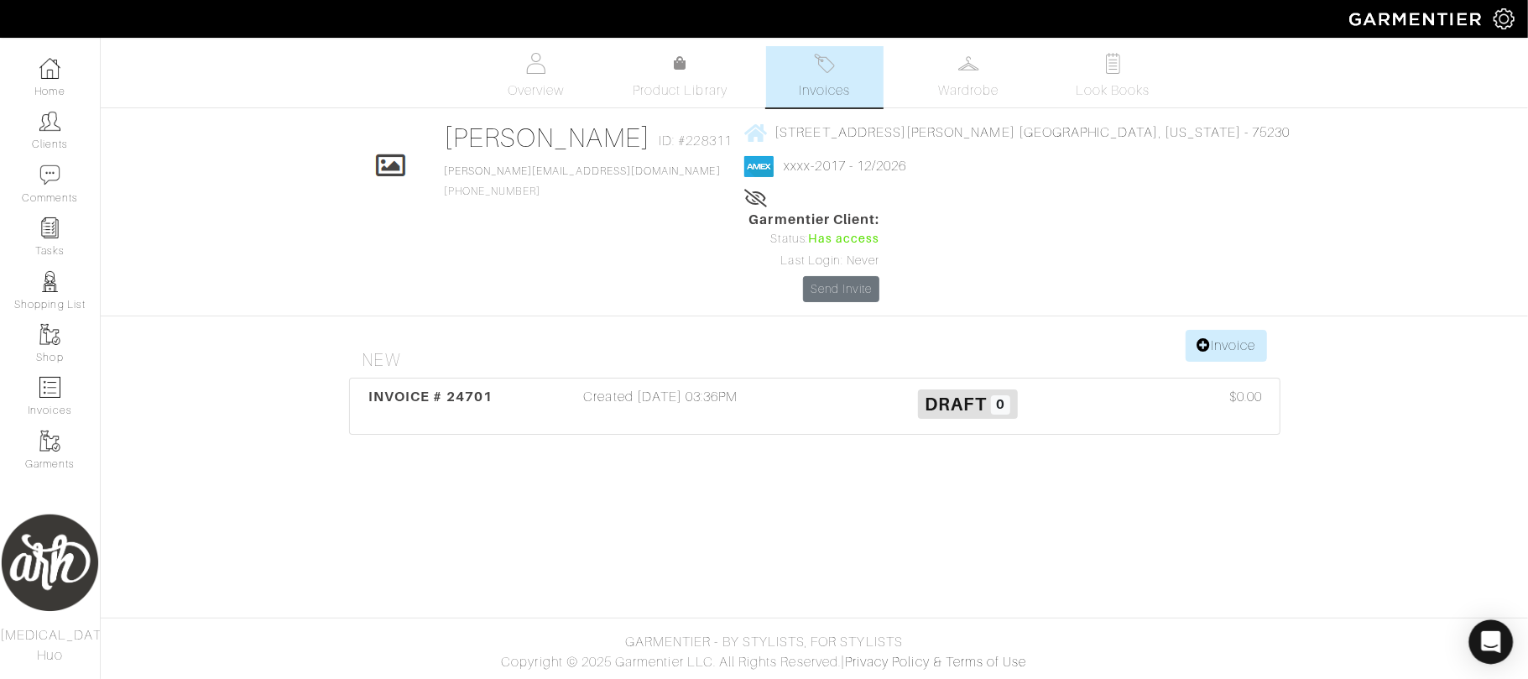
click at [1497, 641] on icon "Open Intercom Messenger" at bounding box center [1490, 642] width 19 height 22
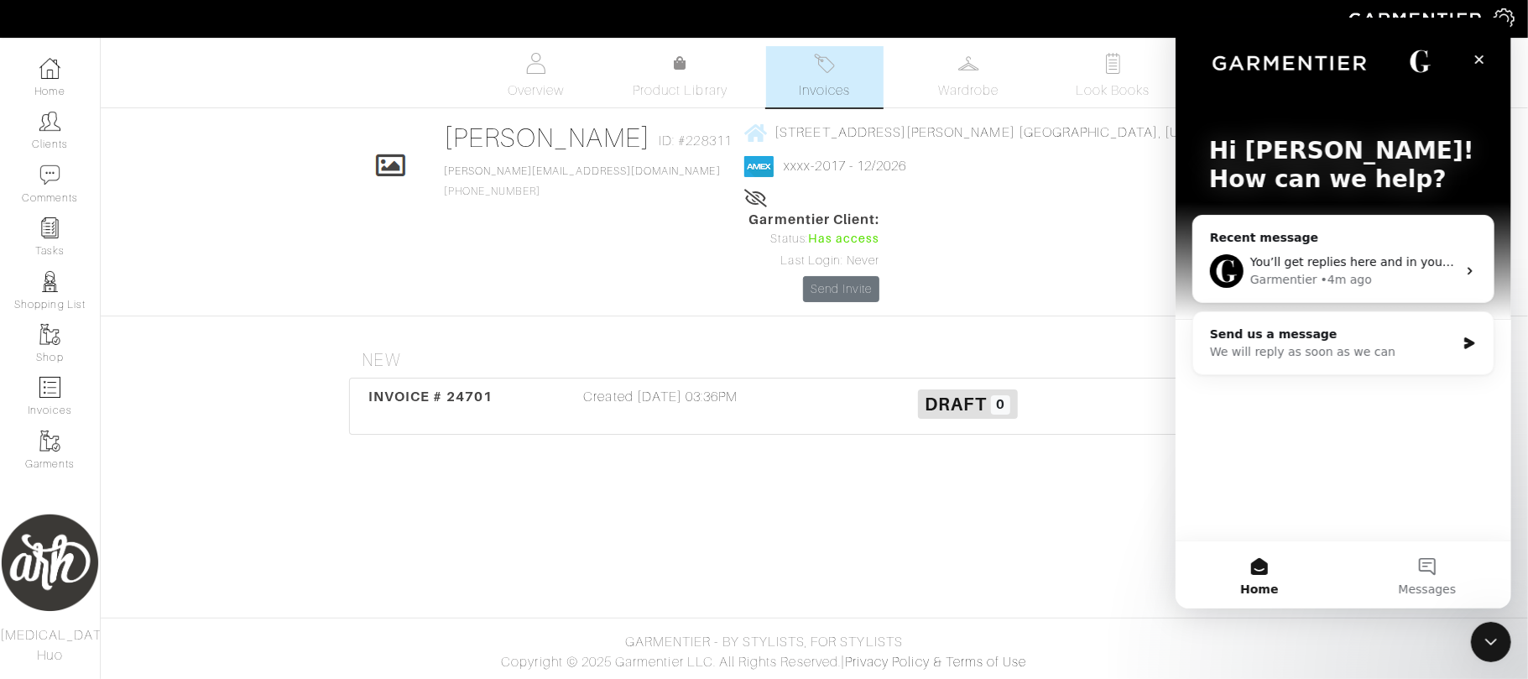
click at [1381, 210] on div "Hi [PERSON_NAME]! How can we help?" at bounding box center [1342, 169] width 302 height 302
click at [1380, 247] on div "You’ll get replies here and in your email: ✉️ [EMAIL_ADDRESS][DOMAIN_NAME] The …" at bounding box center [1342, 271] width 300 height 62
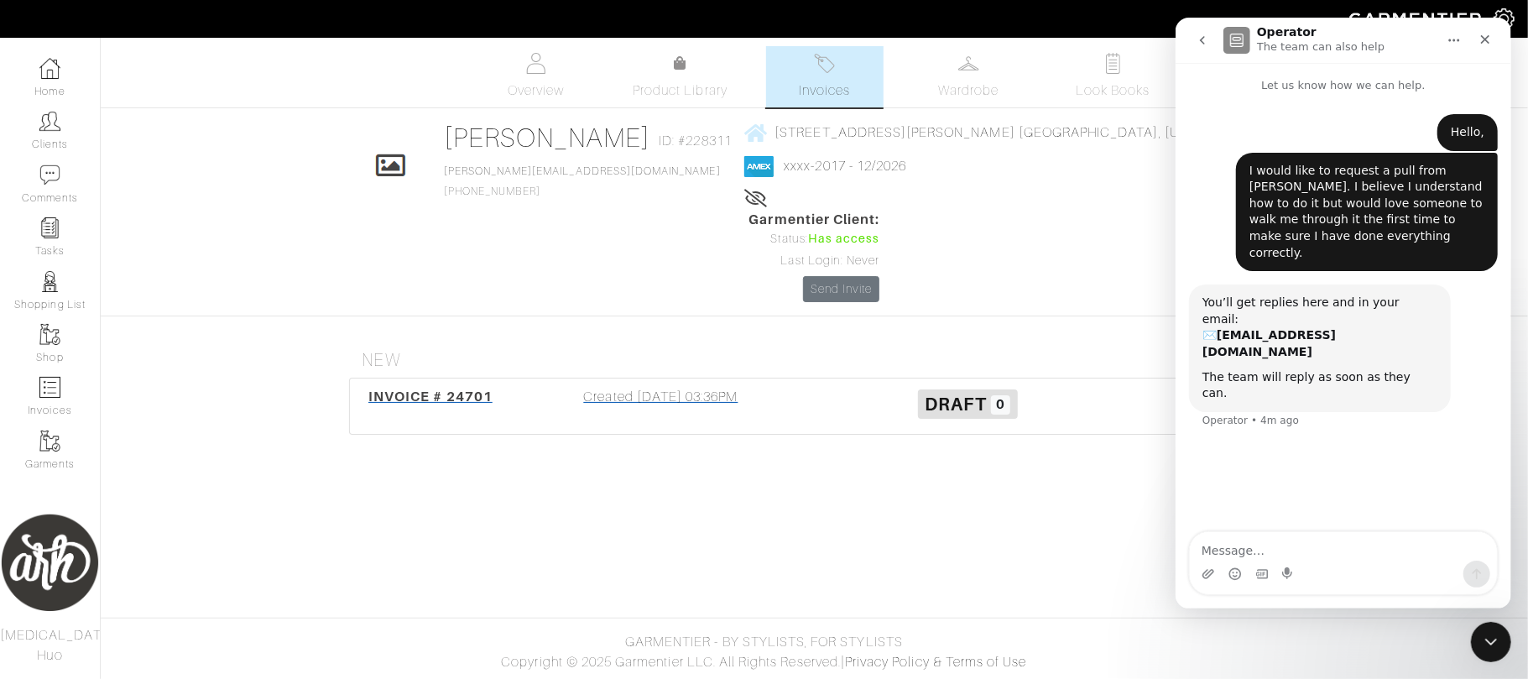
click at [965, 393] on span "Draft" at bounding box center [955, 403] width 61 height 21
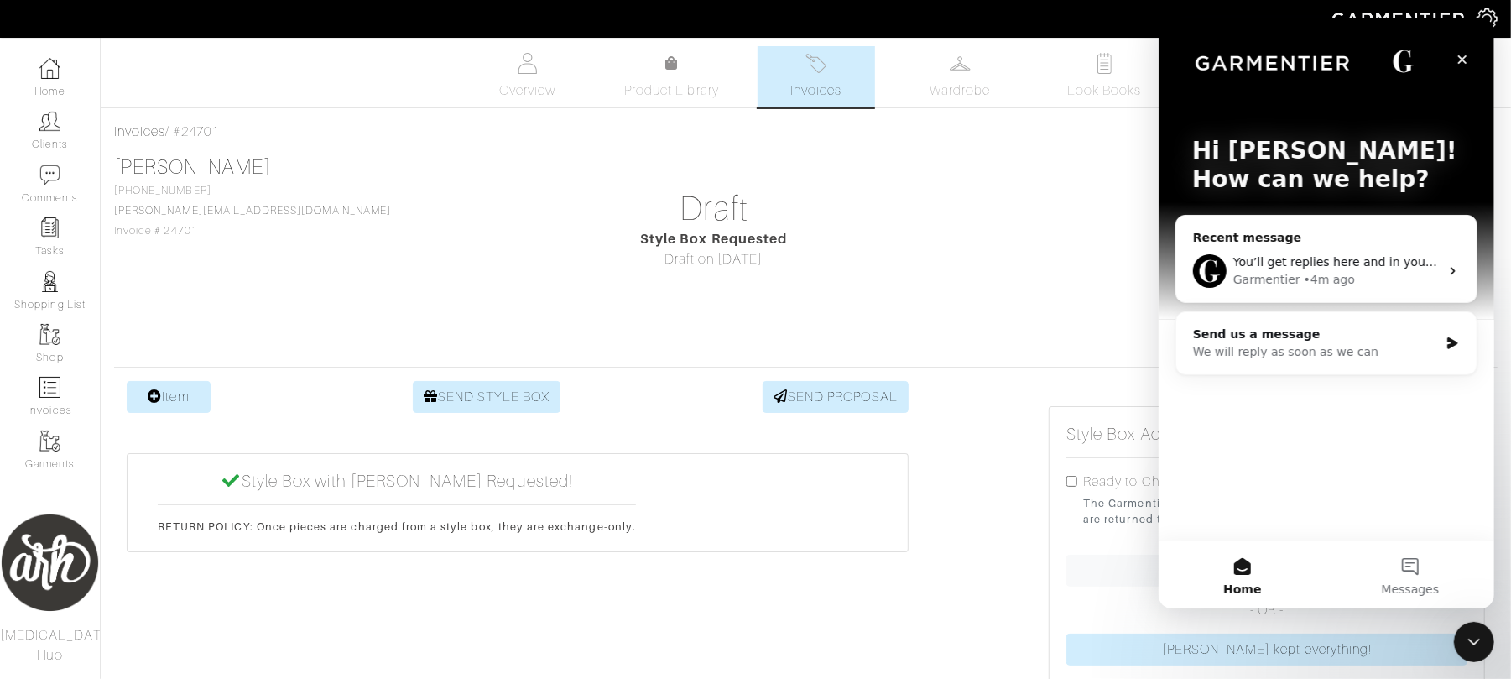
click at [1279, 249] on div "You’ll get replies here and in your email: ✉️ [EMAIL_ADDRESS][DOMAIN_NAME] The …" at bounding box center [1325, 271] width 300 height 62
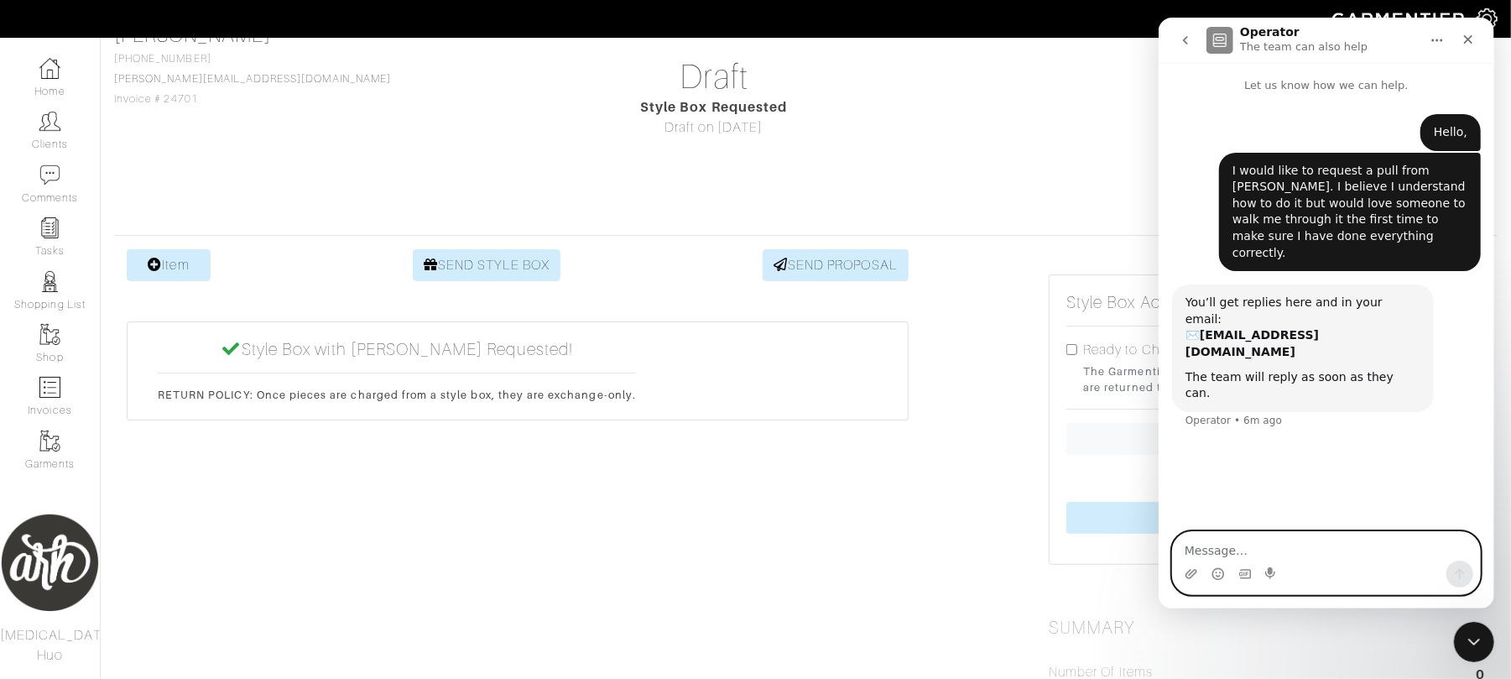
scroll to position [134, 0]
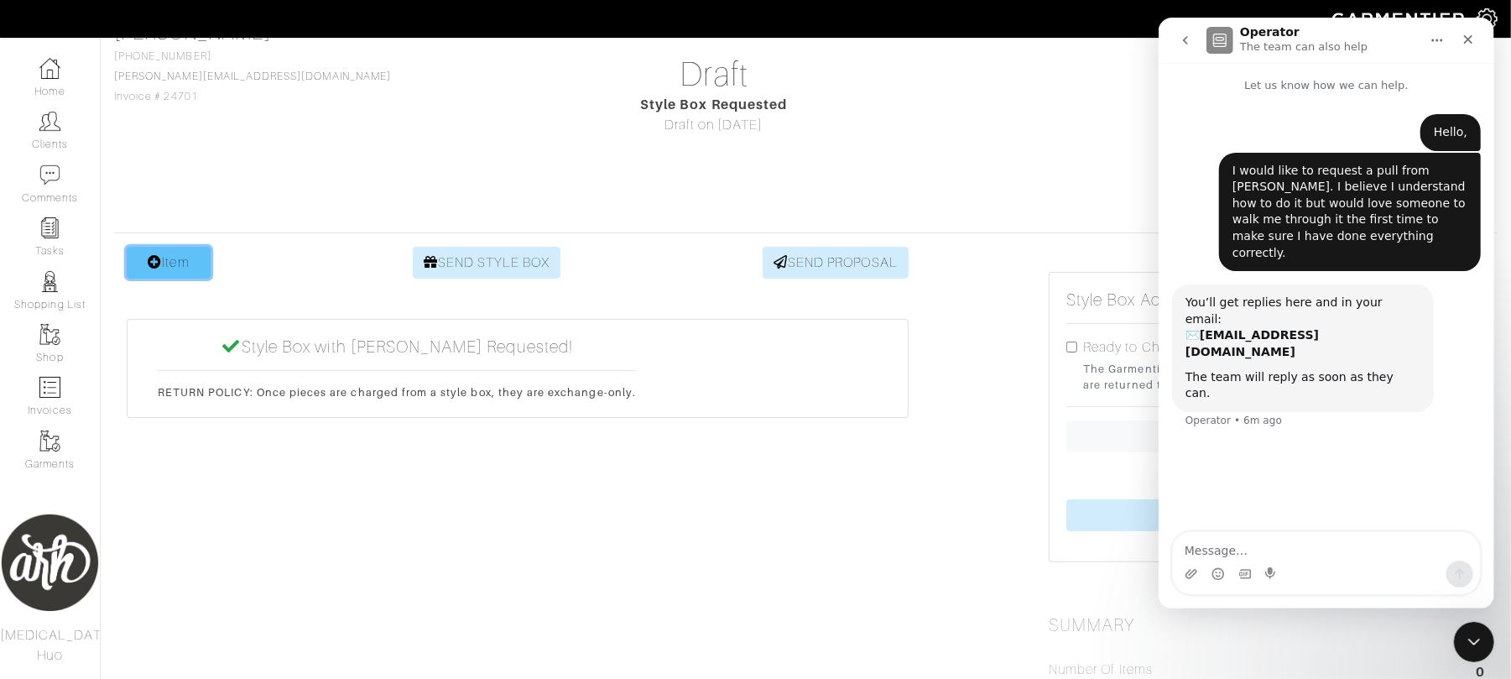
click at [196, 260] on link "Item" at bounding box center [169, 263] width 84 height 32
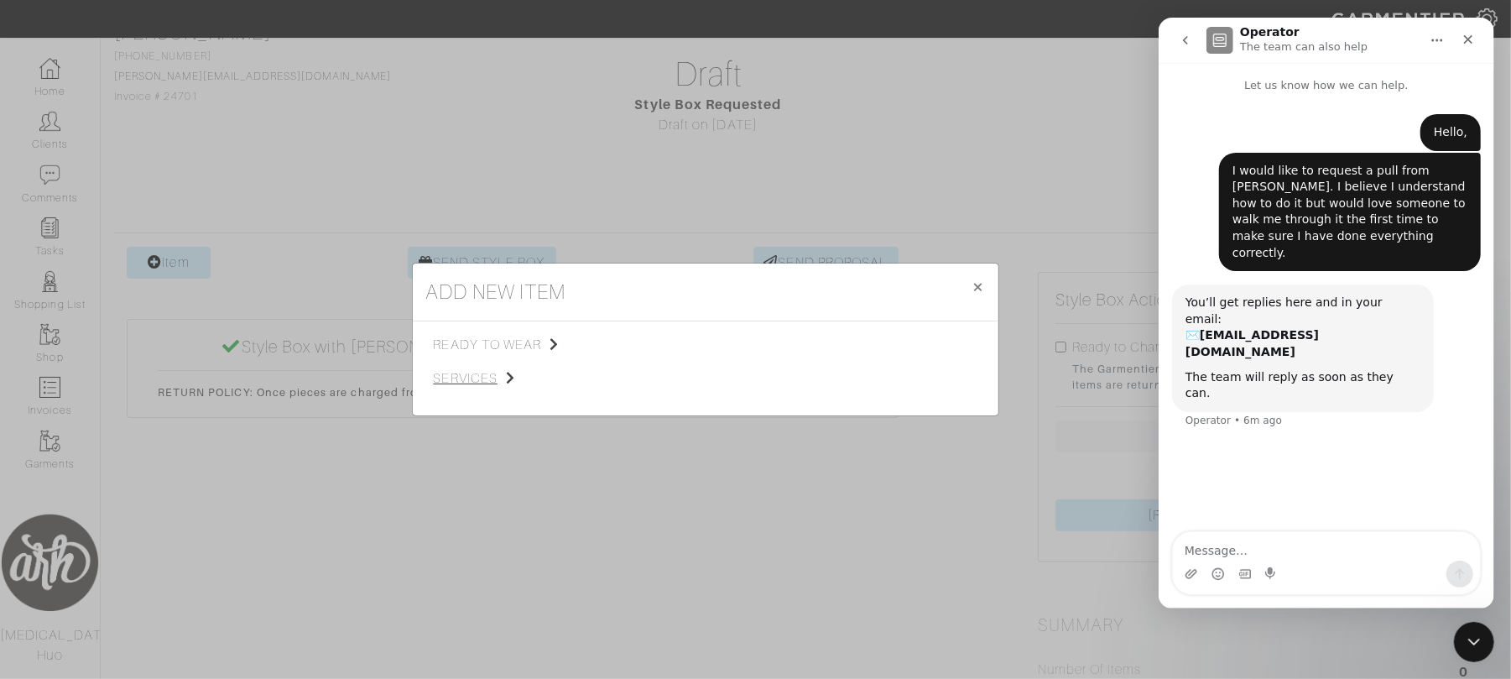
click at [506, 378] on icon at bounding box center [510, 377] width 9 height 13
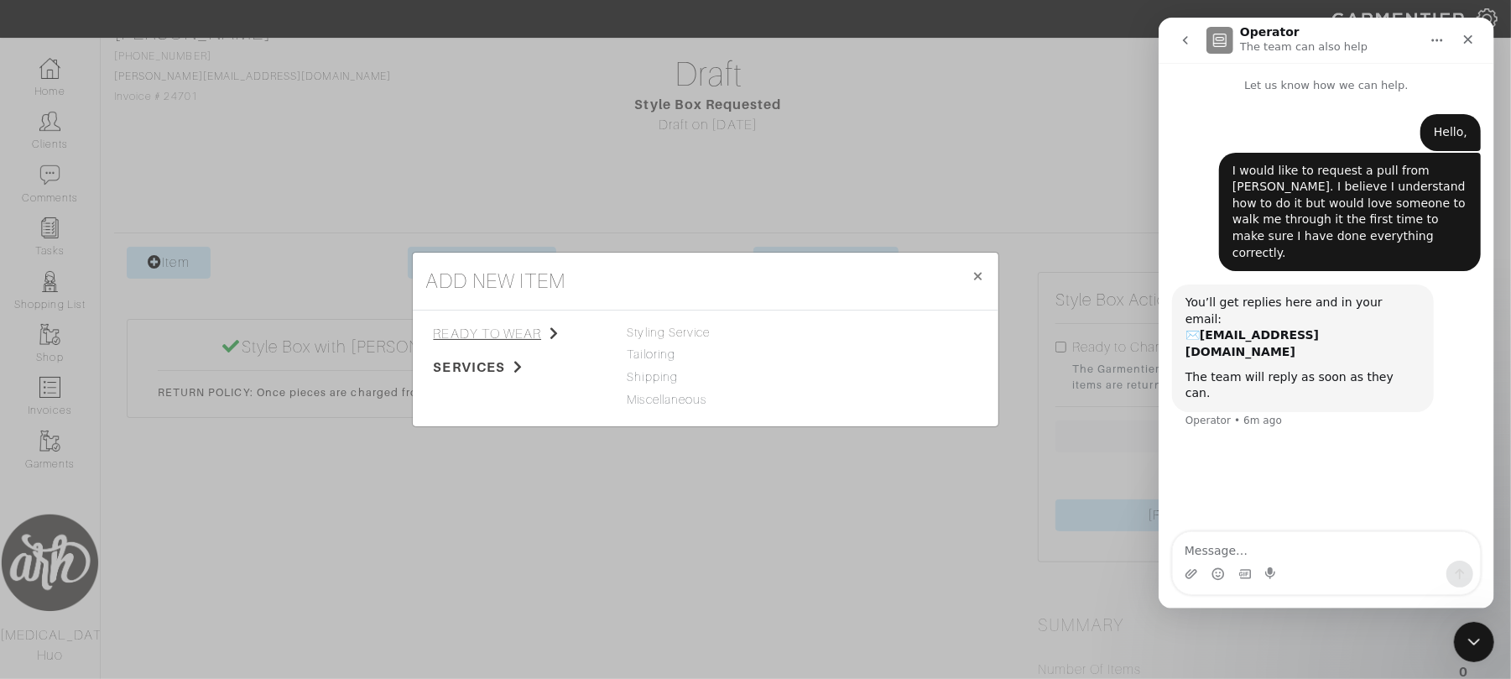
click at [534, 340] on span "ready to wear" at bounding box center [518, 334] width 169 height 20
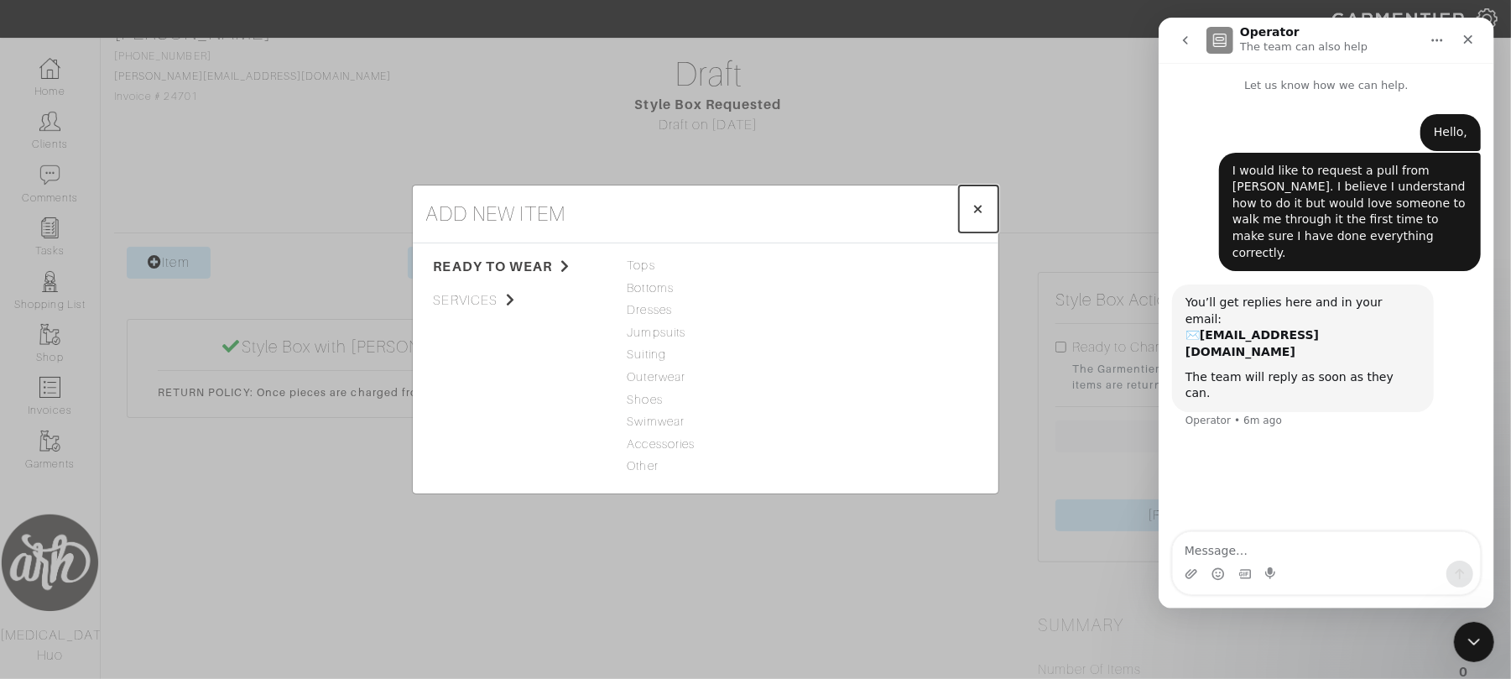
click at [972, 201] on span "×" at bounding box center [978, 208] width 13 height 23
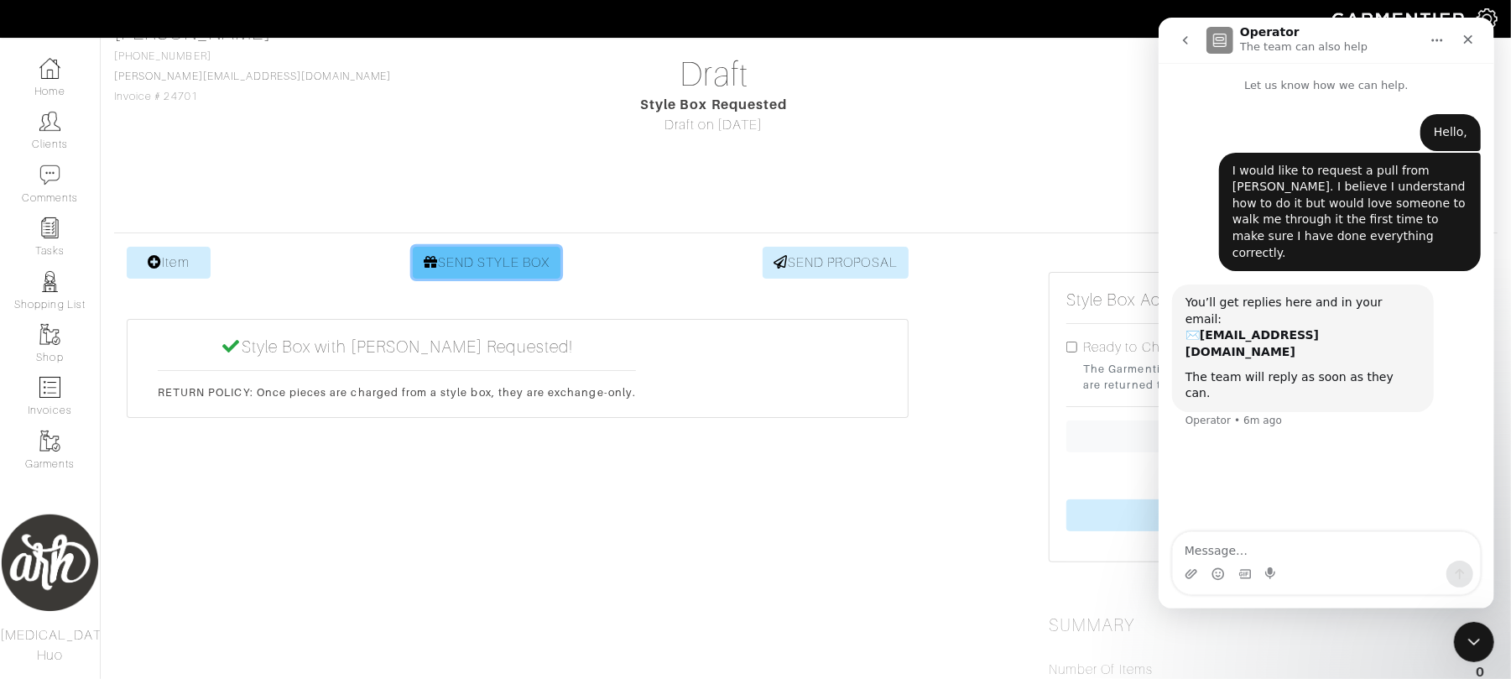
click at [530, 256] on link "SEND STYLE BOX" at bounding box center [487, 263] width 148 height 32
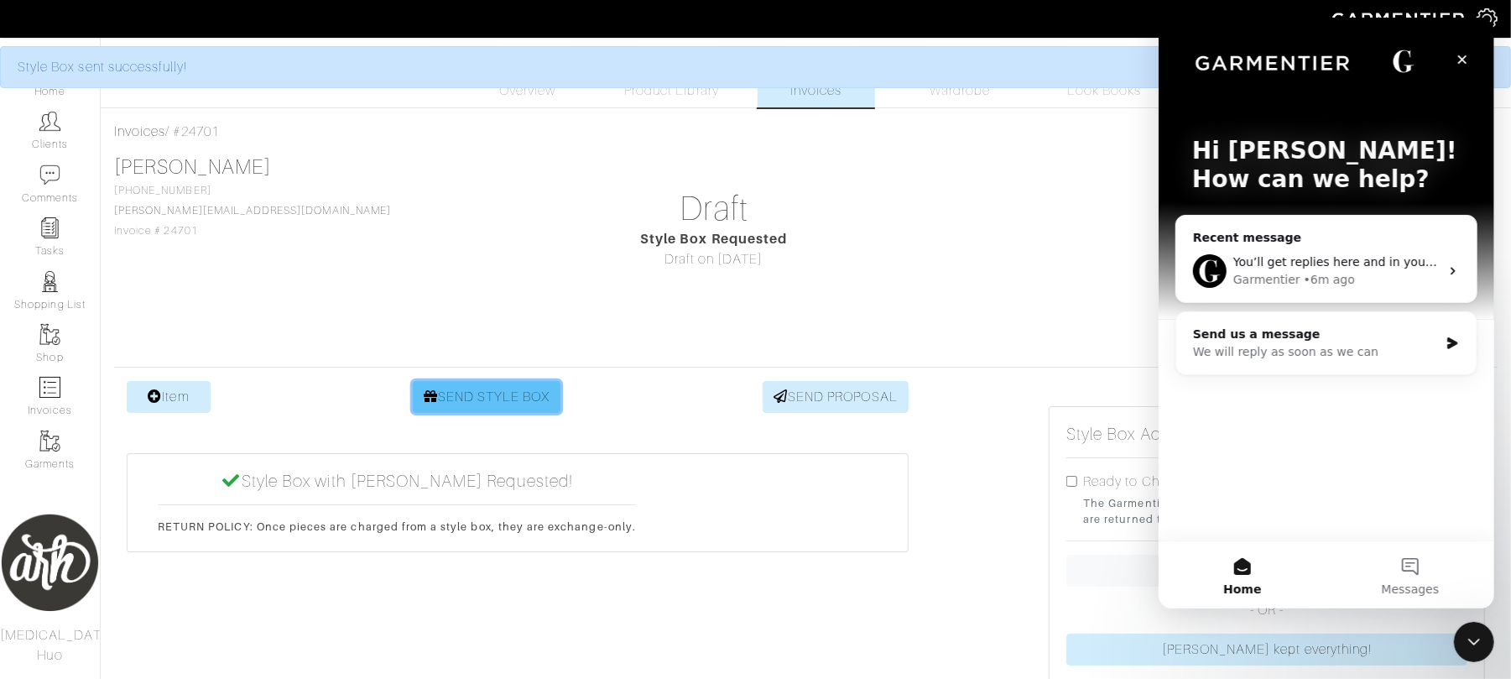
click at [540, 400] on link "SEND STYLE BOX" at bounding box center [487, 397] width 148 height 32
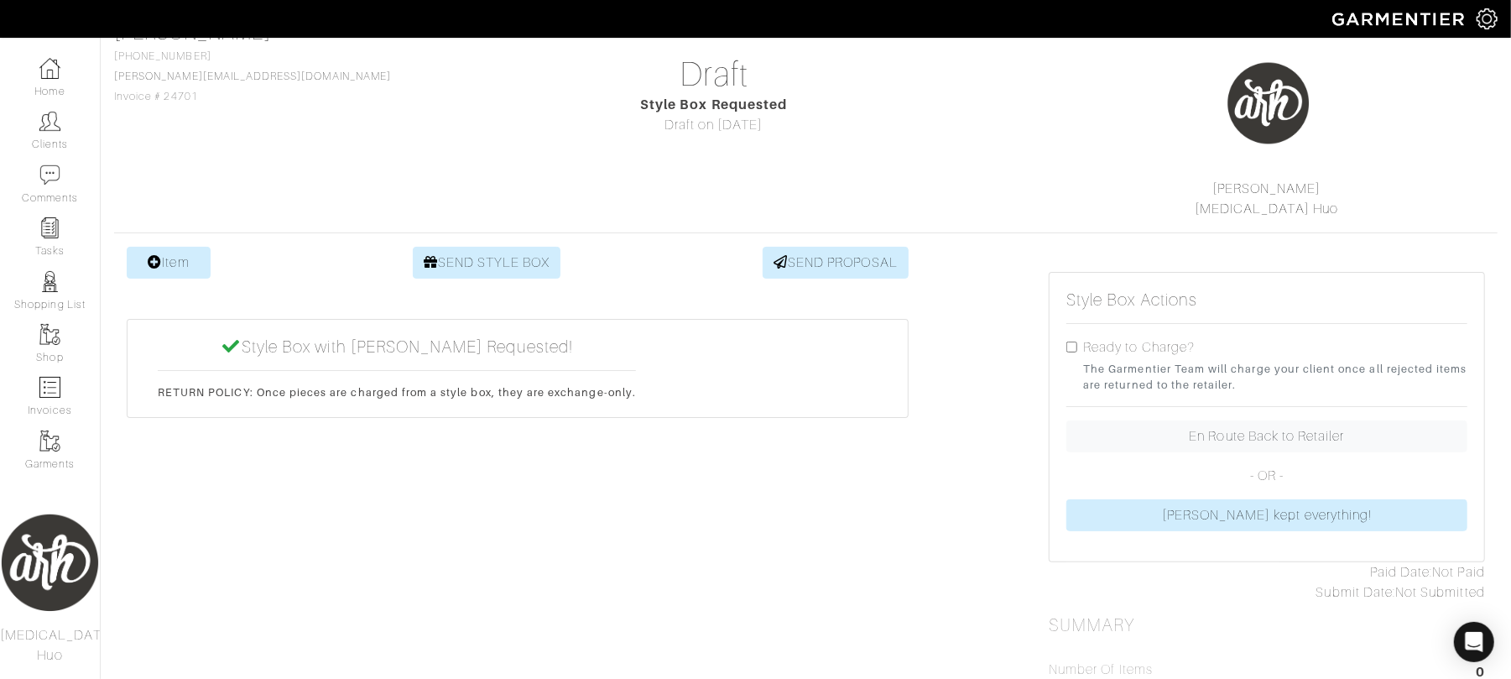
scroll to position [119, 0]
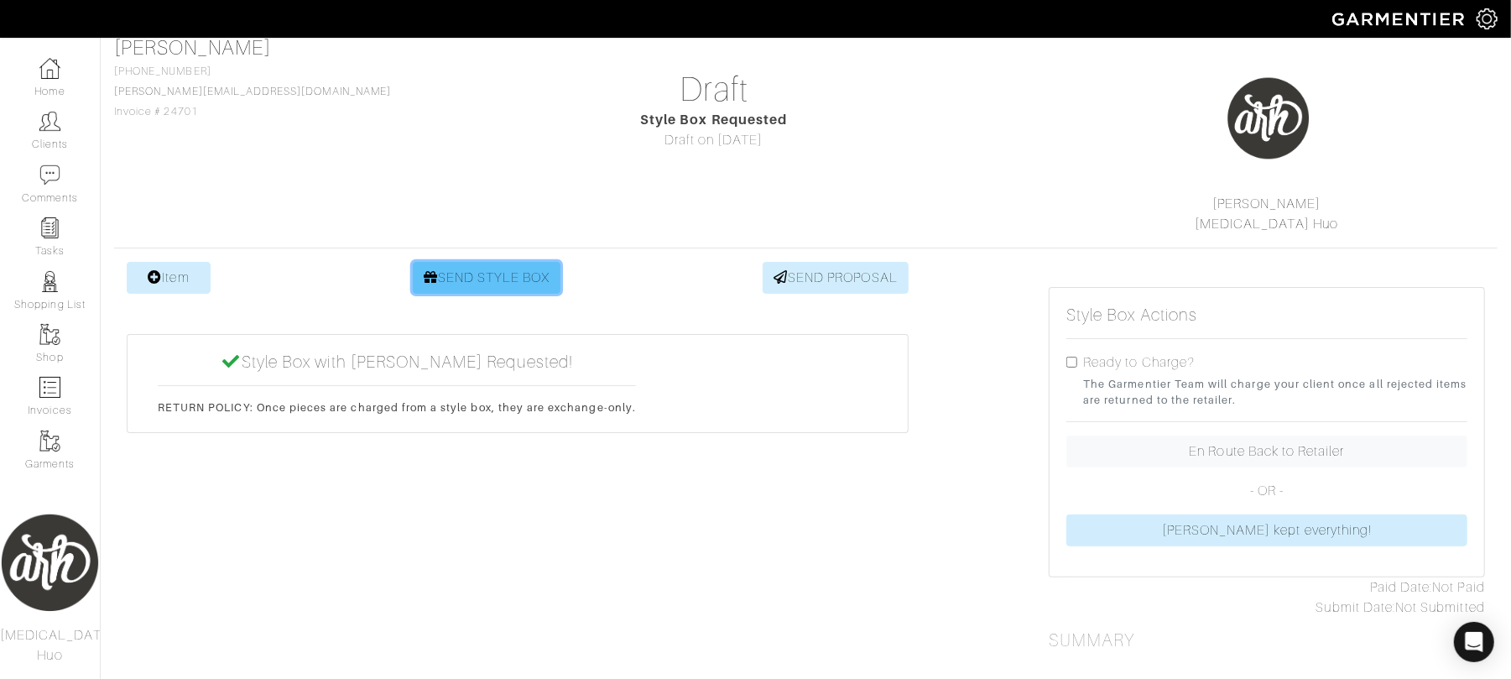
click at [455, 282] on link "SEND STYLE BOX" at bounding box center [487, 278] width 148 height 32
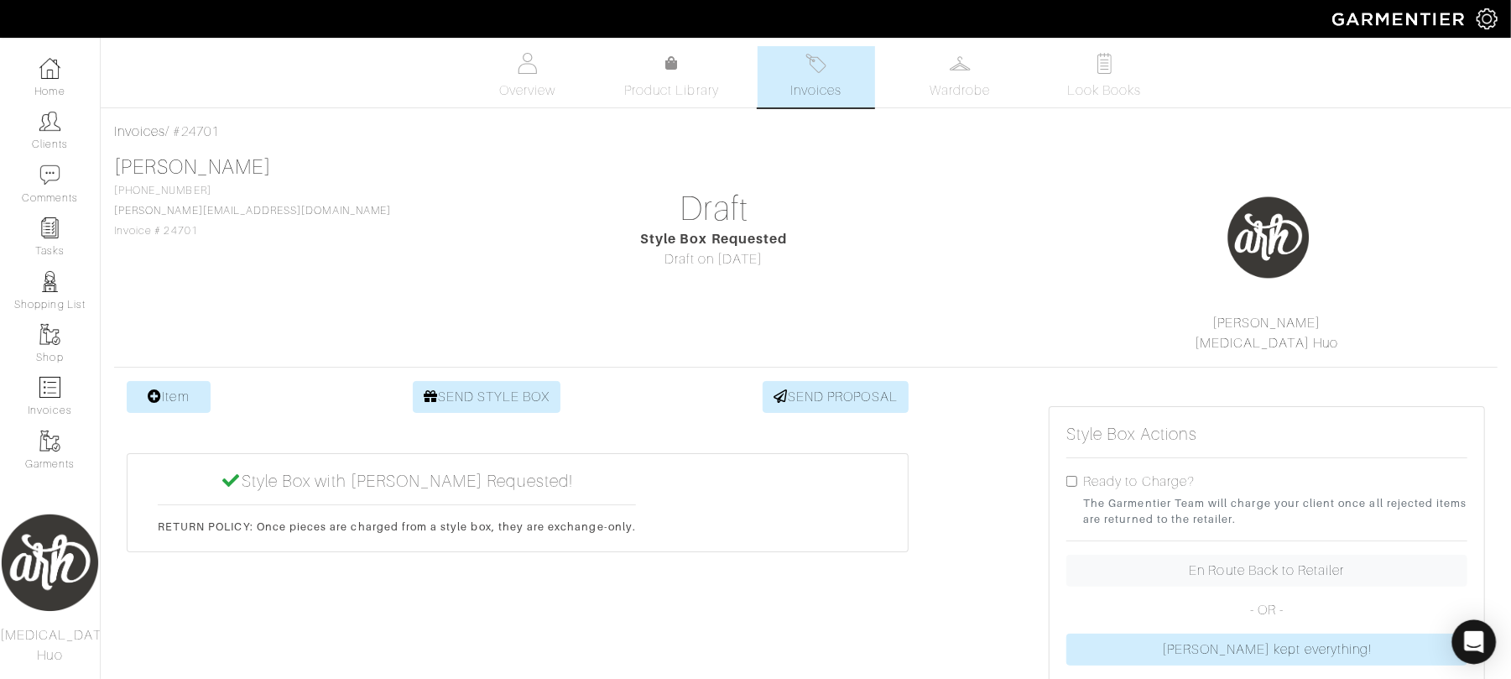
click at [1470, 648] on icon "Open Intercom Messenger" at bounding box center [1473, 642] width 19 height 22
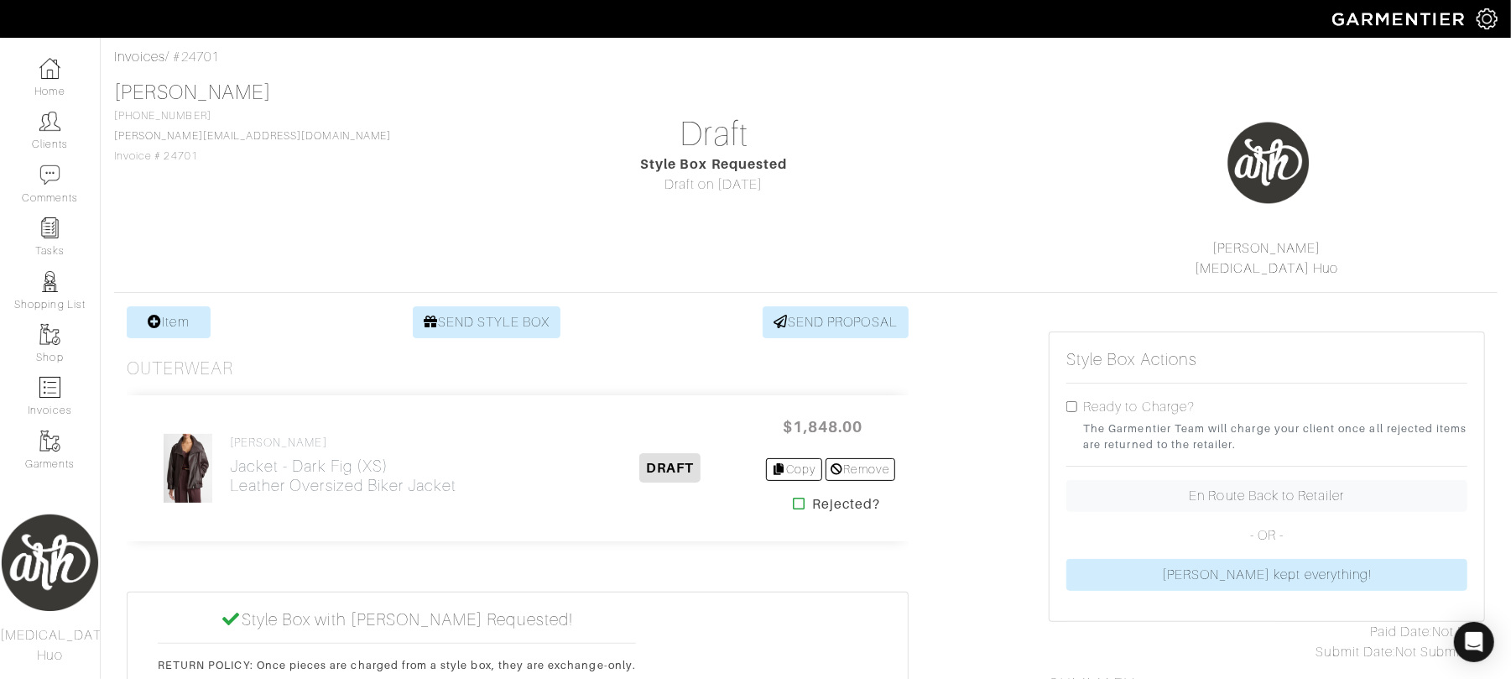
scroll to position [67, 0]
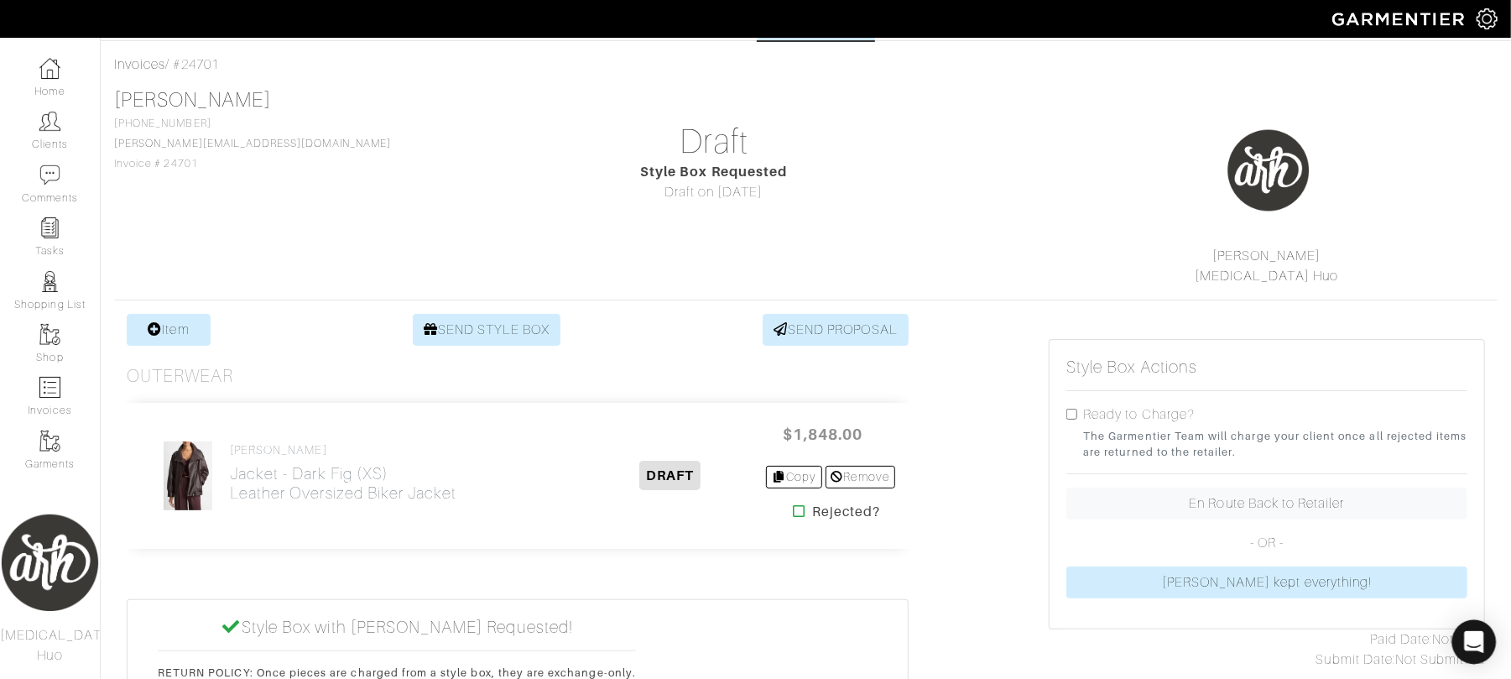
click at [1485, 632] on div "Open Intercom Messenger" at bounding box center [1474, 642] width 44 height 44
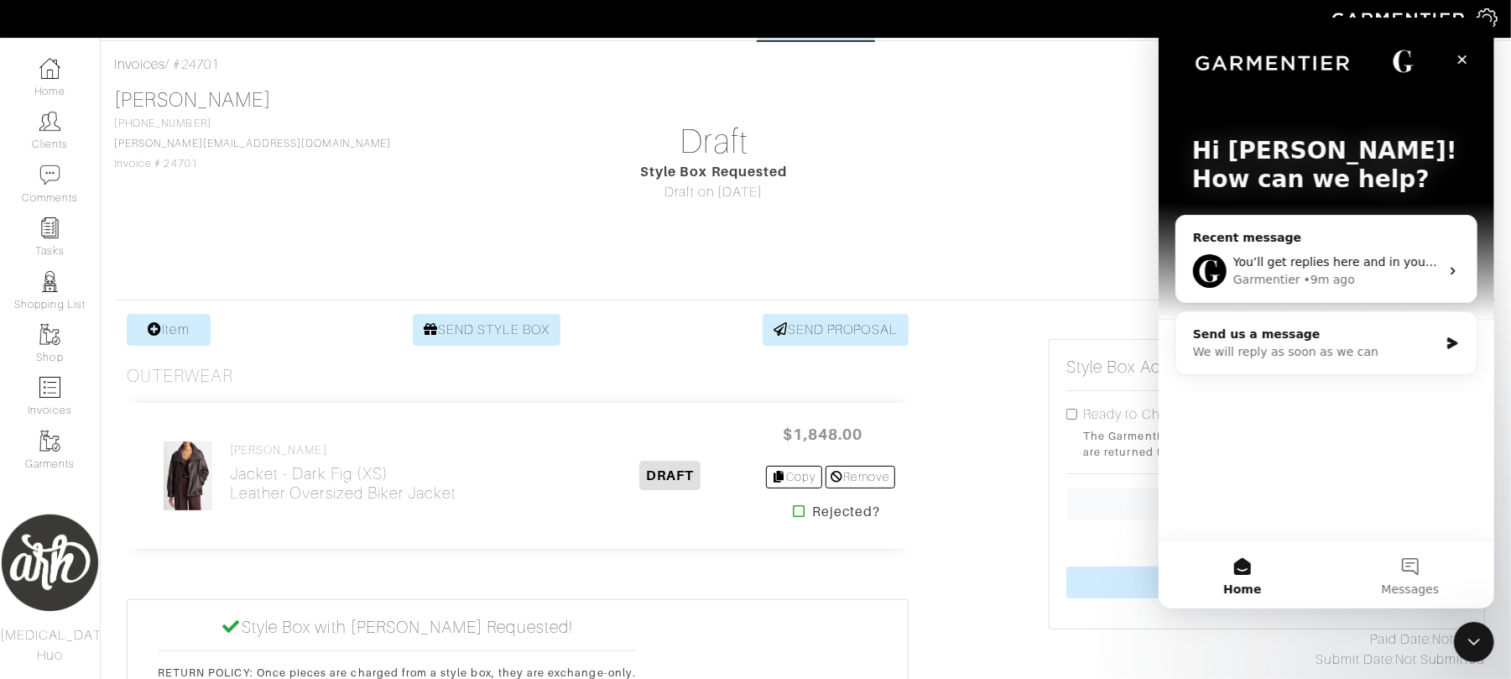
scroll to position [0, 0]
drag, startPoint x: 1396, startPoint y: 246, endPoint x: 1444, endPoint y: 263, distance: 50.7
click at [1444, 263] on div "You’ll get replies here and in your email: ✉️ [EMAIL_ADDRESS][DOMAIN_NAME] The …" at bounding box center [1325, 271] width 300 height 62
